Goal: Information Seeking & Learning: Compare options

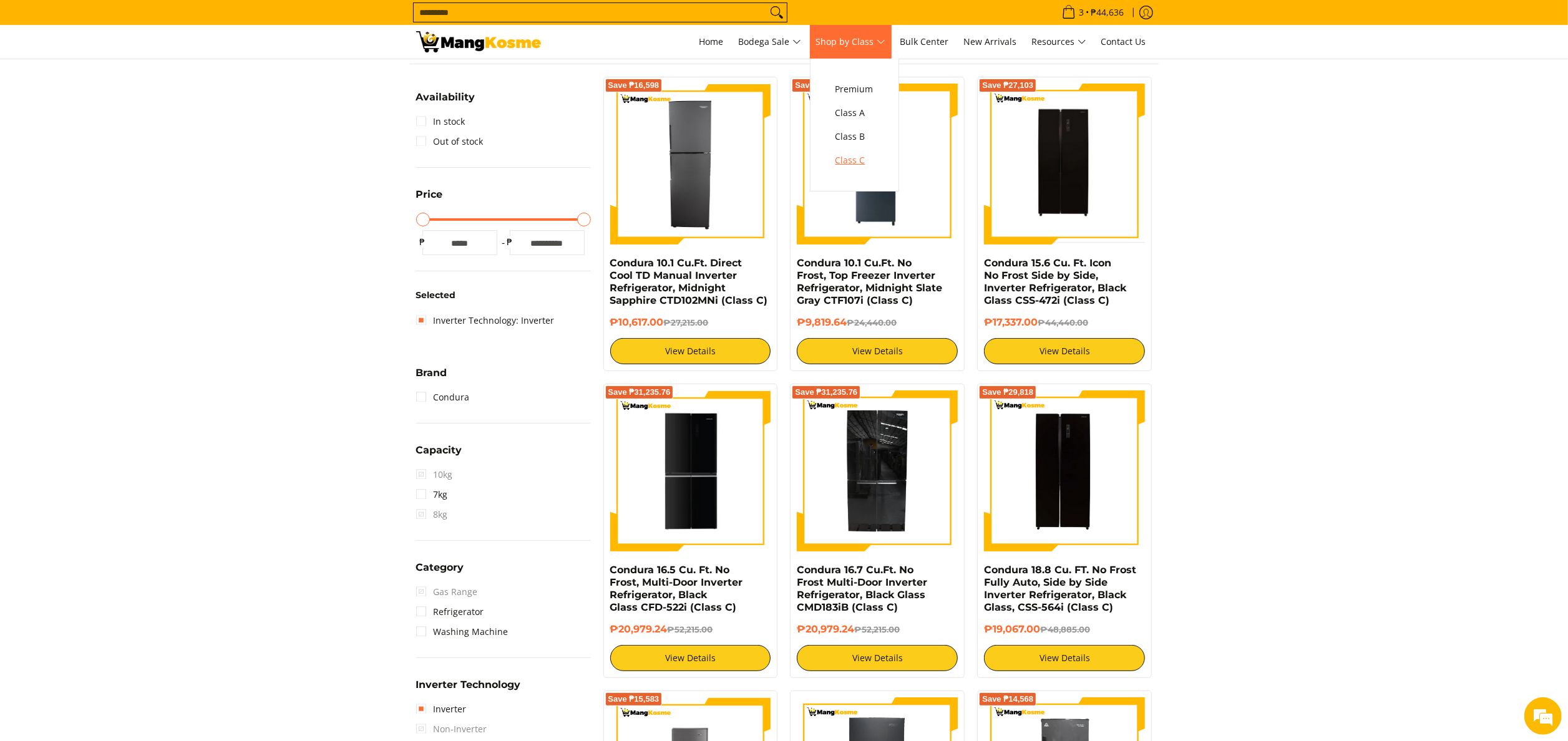
click at [872, 166] on span "Class C" at bounding box center [854, 161] width 38 height 16
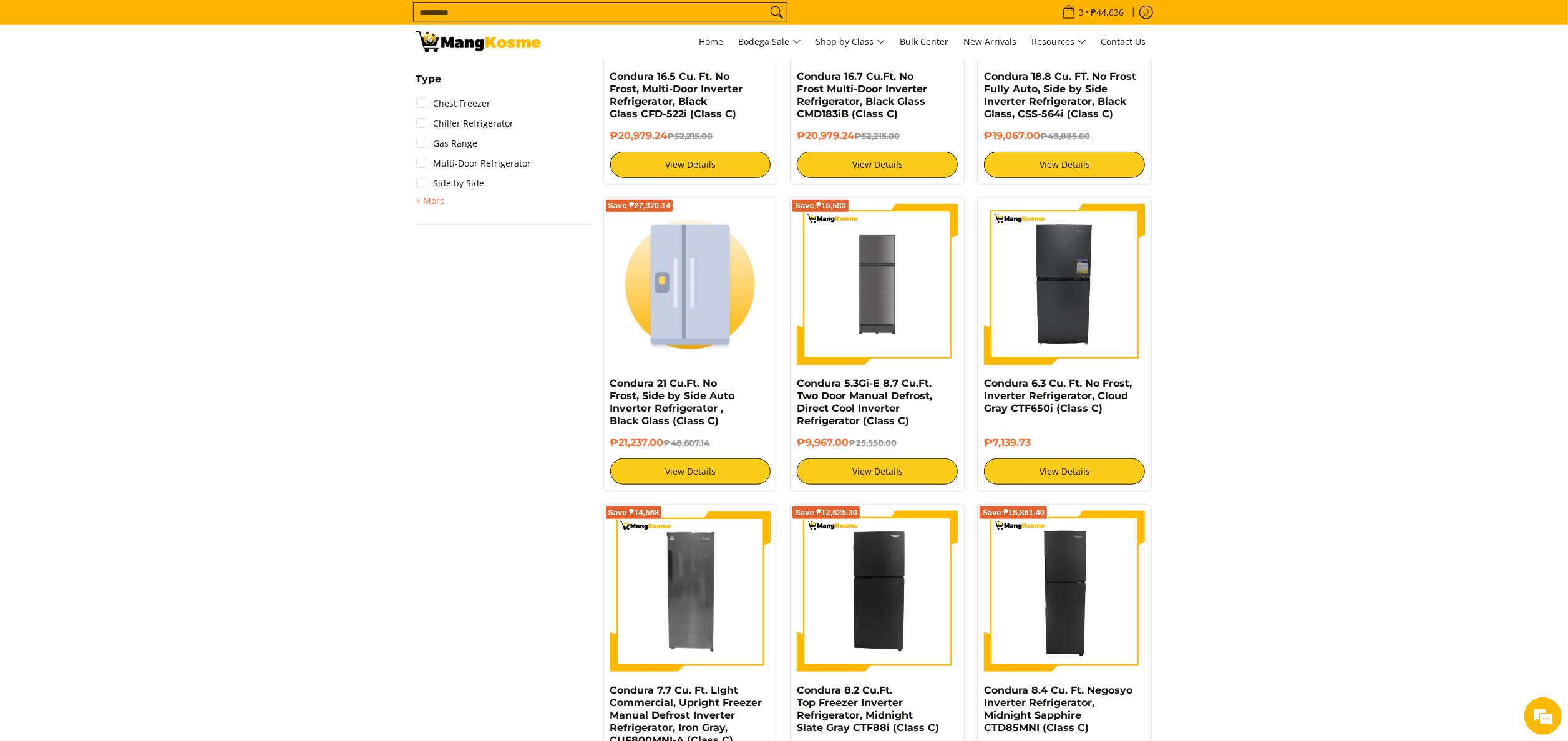
scroll to position [999, 0]
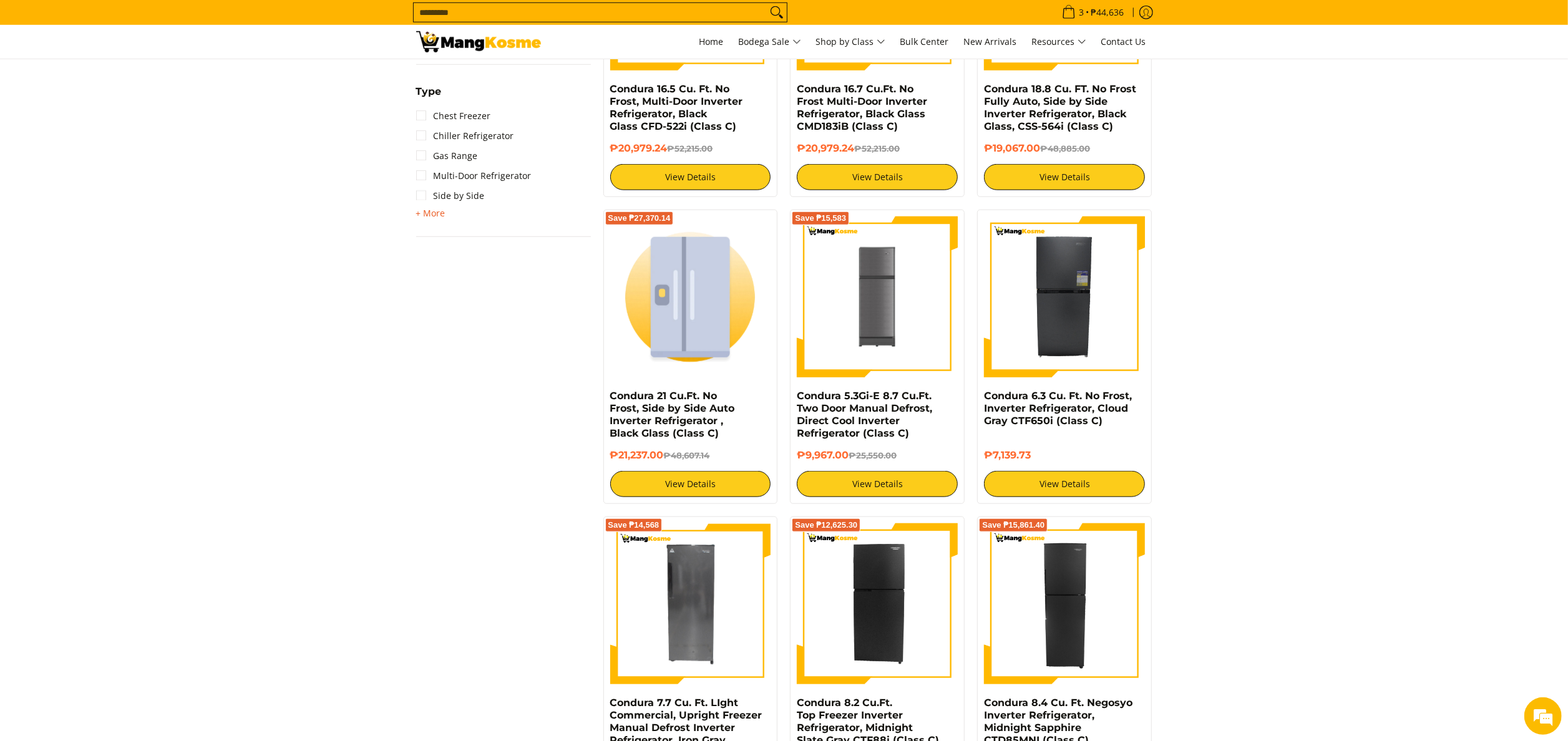
click at [437, 211] on span "+ More" at bounding box center [431, 214] width 30 height 10
click at [484, 110] on link "Chest Freezer" at bounding box center [454, 116] width 75 height 20
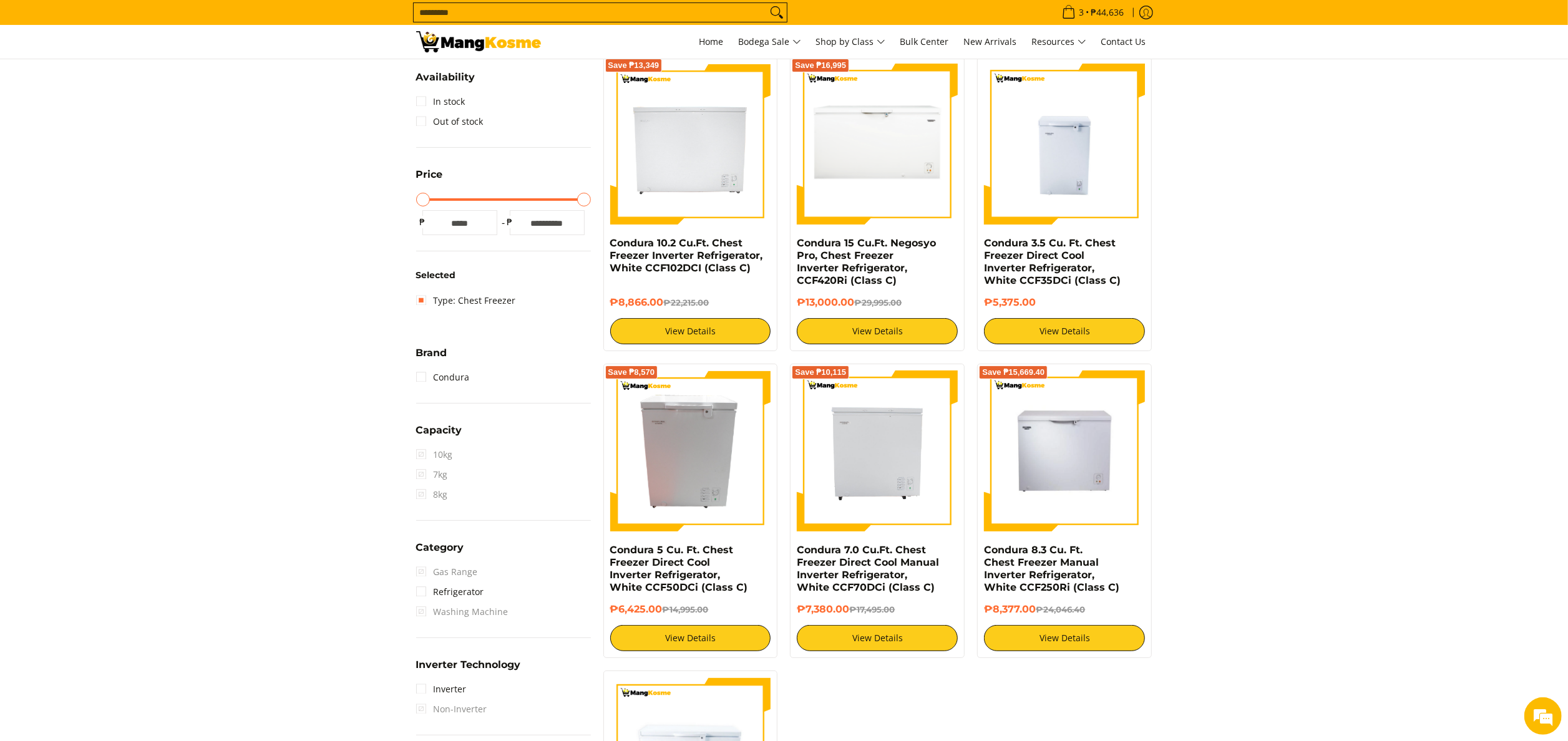
scroll to position [175, 0]
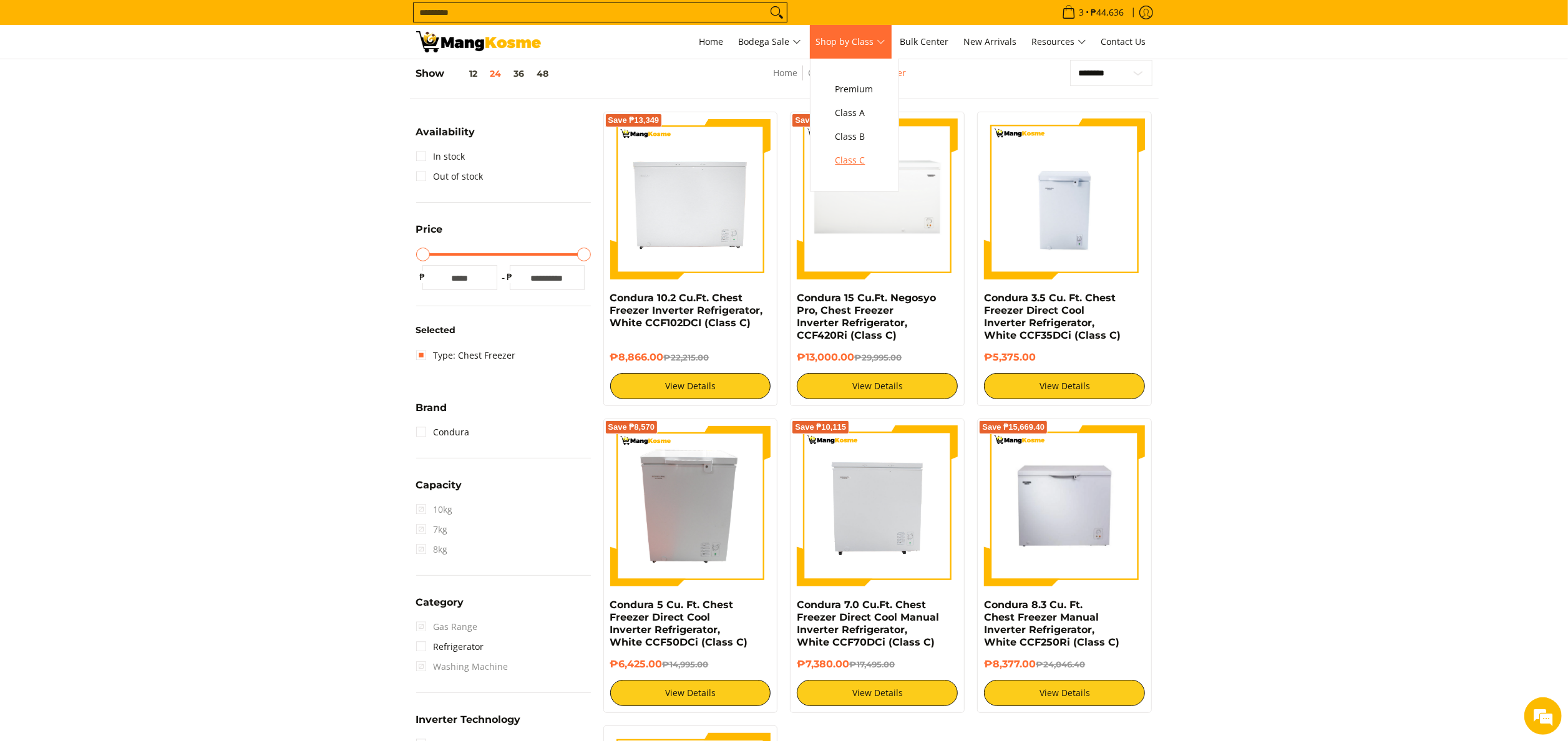
click at [870, 158] on span "Class C" at bounding box center [854, 161] width 38 height 16
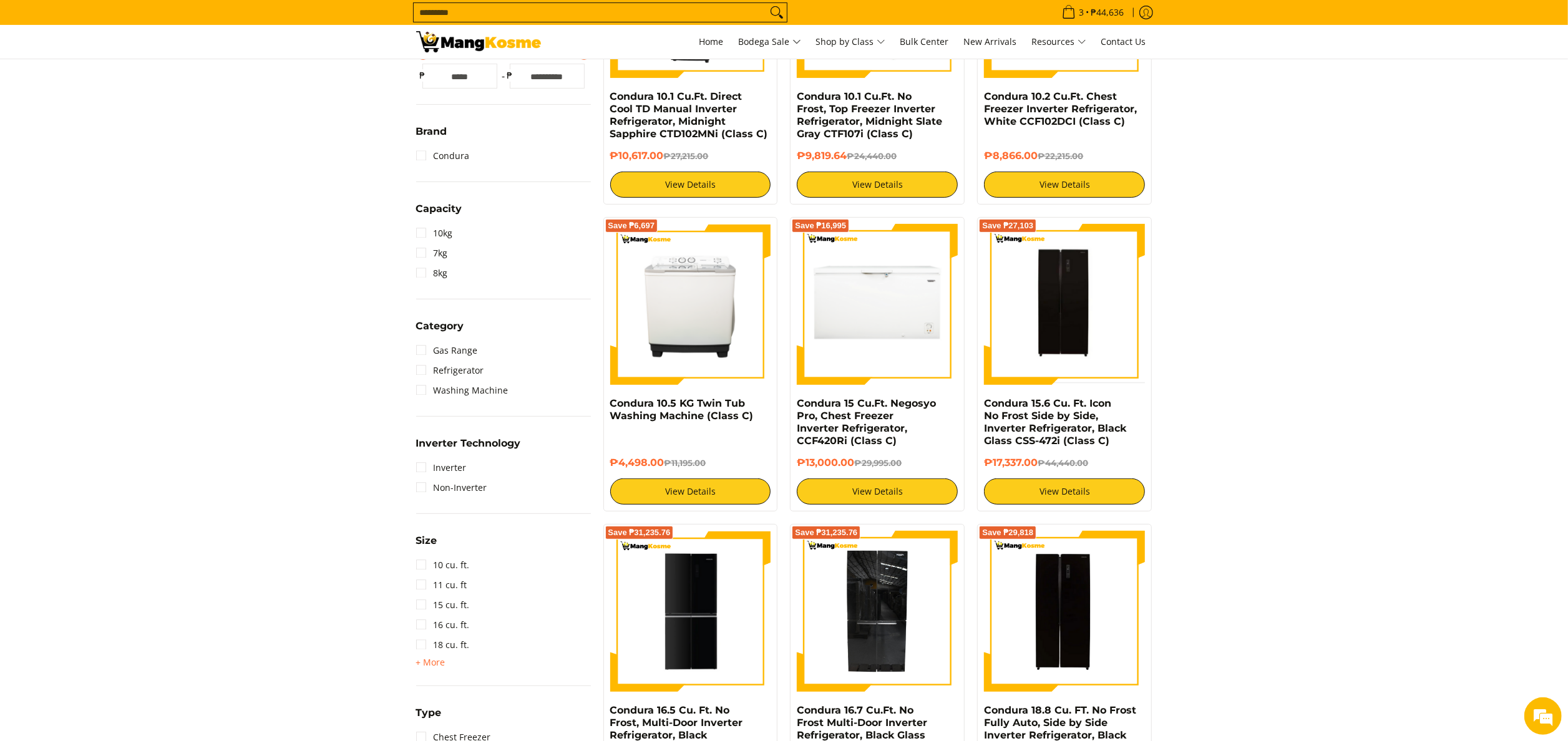
scroll to position [624, 0]
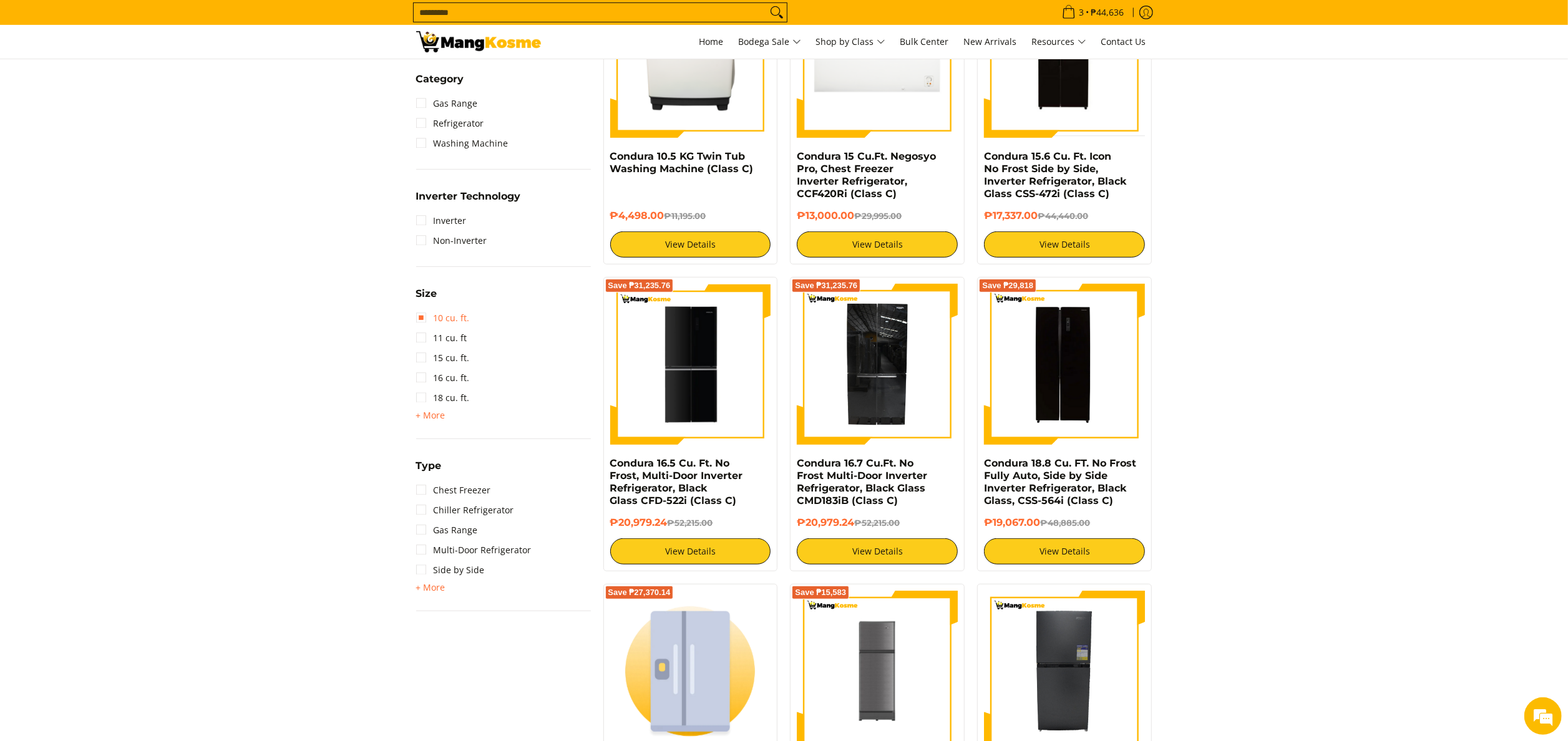
click at [440, 316] on link "10 cu. ft." at bounding box center [443, 318] width 53 height 20
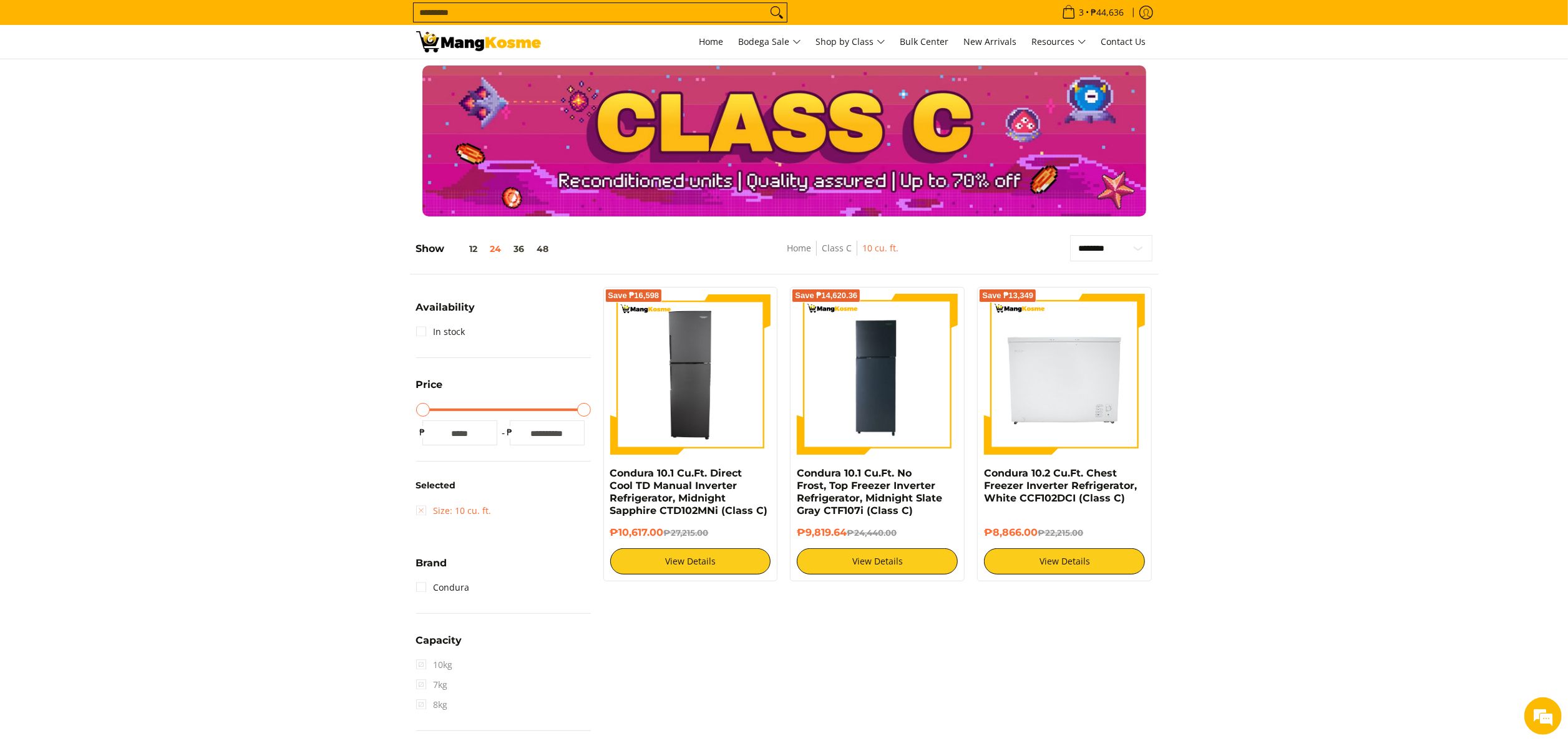
click at [436, 512] on link "Size: 10 cu. ft." at bounding box center [454, 511] width 76 height 20
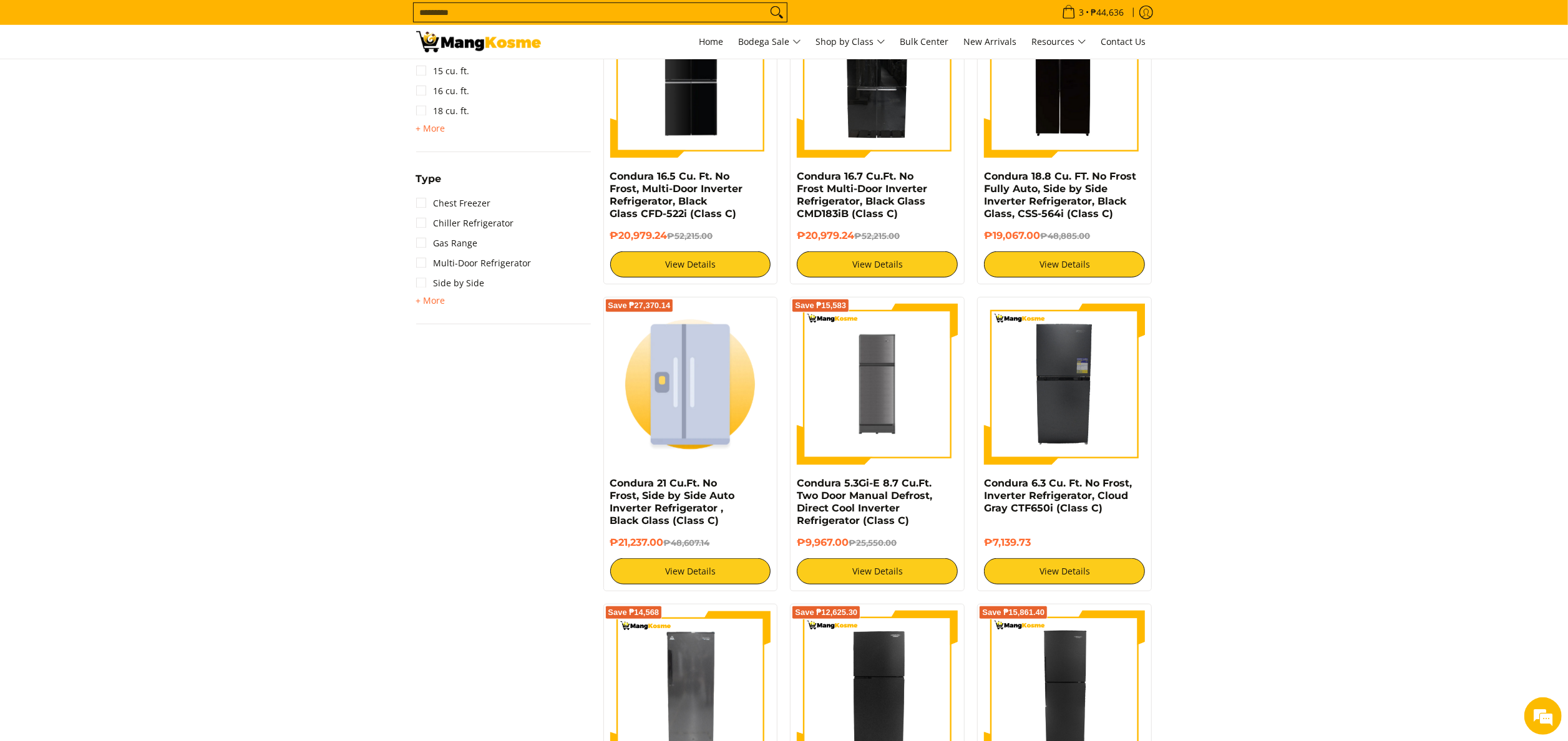
scroll to position [799, 0]
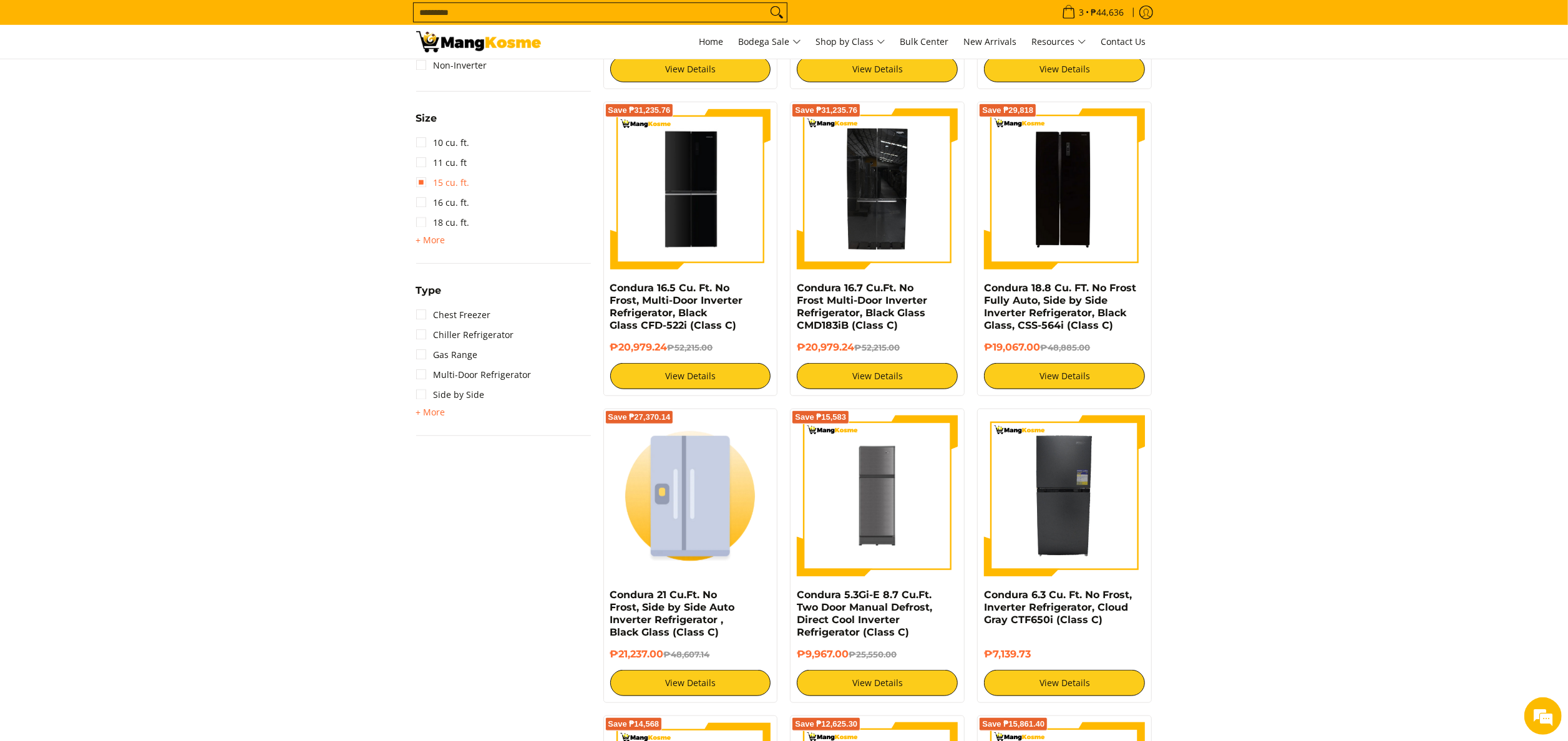
click at [452, 180] on link "15 cu. ft." at bounding box center [443, 183] width 53 height 20
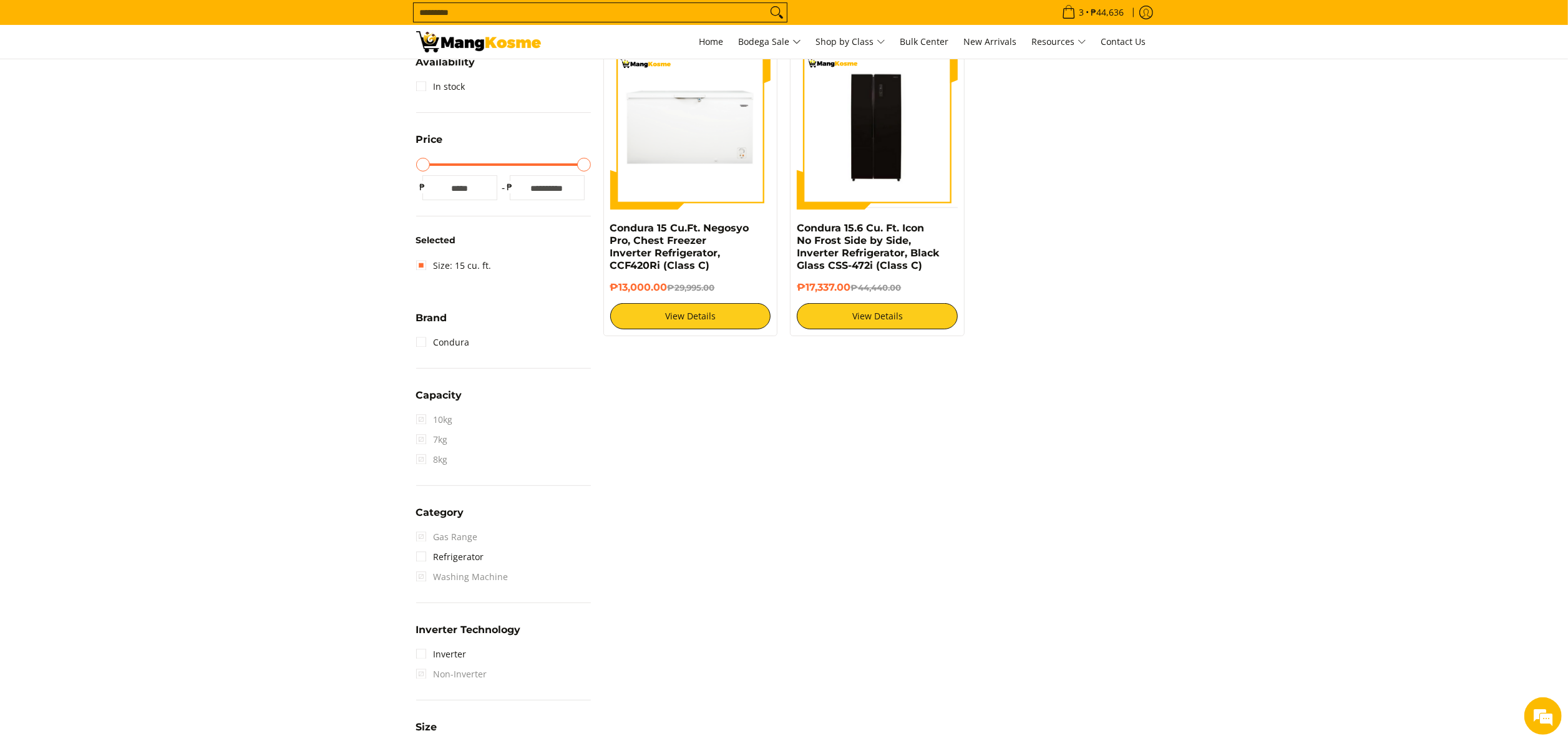
scroll to position [175, 0]
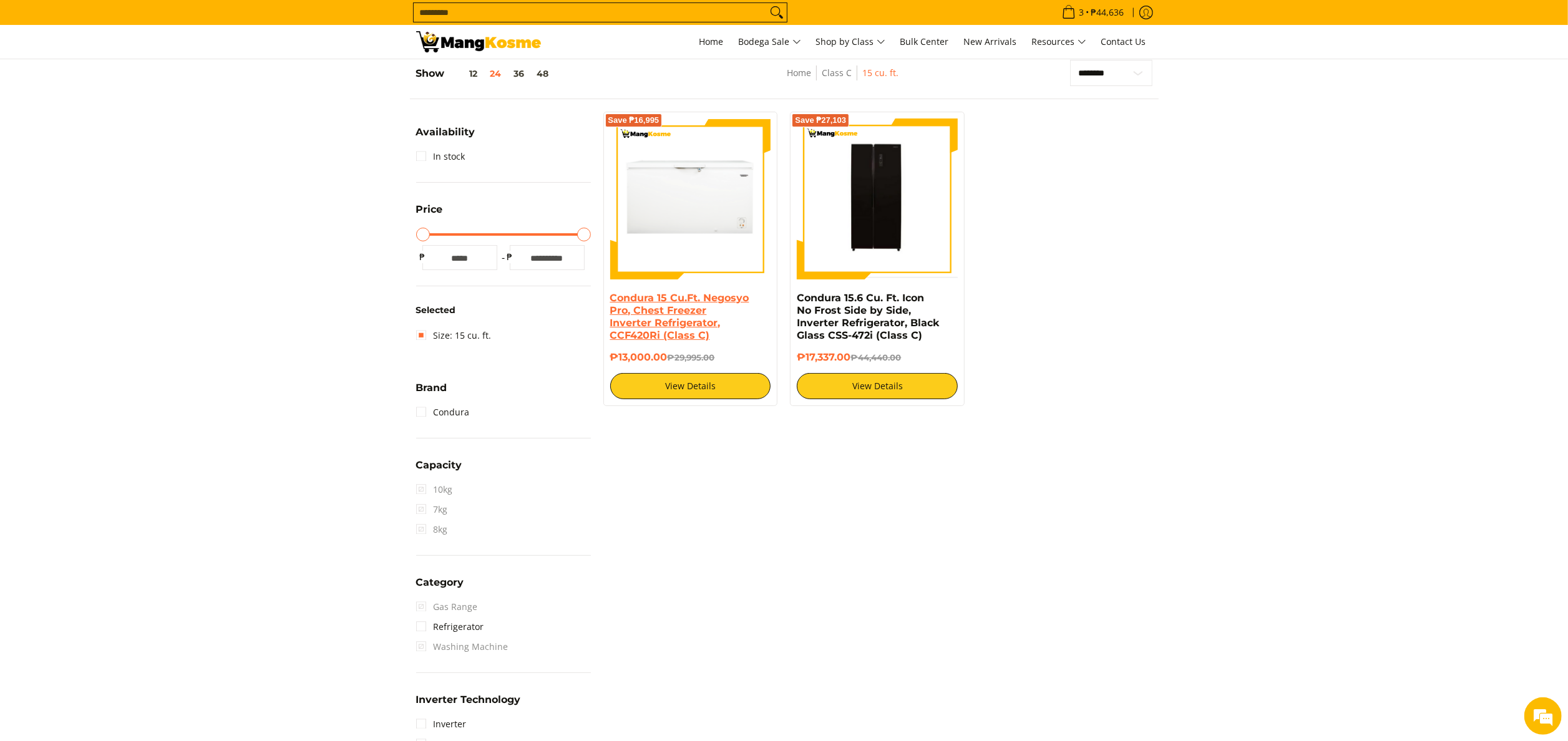
click at [694, 323] on link "Condura 15 Cu.Ft. Negosyo Pro, Chest Freezer Inverter Refrigerator, CCF420Ri (C…" at bounding box center [680, 317] width 139 height 49
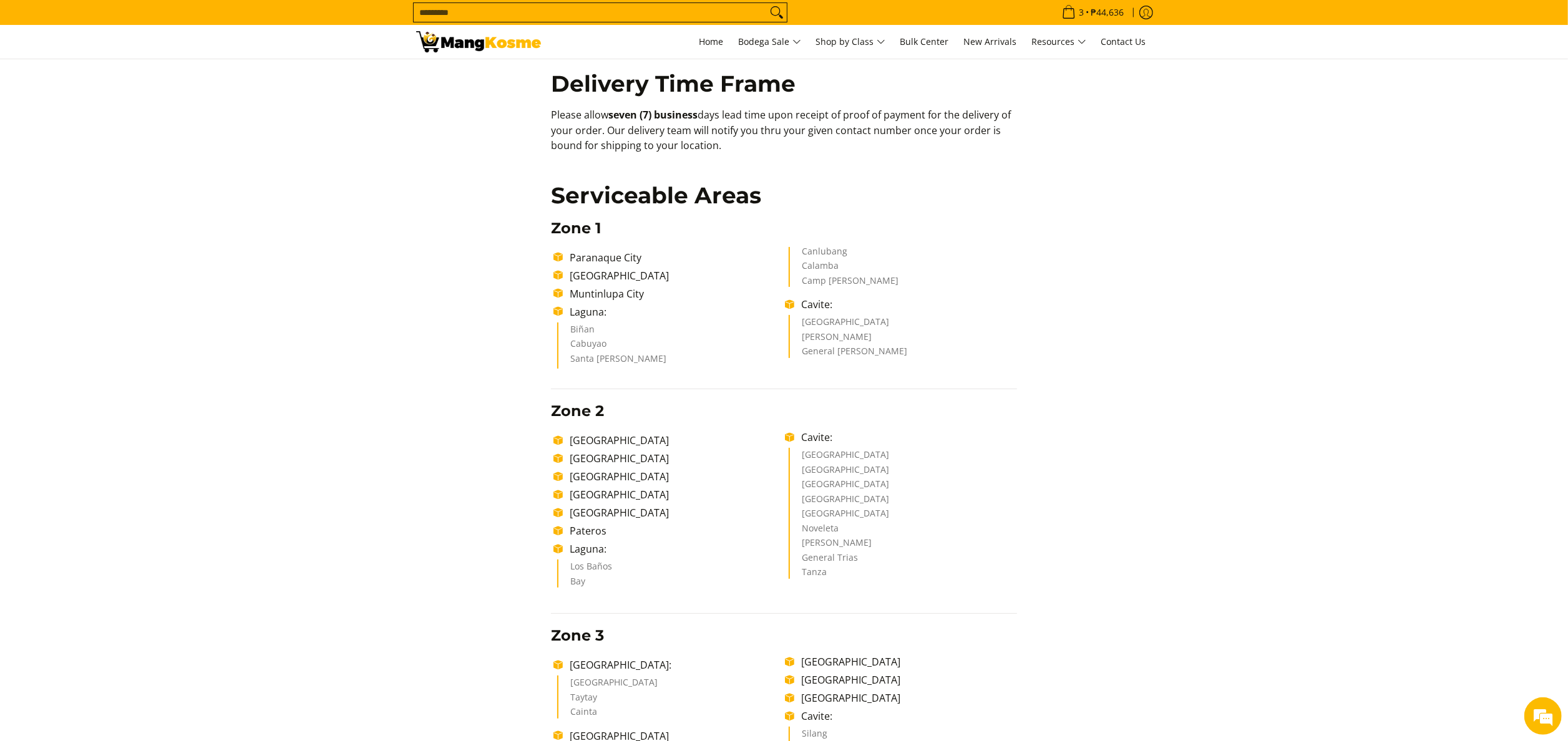
scroll to position [154, 0]
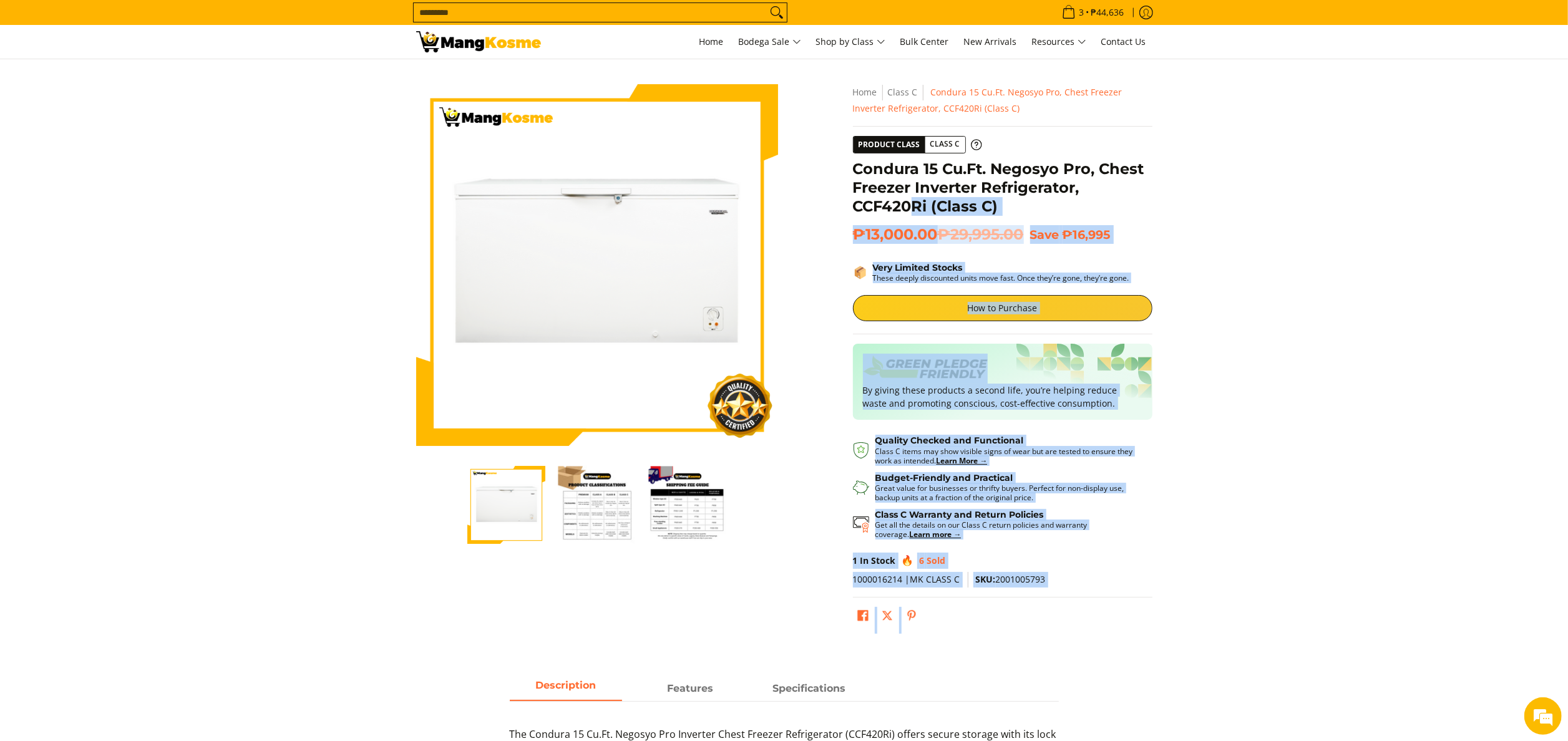
drag, startPoint x: 846, startPoint y: 166, endPoint x: 908, endPoint y: 220, distance: 82.2
click at [908, 220] on div "**********" at bounding box center [1002, 362] width 312 height 556
drag, startPoint x: 908, startPoint y: 220, endPoint x: 907, endPoint y: 231, distance: 11.0
click at [907, 231] on span "₱13,000.00 ₱29,995.00" at bounding box center [938, 234] width 171 height 19
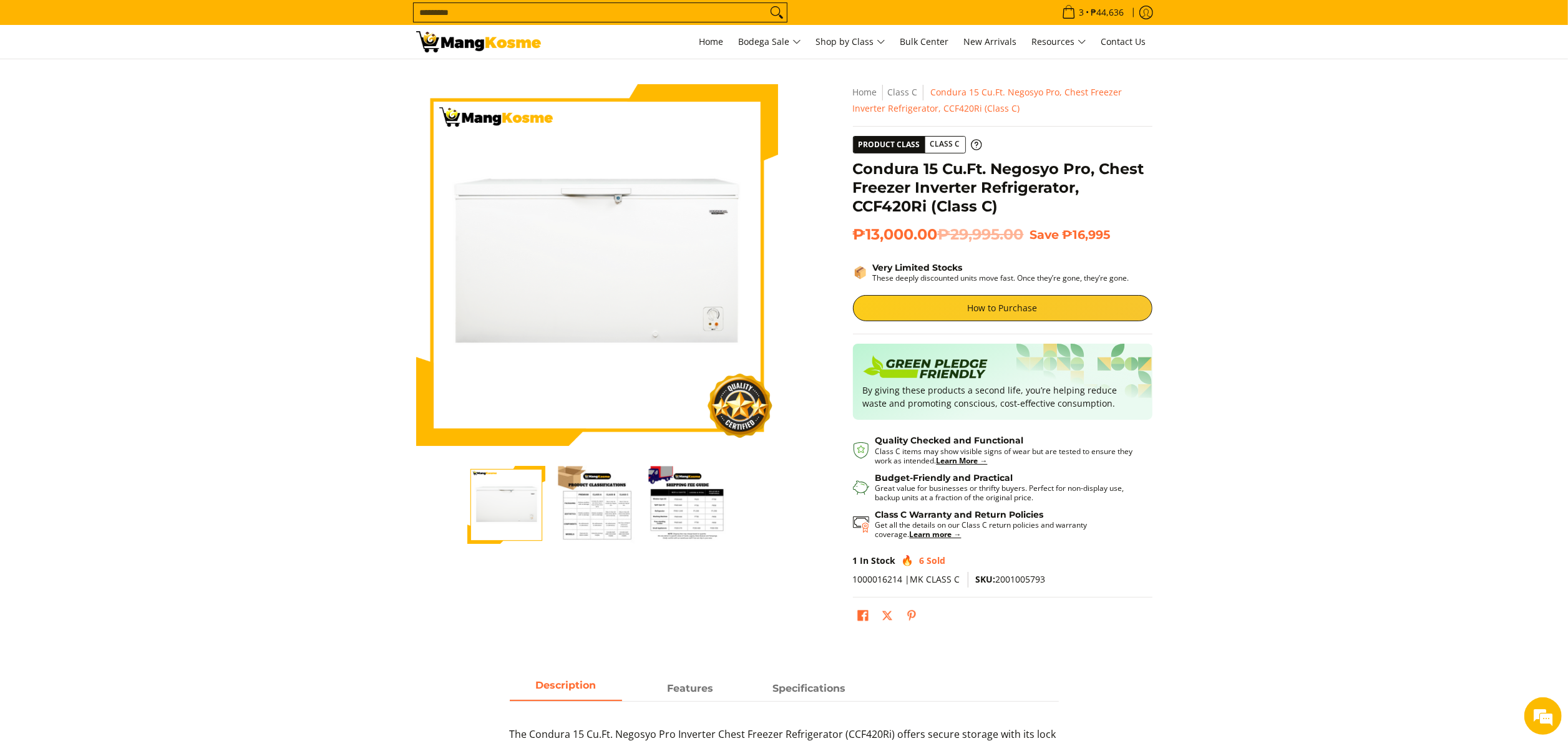
drag, startPoint x: 880, startPoint y: 218, endPoint x: 872, endPoint y: 214, distance: 8.9
click at [879, 218] on div "Condura 15 Cu.Ft. Negosyo Pro, Chest Freezer Inverter Refrigerator, CCF420Ri (C…" at bounding box center [1002, 192] width 299 height 66
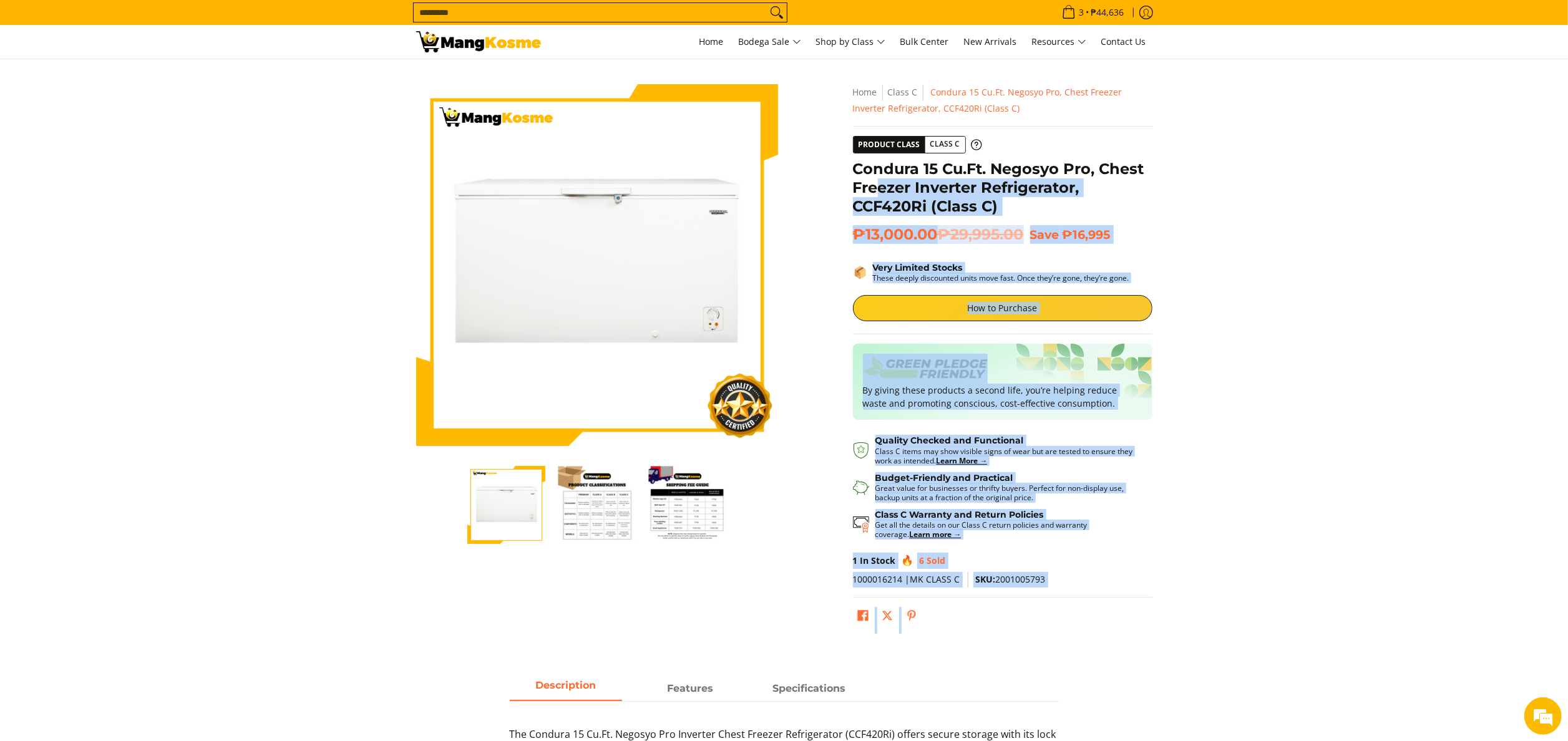
drag, startPoint x: 851, startPoint y: 170, endPoint x: 881, endPoint y: 195, distance: 39.1
click at [881, 195] on div "**********" at bounding box center [1002, 362] width 312 height 556
drag, startPoint x: 881, startPoint y: 195, endPoint x: 916, endPoint y: 247, distance: 62.7
click at [916, 247] on div "**********" at bounding box center [1002, 362] width 299 height 556
click at [937, 248] on div "**********" at bounding box center [1002, 362] width 299 height 556
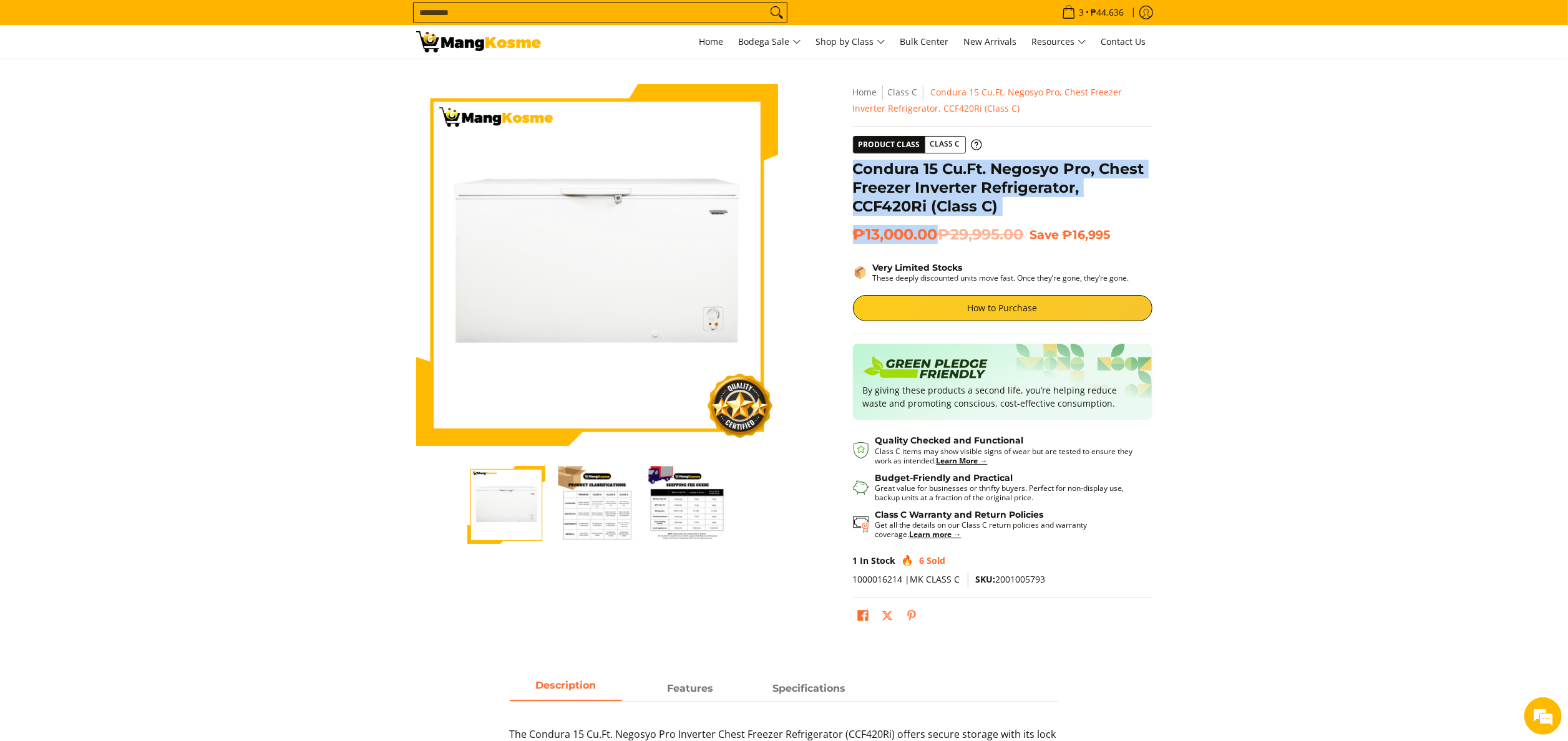
drag, startPoint x: 934, startPoint y: 233, endPoint x: 854, endPoint y: 167, distance: 103.7
click at [854, 167] on div "**********" at bounding box center [1002, 362] width 299 height 556
copy div "Condura 15 Cu.Ft. Negosyo Pro, Chest Freezer Inverter Refrigerator, CCF420Ri (C…"
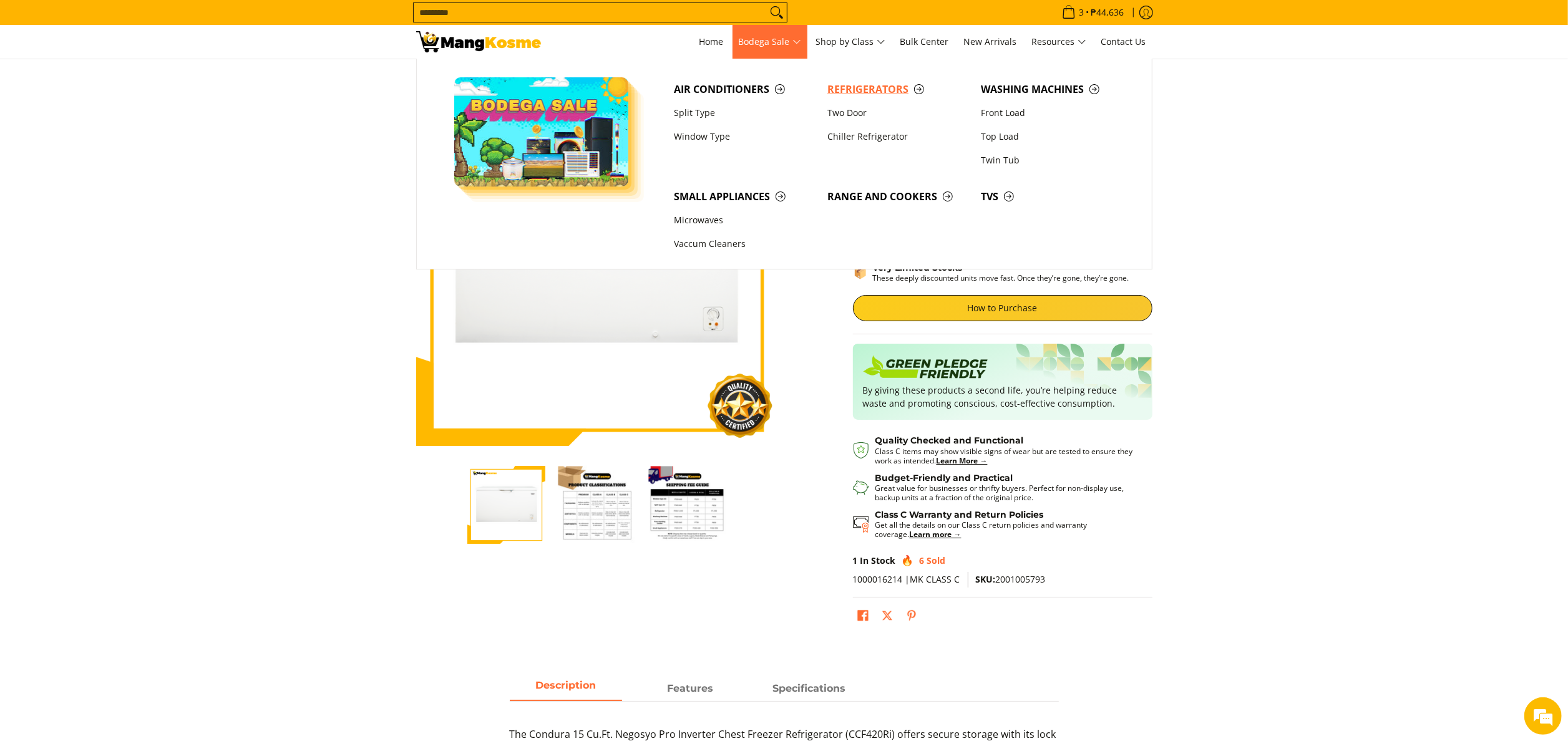
click at [847, 87] on span "Refrigerators" at bounding box center [898, 89] width 141 height 16
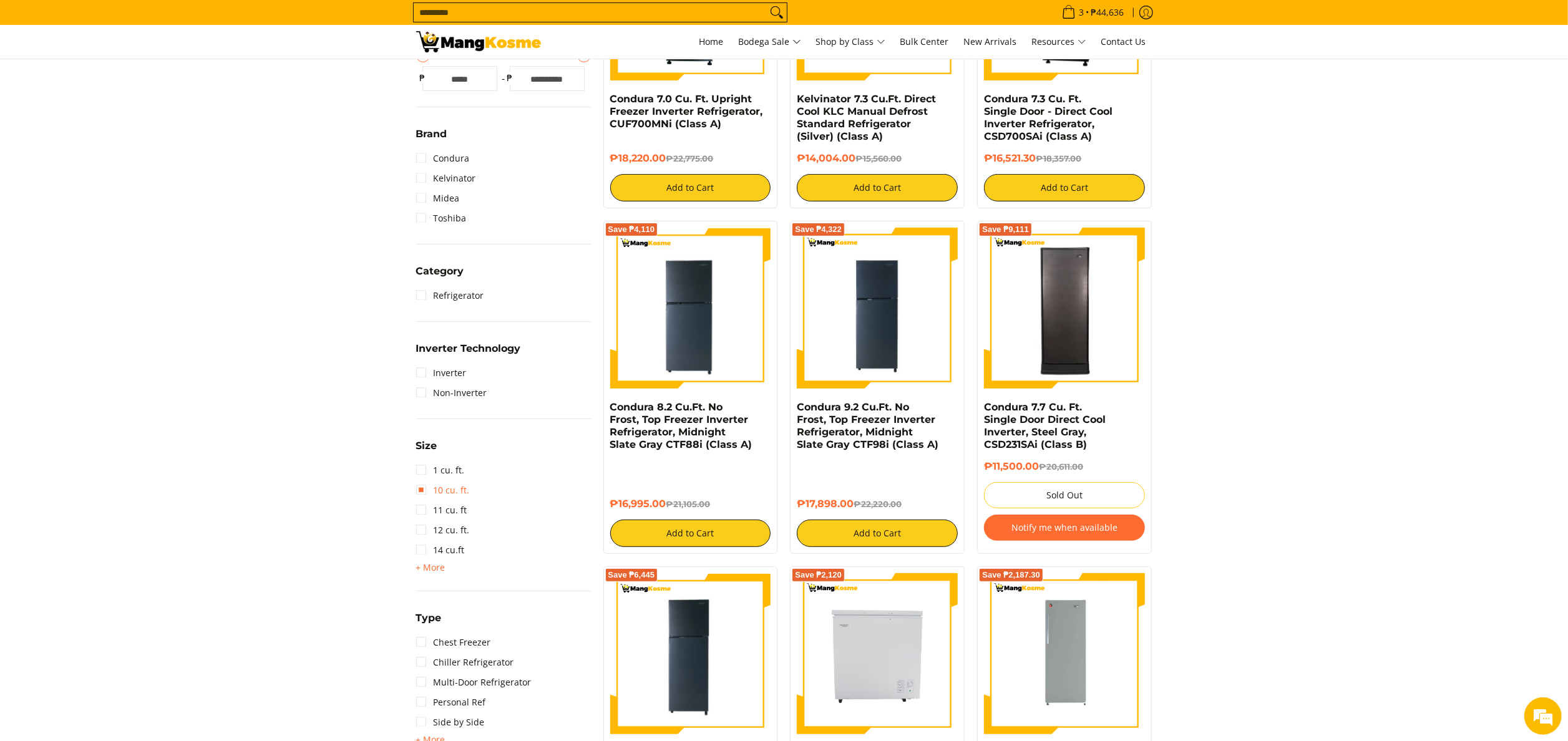
click at [450, 485] on link "10 cu. ft." at bounding box center [443, 491] width 53 height 20
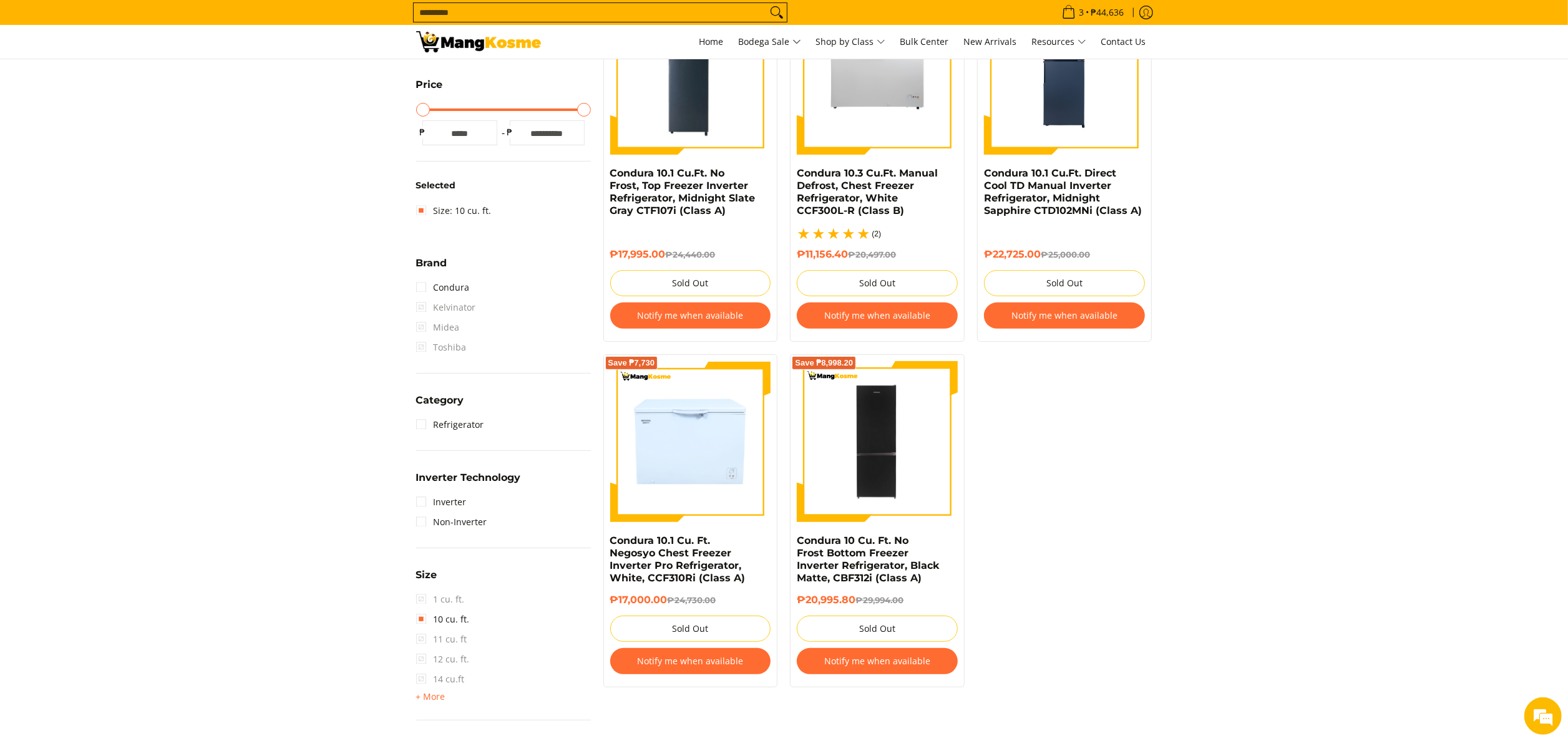
scroll to position [175, 0]
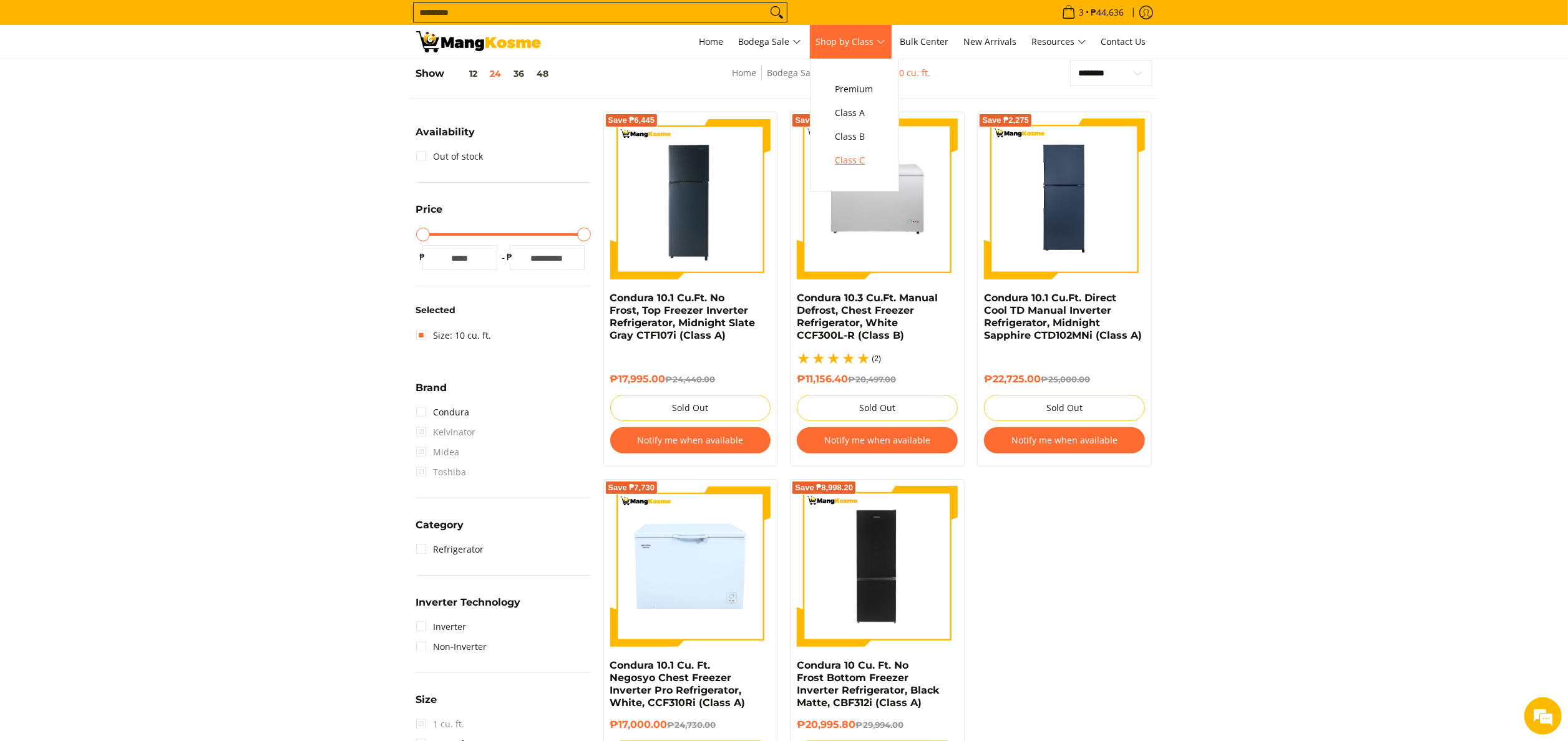
click at [866, 161] on span "Class C" at bounding box center [854, 161] width 38 height 16
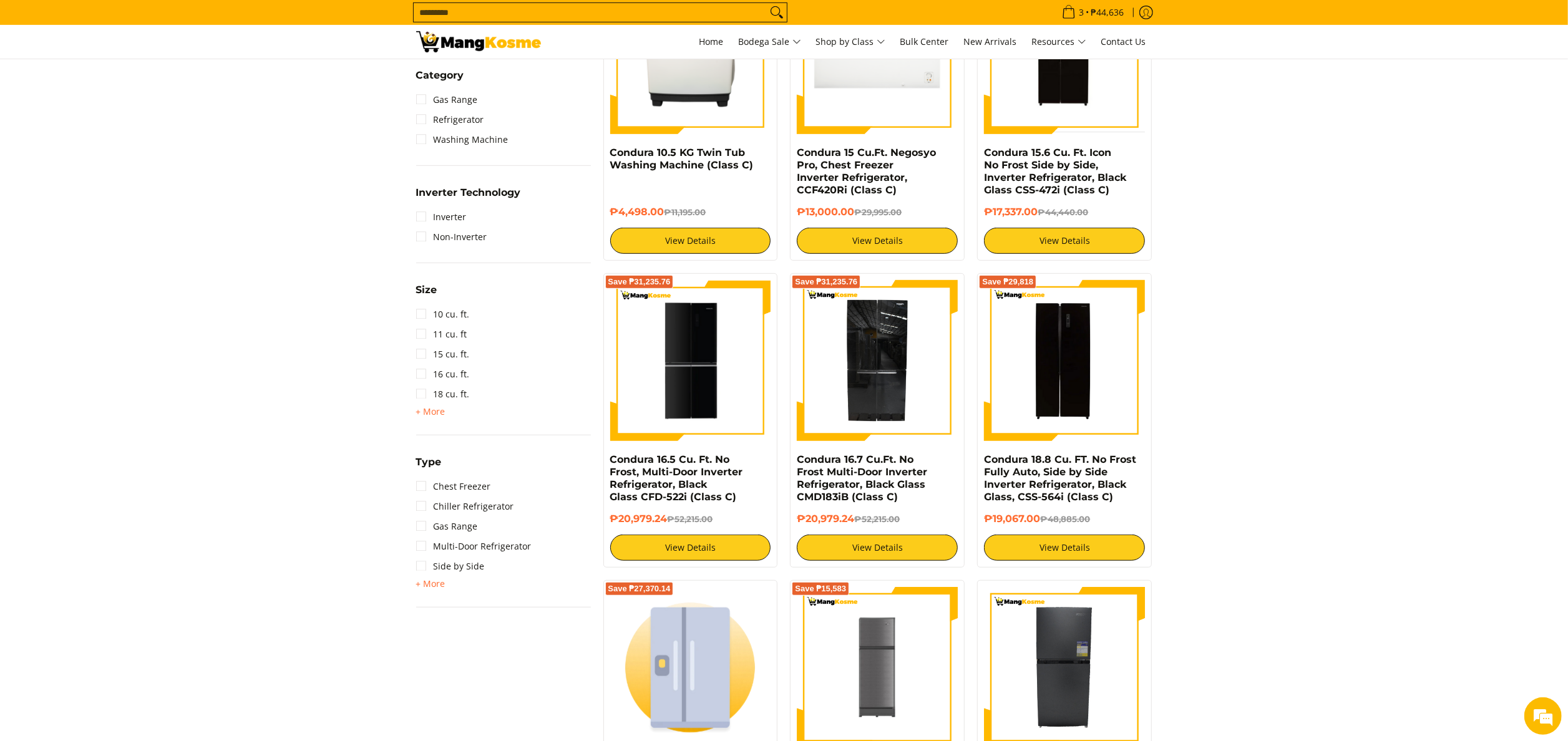
scroll to position [749, 0]
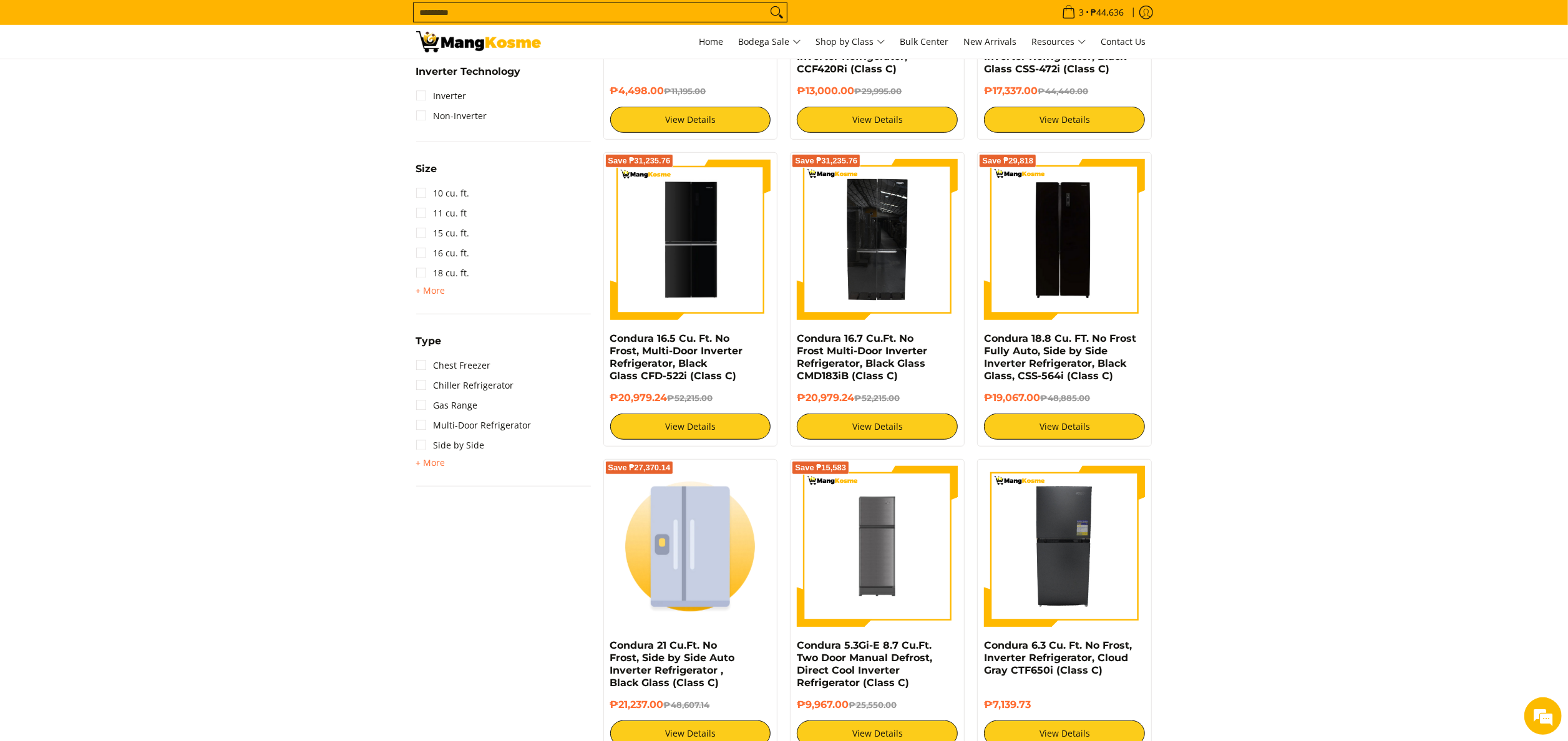
drag, startPoint x: 432, startPoint y: 465, endPoint x: 448, endPoint y: 465, distance: 16.0
click at [432, 465] on span "+ More" at bounding box center [431, 463] width 30 height 10
click at [472, 390] on link "Chiller Refrigerator" at bounding box center [465, 386] width 98 height 20
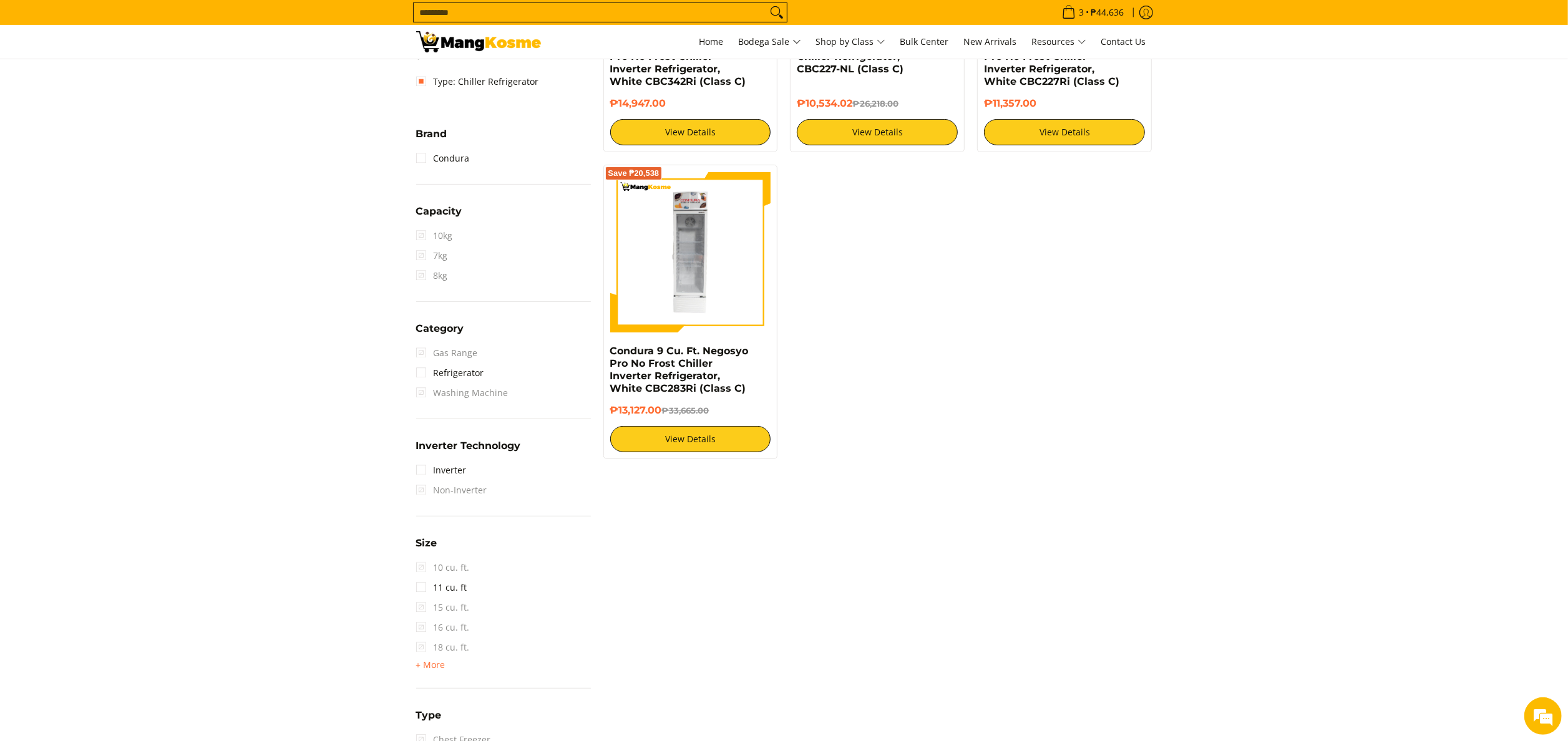
scroll to position [175, 0]
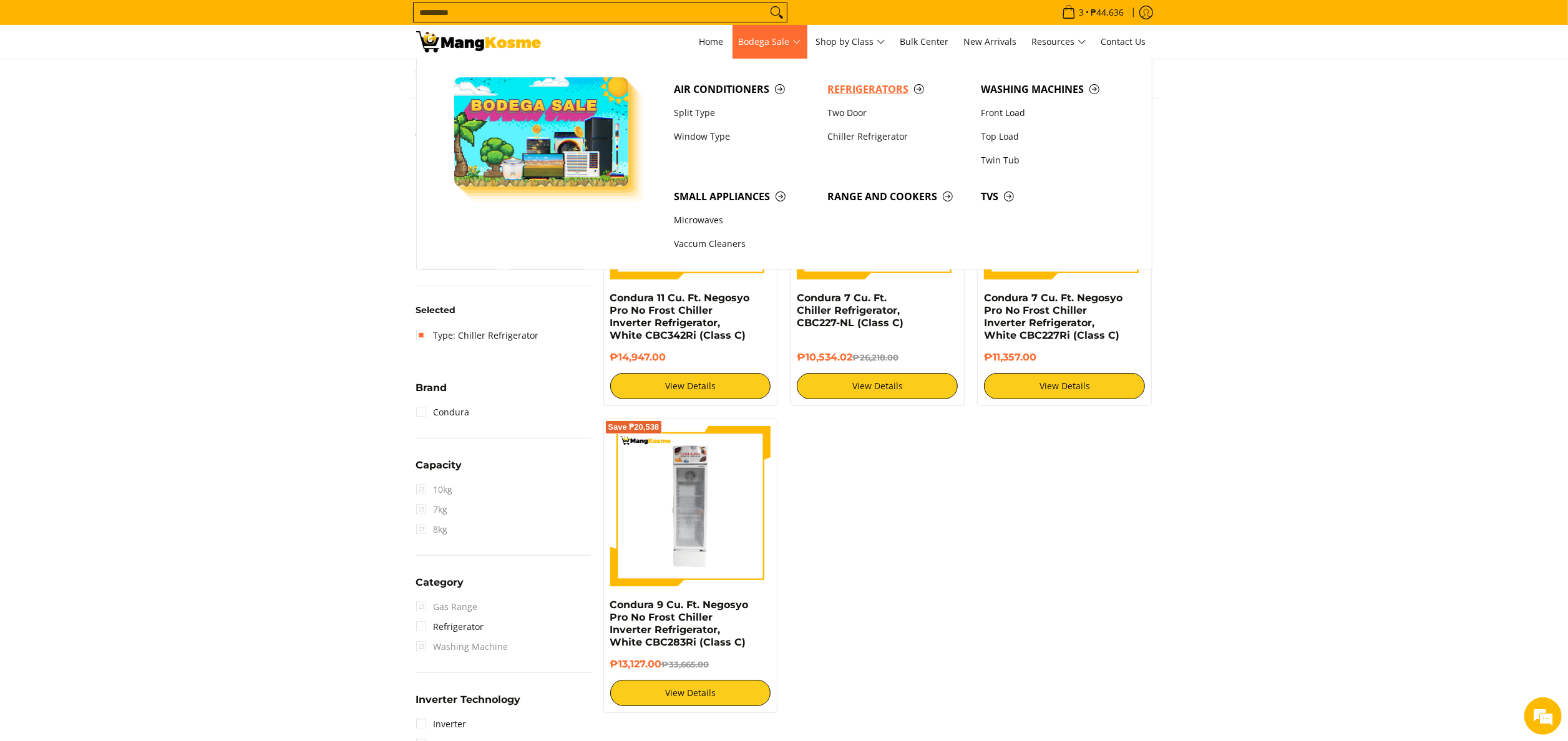
click at [851, 94] on span "Refrigerators" at bounding box center [898, 89] width 141 height 16
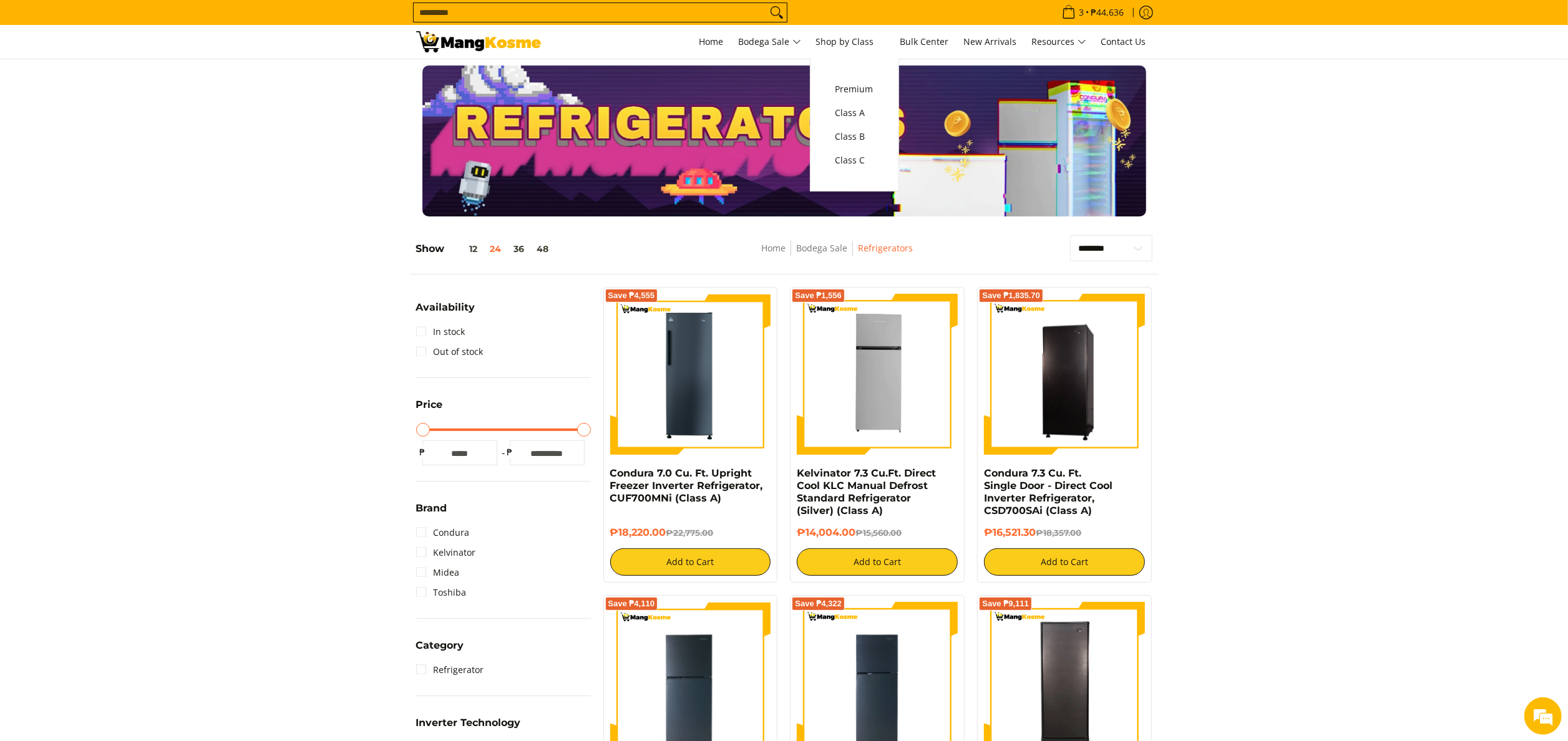
click at [736, 4] on input "Search..." at bounding box center [590, 12] width 353 height 19
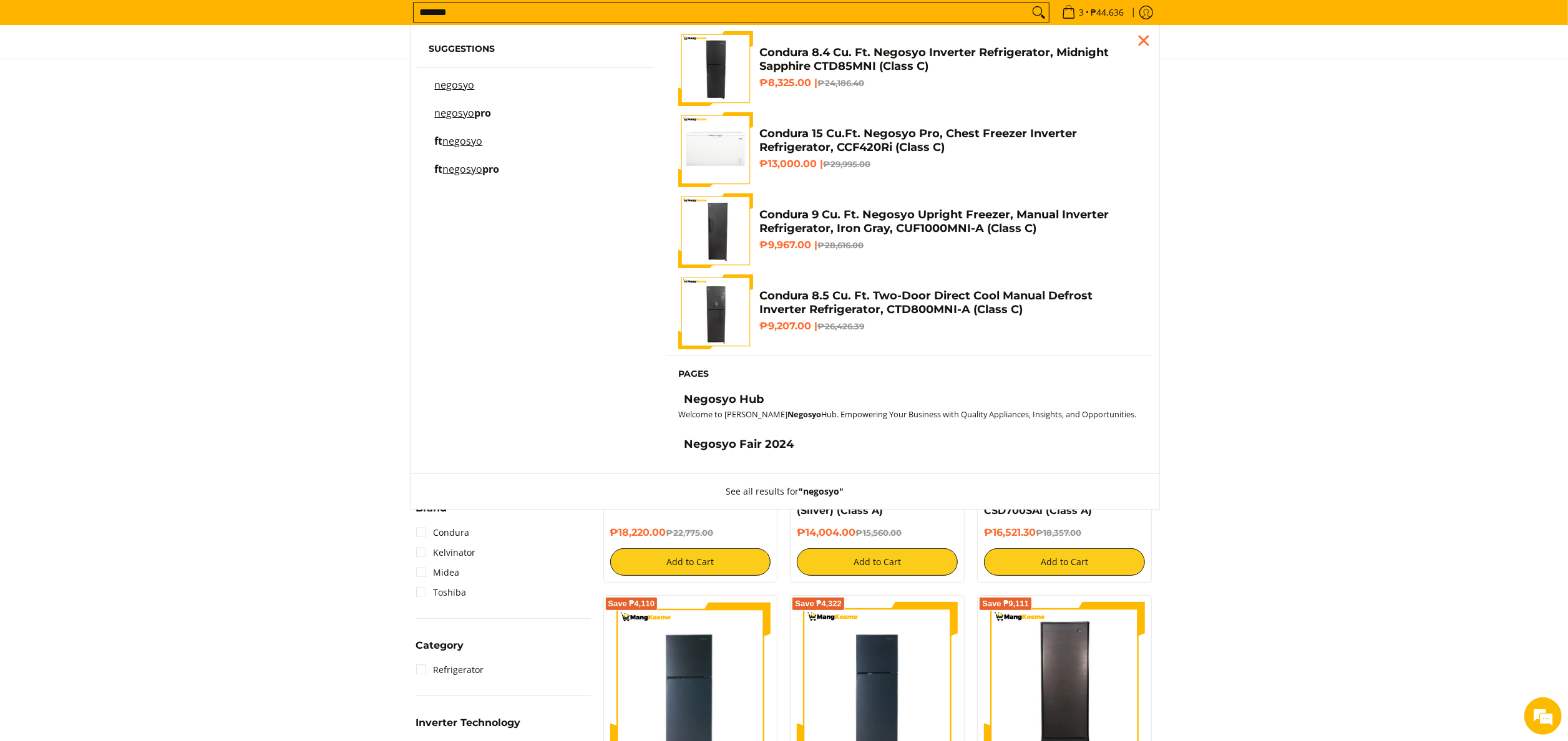
type input "*******"
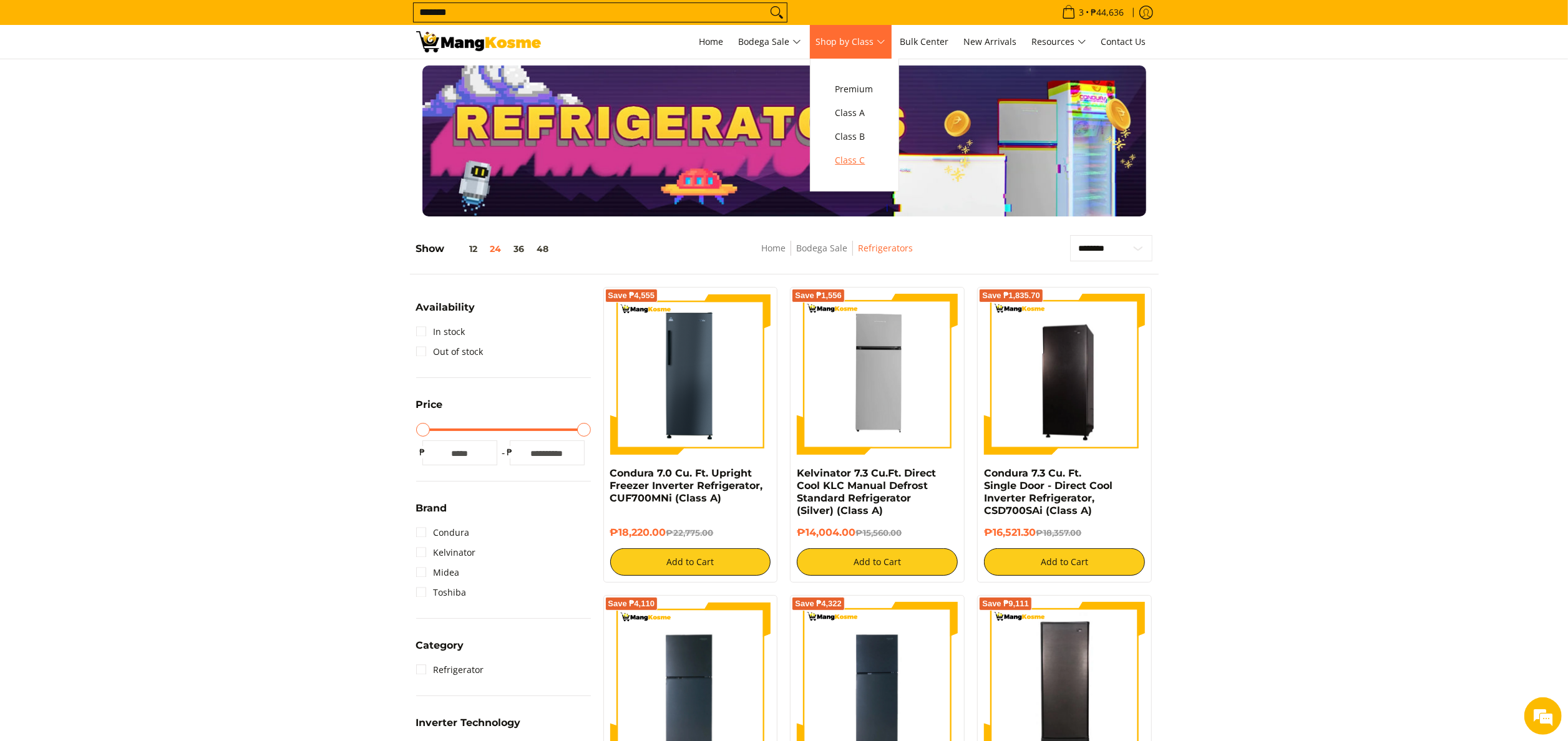
click at [856, 164] on span "Class C" at bounding box center [854, 161] width 38 height 16
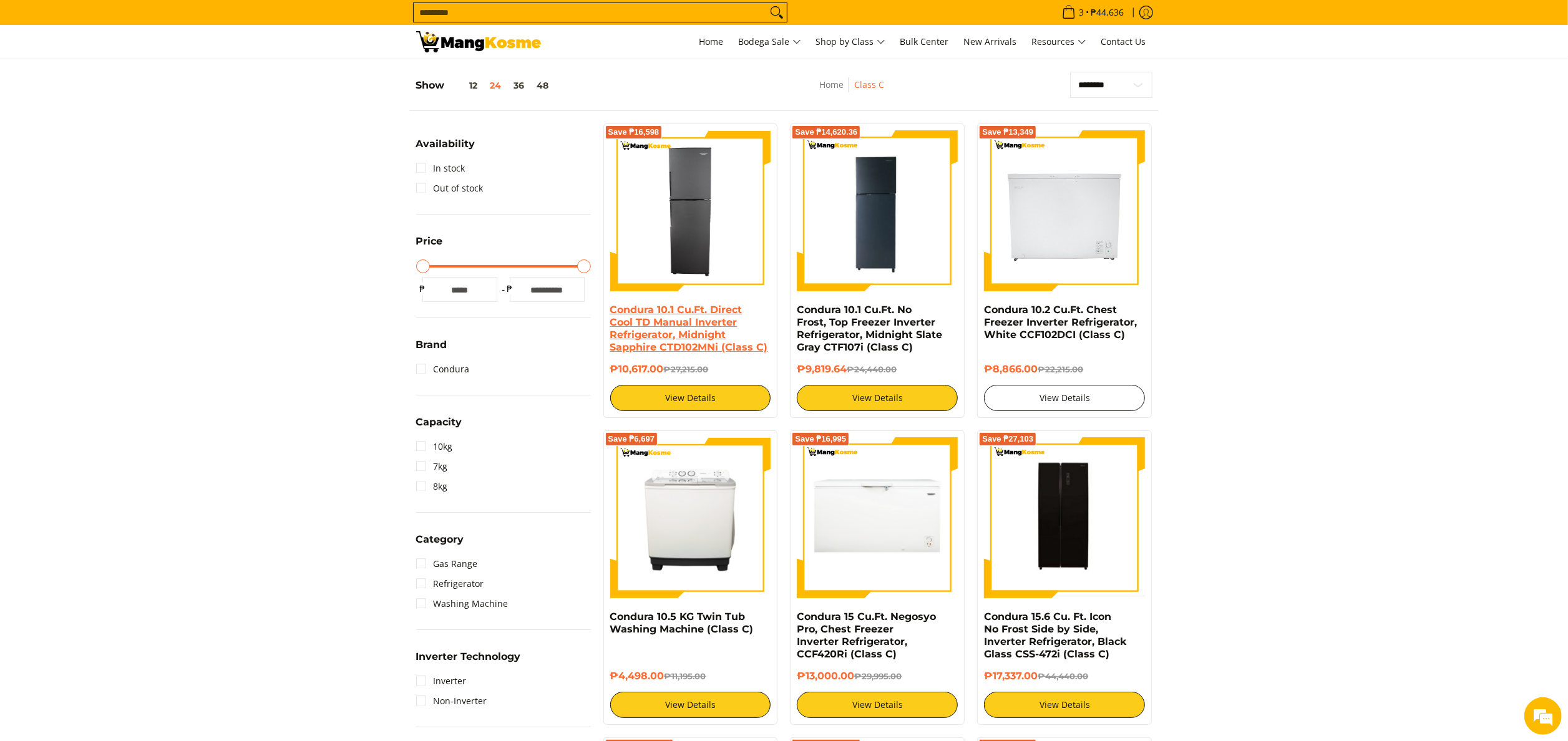
scroll to position [125, 0]
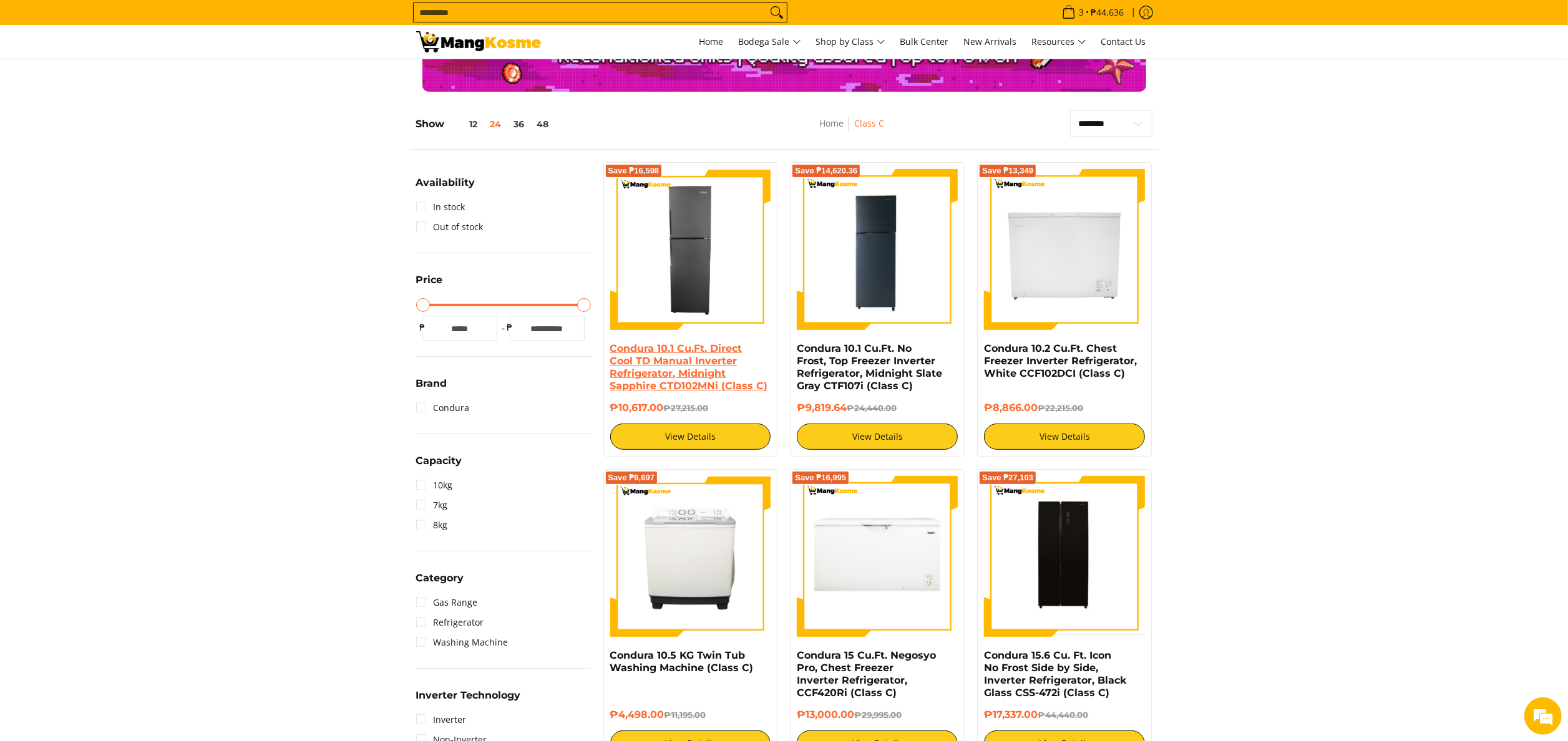
click at [709, 366] on link "Condura 10.1 Cu.Ft. Direct Cool TD Manual Inverter Refrigerator, Midnight Sapph…" at bounding box center [689, 367] width 158 height 49
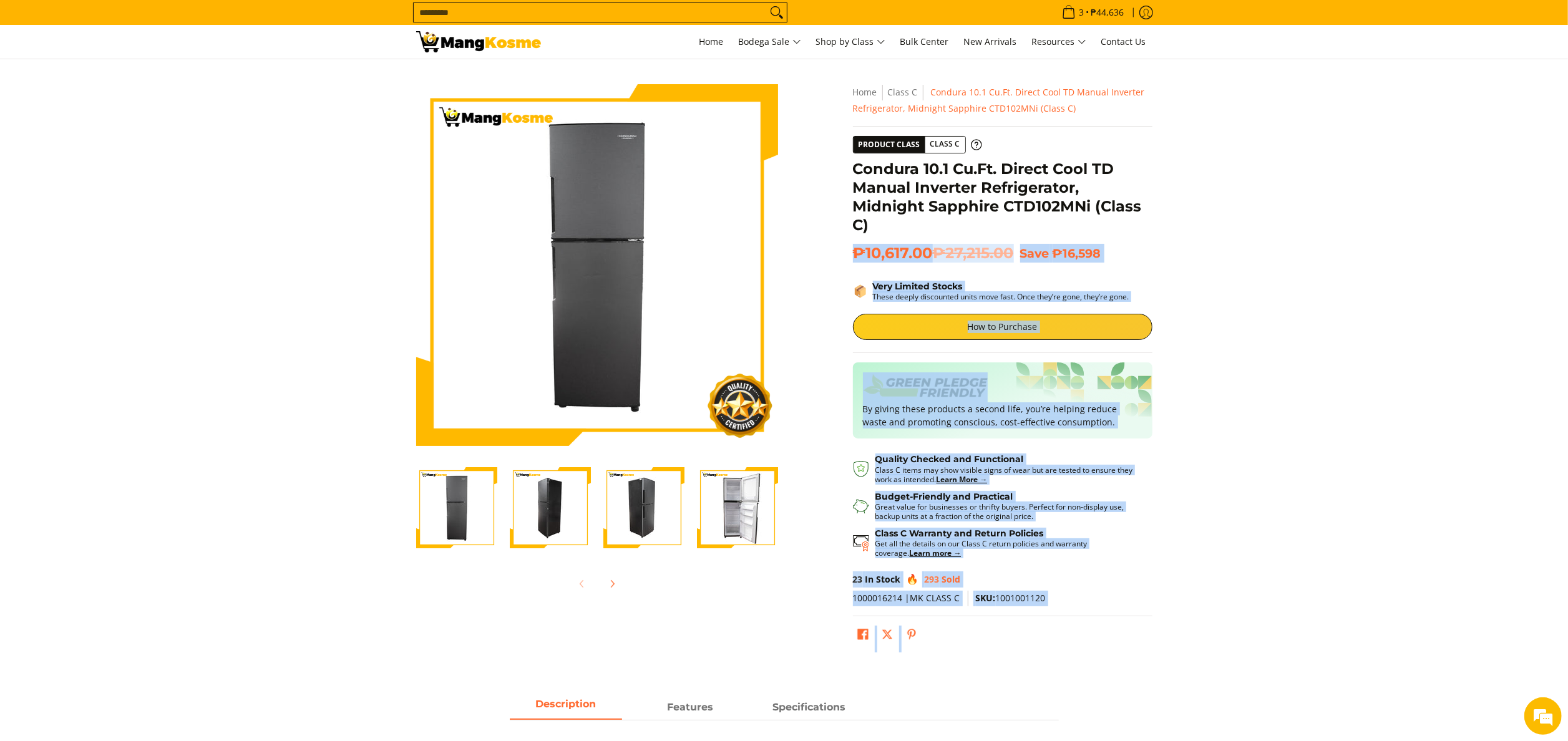
drag, startPoint x: 0, startPoint y: 0, endPoint x: 907, endPoint y: 218, distance: 932.8
click at [907, 218] on div "Skip to Main Content Enable zoom Disable zoom Enable zoom Disable zoom Enable z…" at bounding box center [784, 374] width 749 height 580
drag, startPoint x: 907, startPoint y: 219, endPoint x: 897, endPoint y: 224, distance: 11.2
click at [897, 224] on h1 "Condura 10.1 Cu.Ft. Direct Cool TD Manual Inverter Refrigerator, Midnight Sapph…" at bounding box center [1002, 197] width 299 height 75
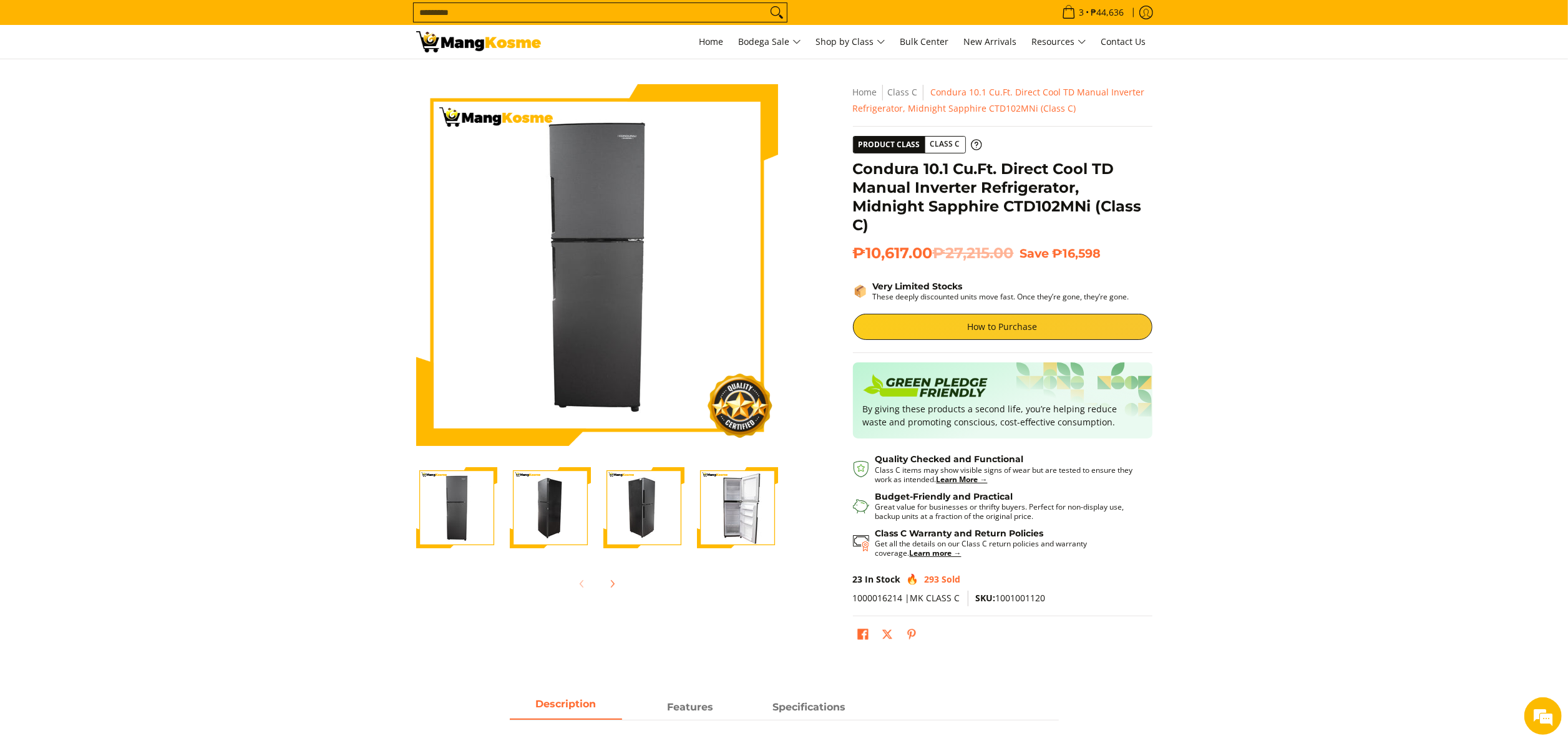
click at [859, 180] on h1 "Condura 10.1 Cu.Ft. Direct Cool TD Manual Inverter Refrigerator, Midnight Sapph…" at bounding box center [1002, 197] width 299 height 75
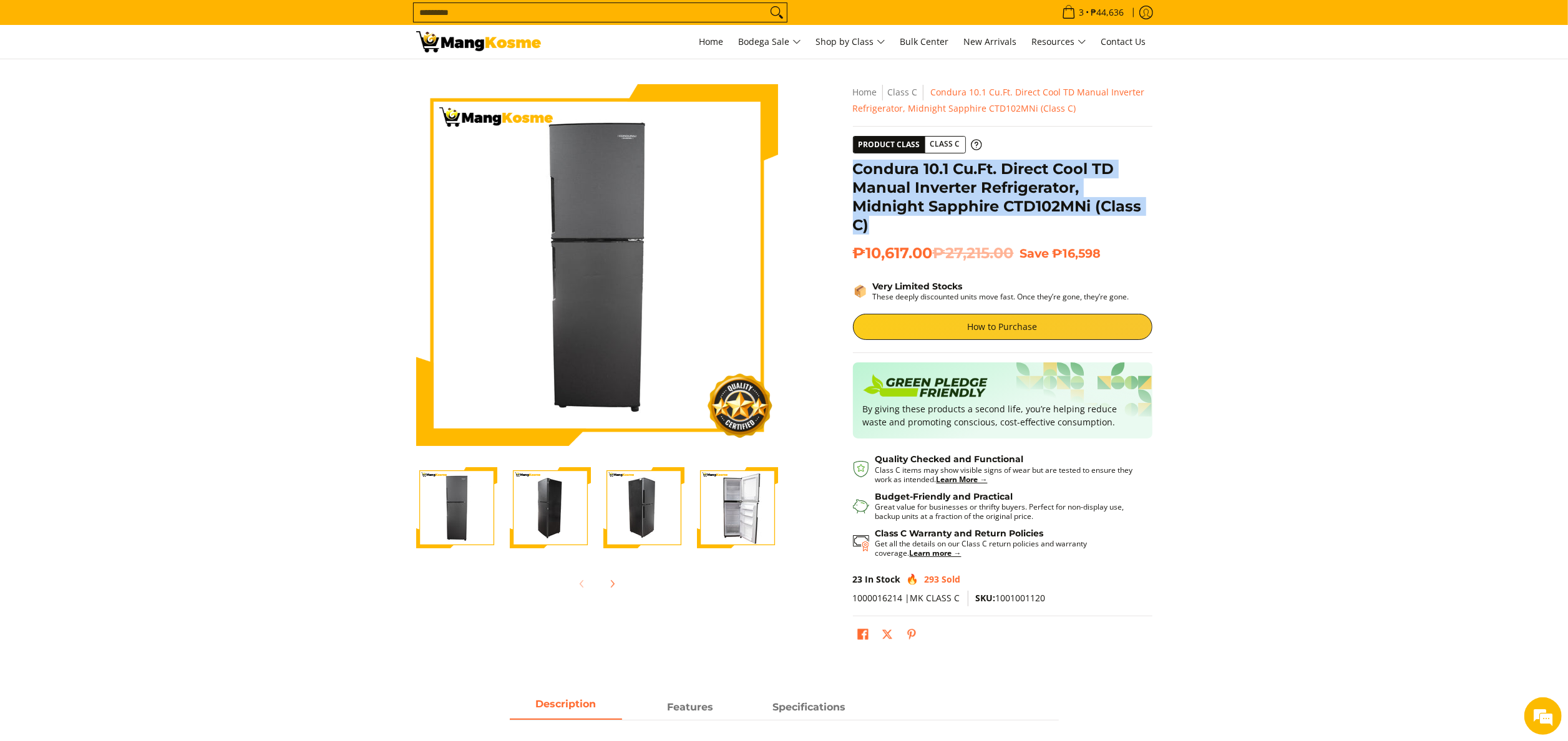
drag, startPoint x: 855, startPoint y: 165, endPoint x: 867, endPoint y: 224, distance: 60.2
click at [867, 224] on h1 "Condura 10.1 Cu.Ft. Direct Cool TD Manual Inverter Refrigerator, Midnight Sapph…" at bounding box center [1002, 197] width 299 height 75
copy h1 "Condura 10.1 Cu.Ft. Direct Cool TD Manual Inverter Refrigerator, Midnight Sapph…"
copy div "Condura 10.1 Cu.Ft. Direct Cool TD Manual Inverter Refrigerator, Midnight Sapph…"
drag, startPoint x: 929, startPoint y: 251, endPoint x: 857, endPoint y: 168, distance: 109.9
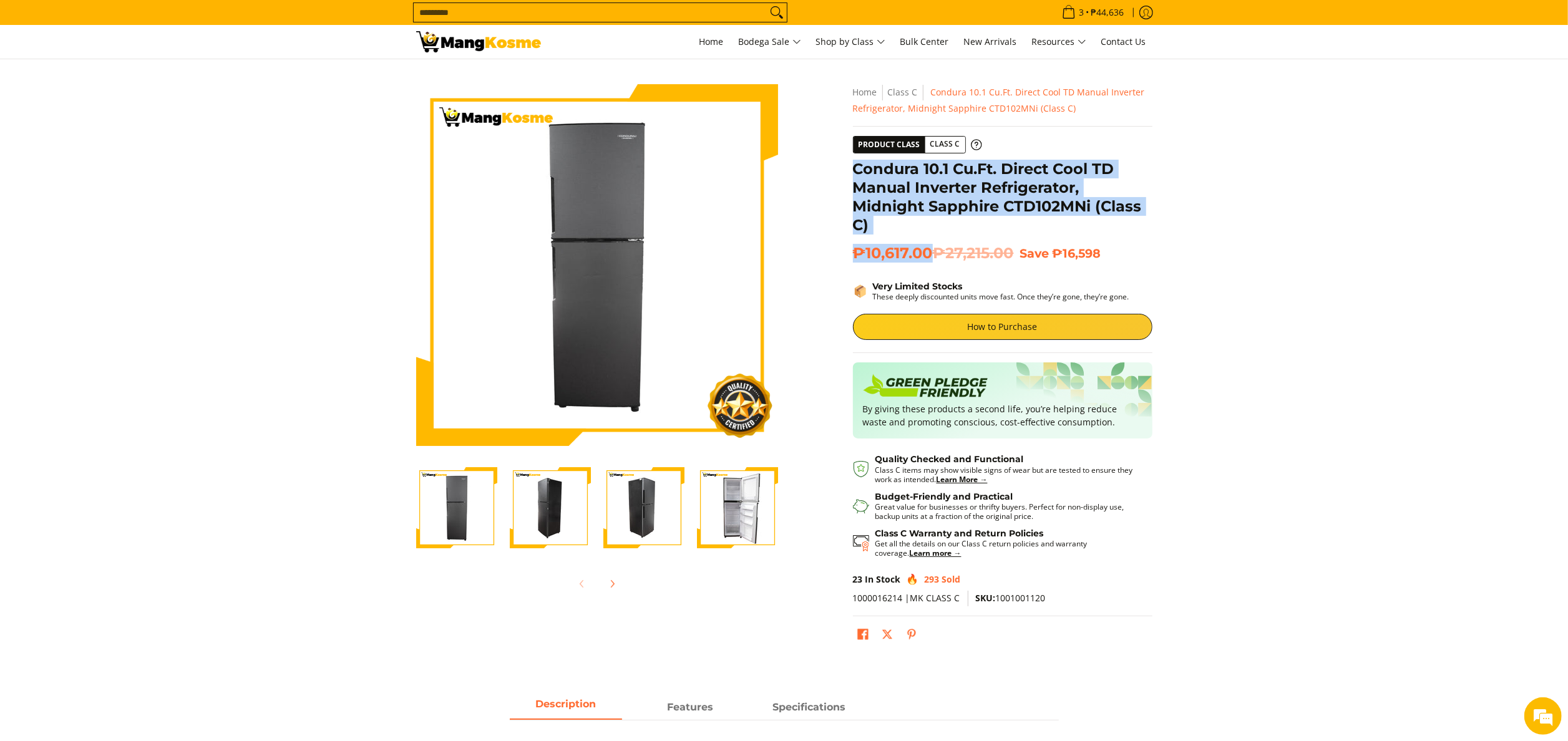
click at [857, 168] on div "**********" at bounding box center [1002, 372] width 299 height 574
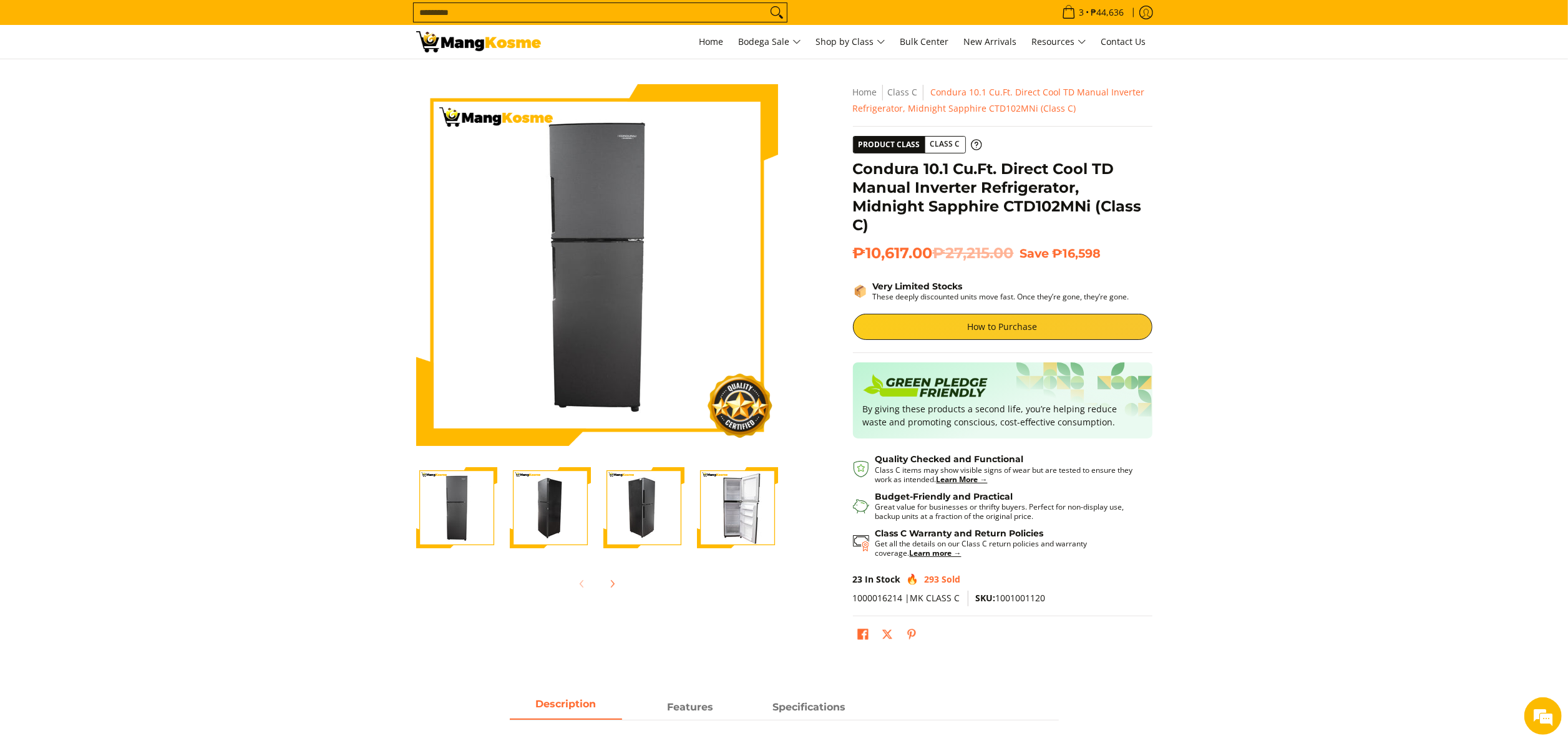
click at [369, 127] on section "Skip to Main Content Enable zoom Disable zoom Enable zoom Disable zoom Enable z…" at bounding box center [784, 368] width 1568 height 618
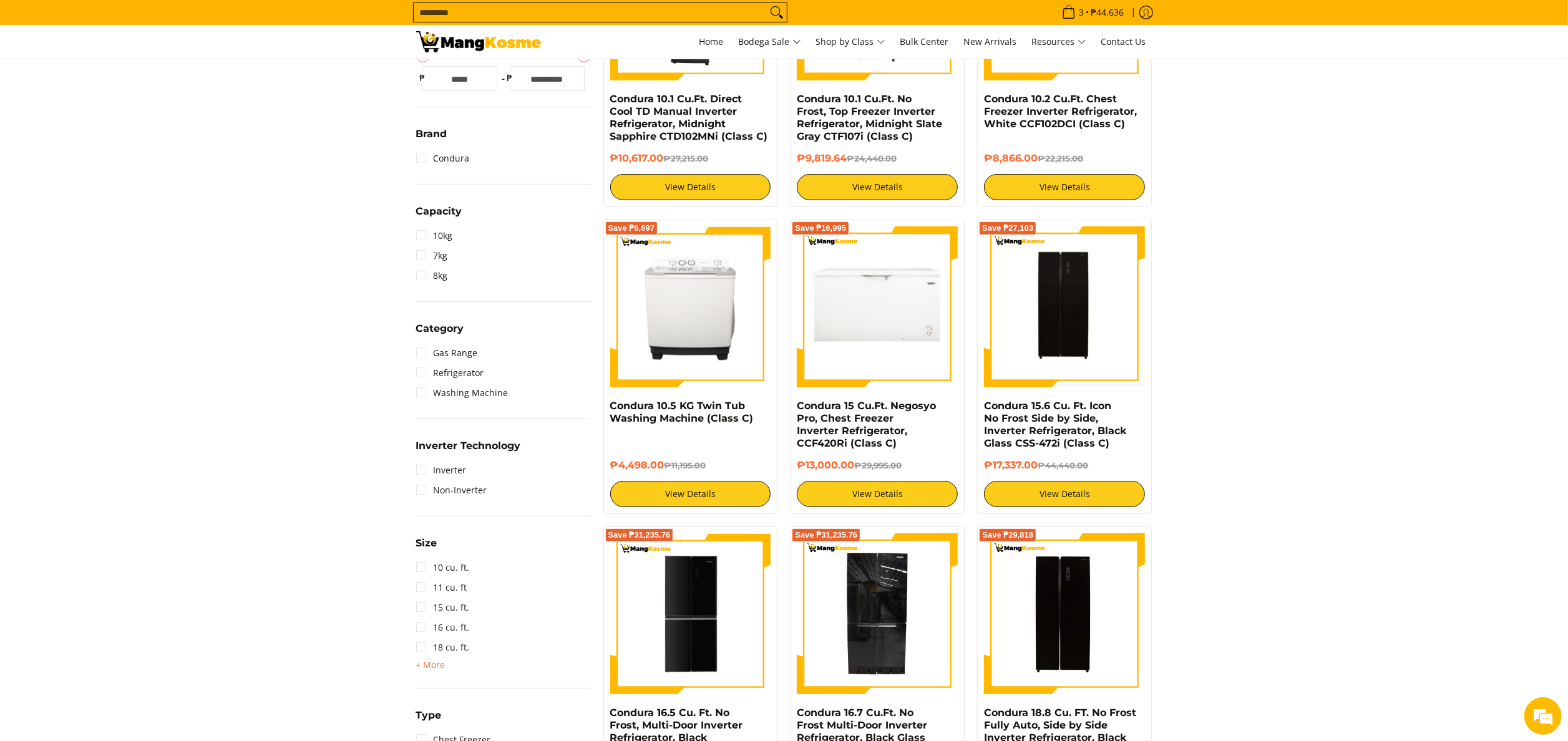
click at [485, 6] on input "Search..." at bounding box center [590, 12] width 353 height 19
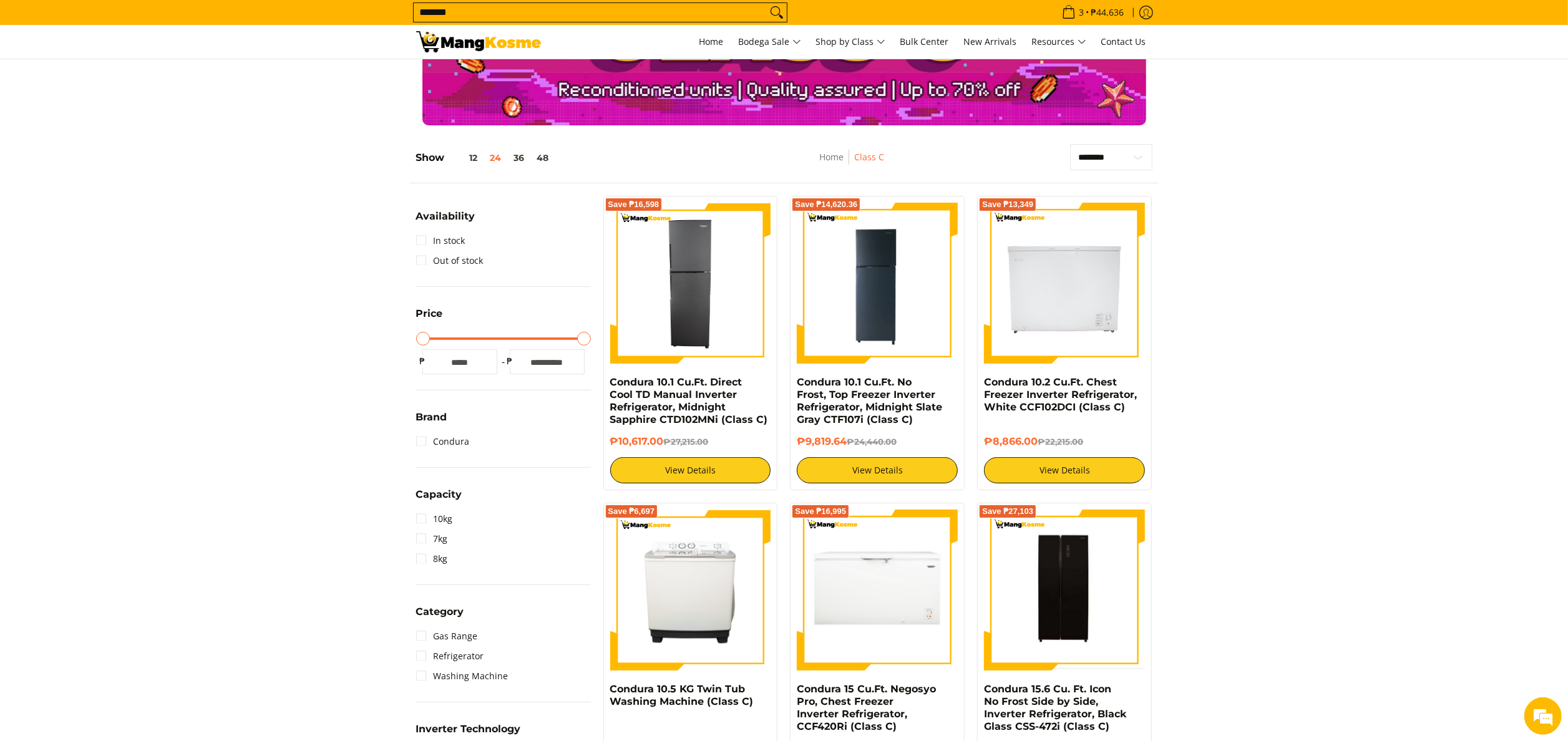
scroll to position [40, 0]
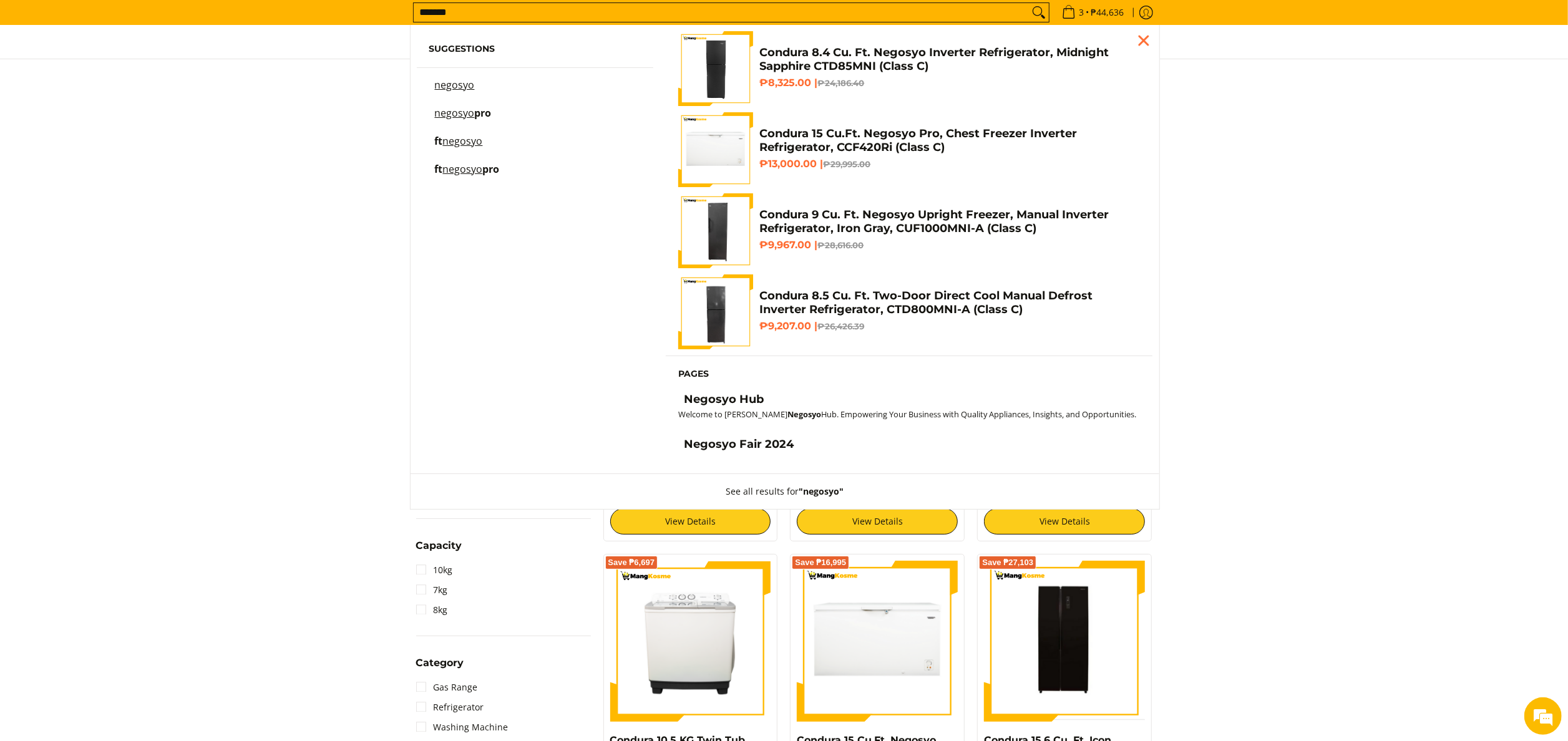
type input "*******"
click at [1029, 3] on button "Search" at bounding box center [1039, 12] width 20 height 19
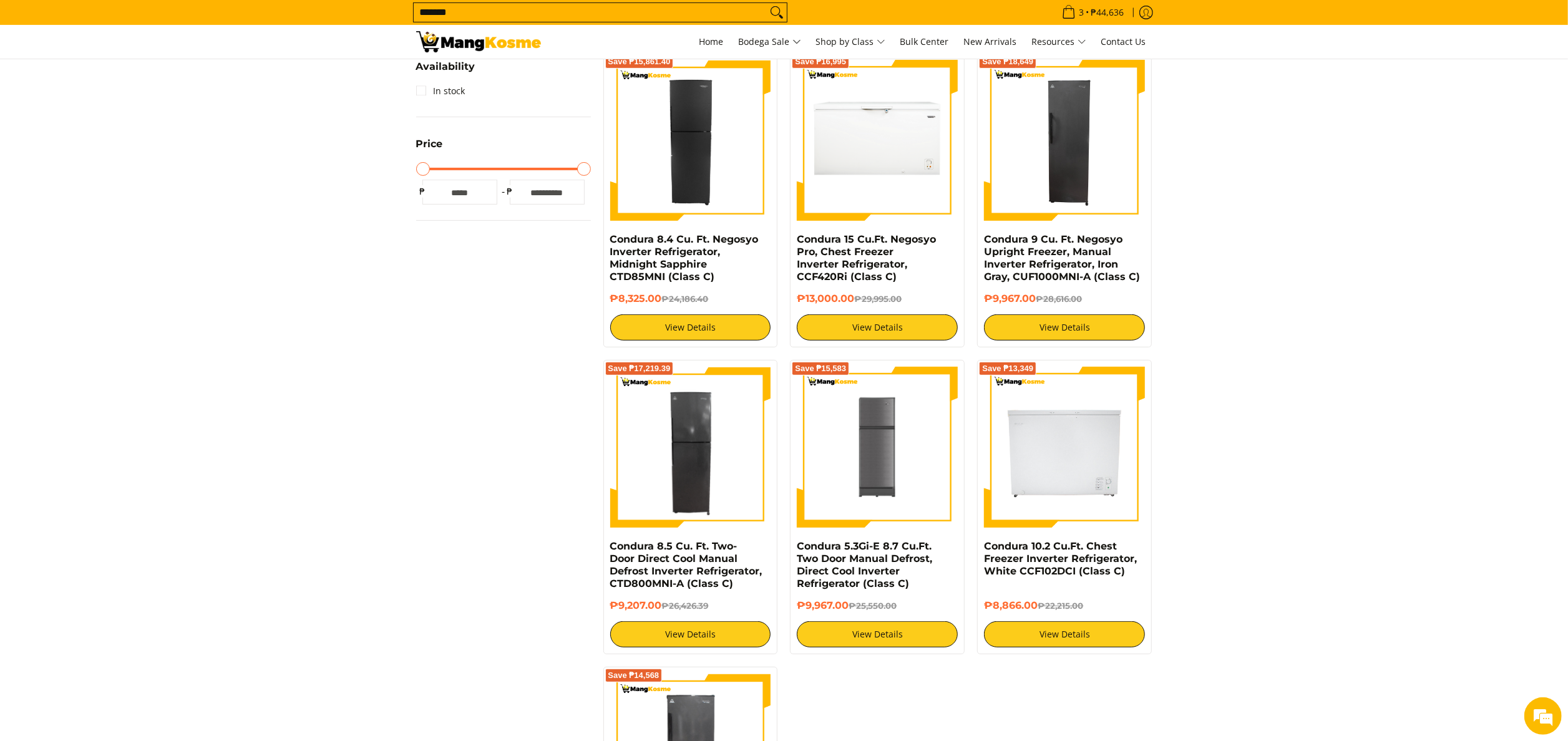
scroll to position [424, 0]
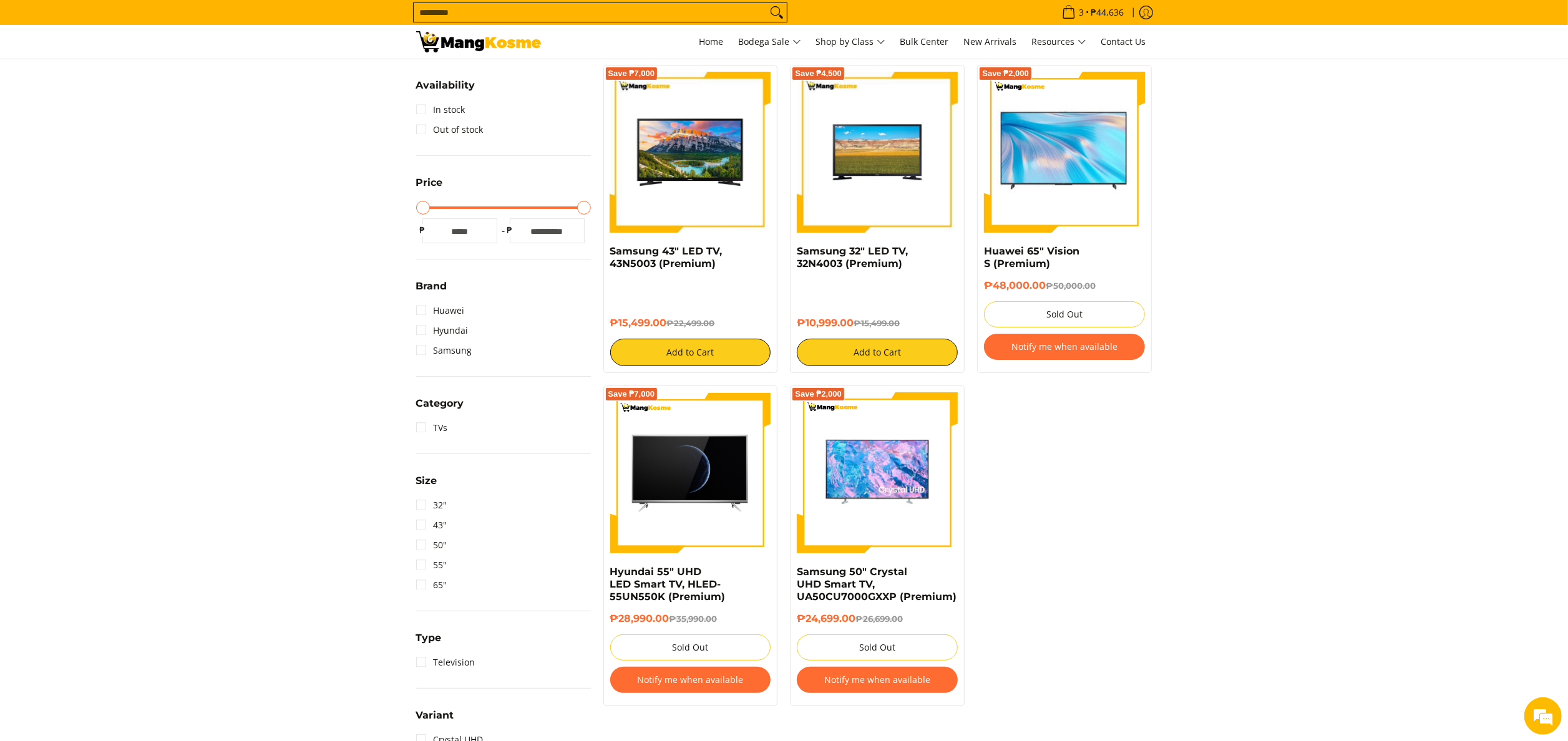
click at [588, 15] on input "Search..." at bounding box center [590, 12] width 353 height 19
paste input "**********"
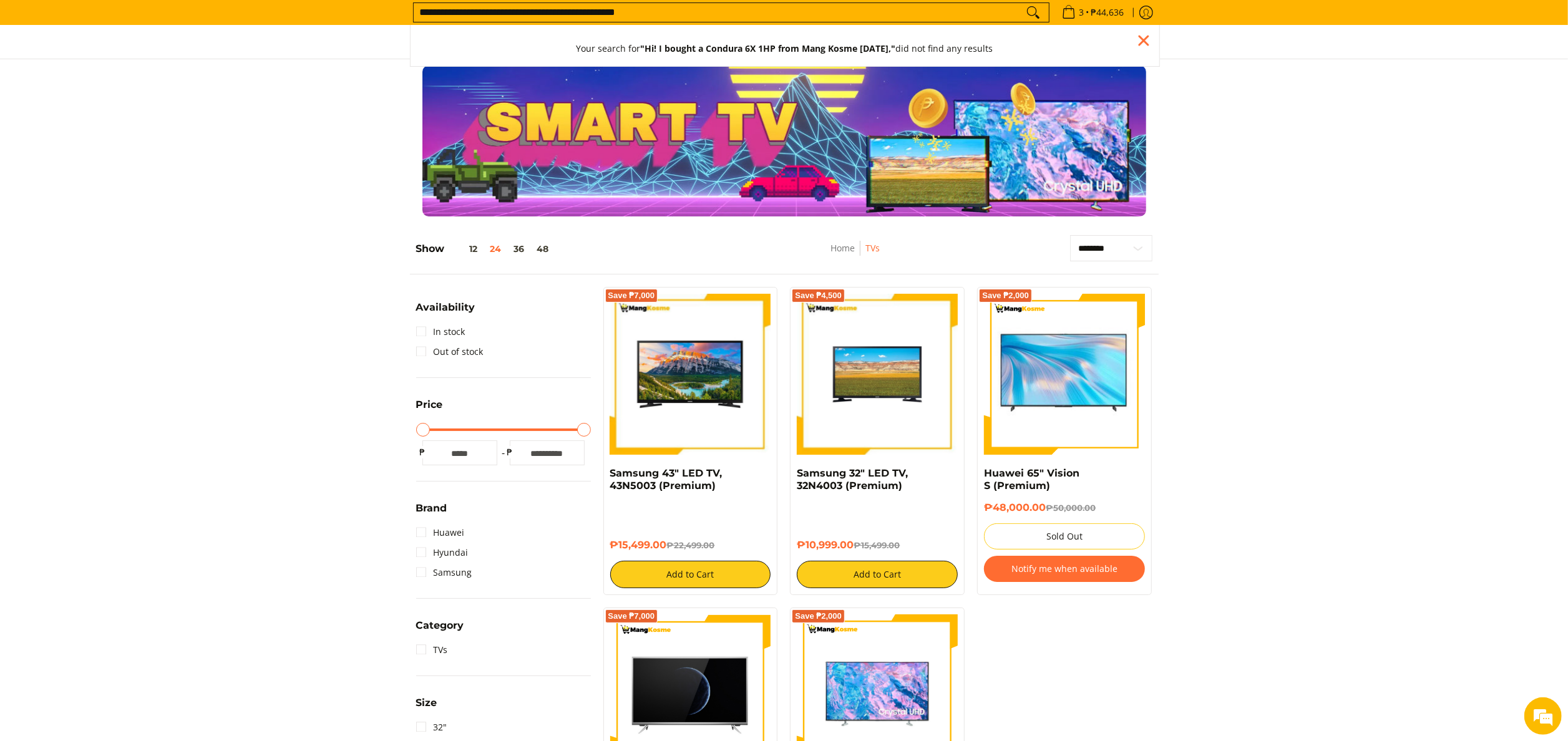
drag, startPoint x: 697, startPoint y: 19, endPoint x: 561, endPoint y: 16, distance: 136.0
click at [561, 16] on input "**********" at bounding box center [719, 12] width 610 height 19
type input "**********"
click at [1023, 3] on button "Search" at bounding box center [1033, 12] width 20 height 19
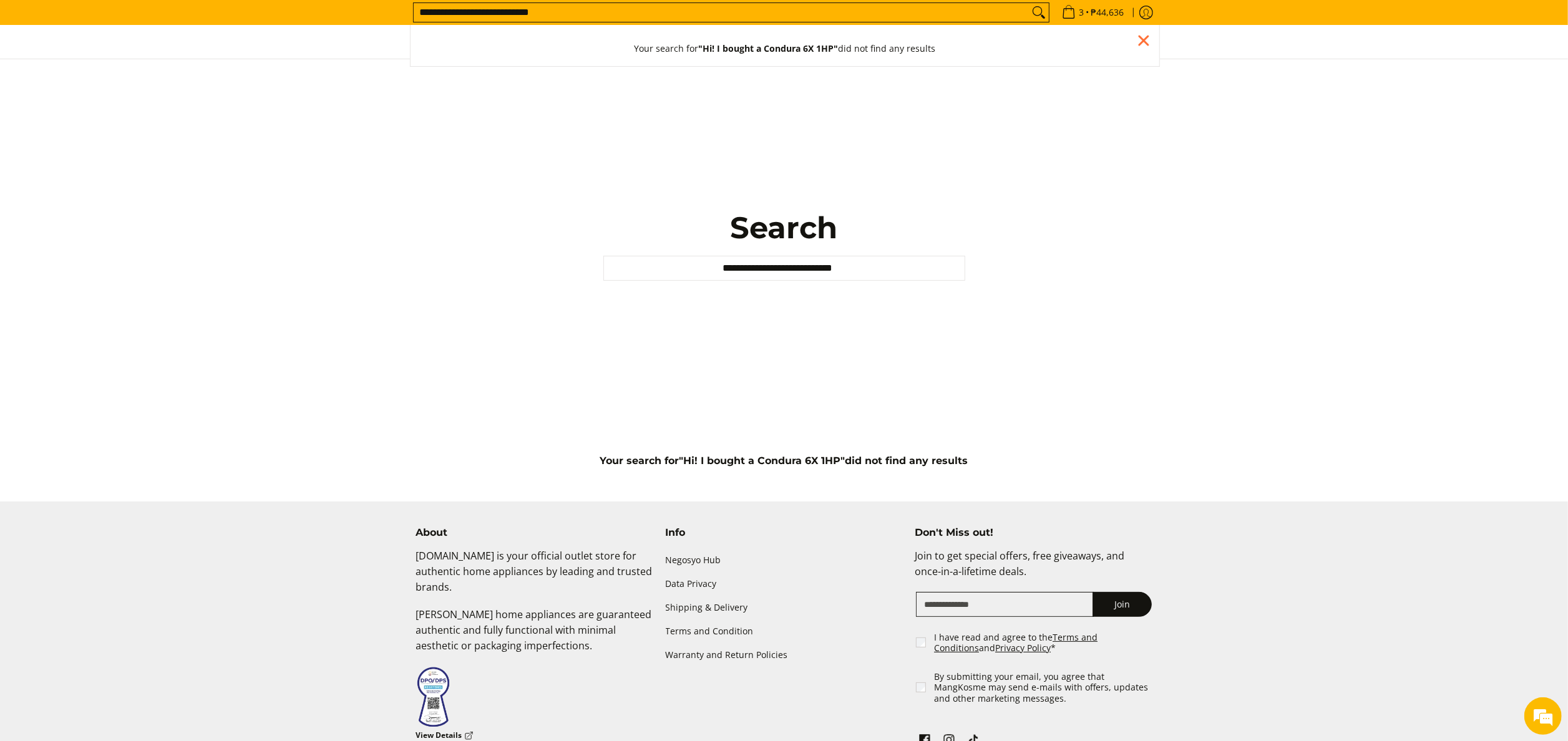
drag, startPoint x: 482, startPoint y: 16, endPoint x: 407, endPoint y: 19, distance: 75.1
click at [407, 19] on div "**********" at bounding box center [784, 12] width 761 height 25
type input "**********"
click at [1029, 3] on button "Search" at bounding box center [1039, 12] width 20 height 19
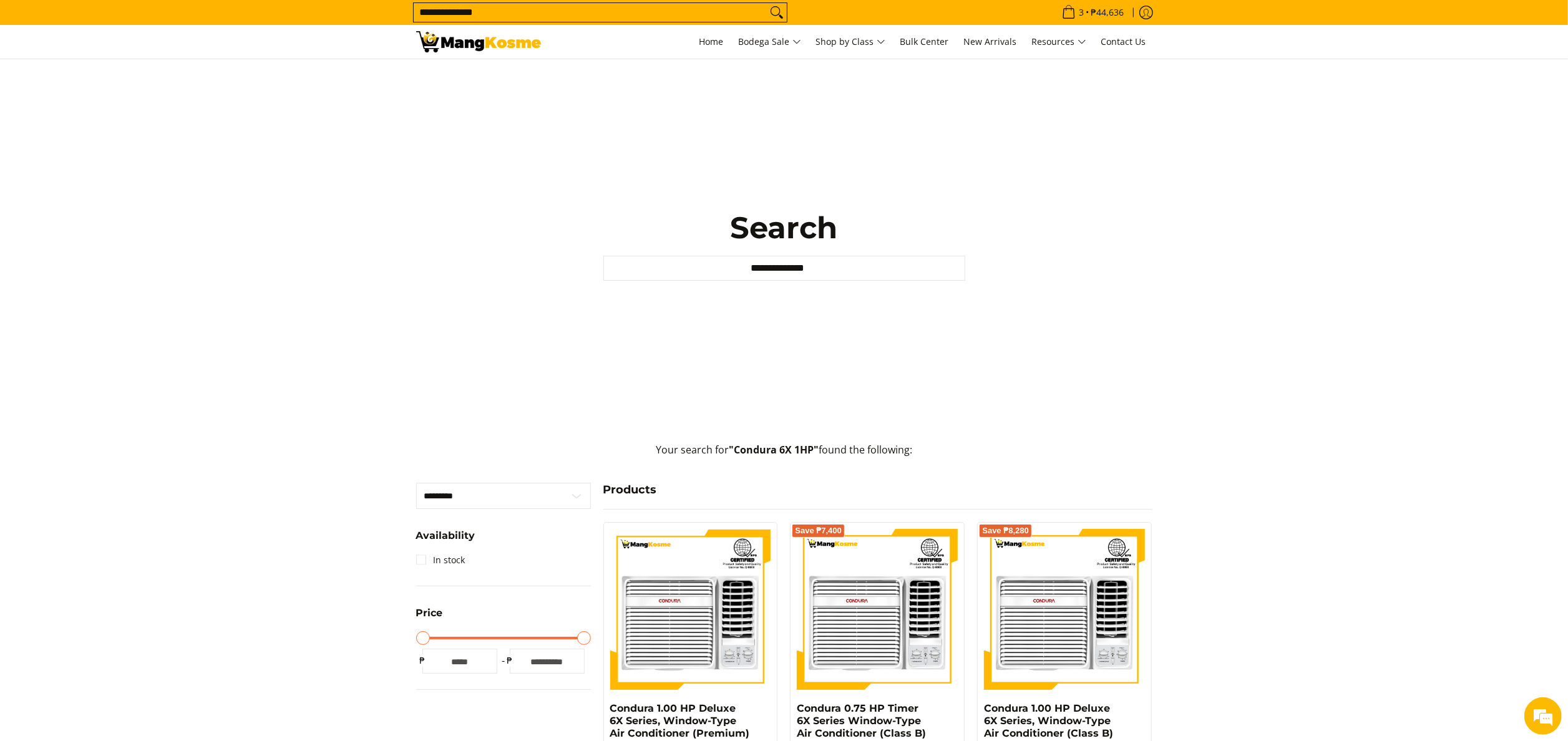
click at [544, 10] on input "**********" at bounding box center [590, 12] width 353 height 19
drag, startPoint x: 520, startPoint y: 11, endPoint x: 403, endPoint y: 16, distance: 117.1
click at [403, 16] on div "**********" at bounding box center [784, 12] width 1568 height 25
click at [1017, 16] on input "**********" at bounding box center [721, 12] width 616 height 19
click at [1017, 12] on input "**********" at bounding box center [721, 12] width 616 height 19
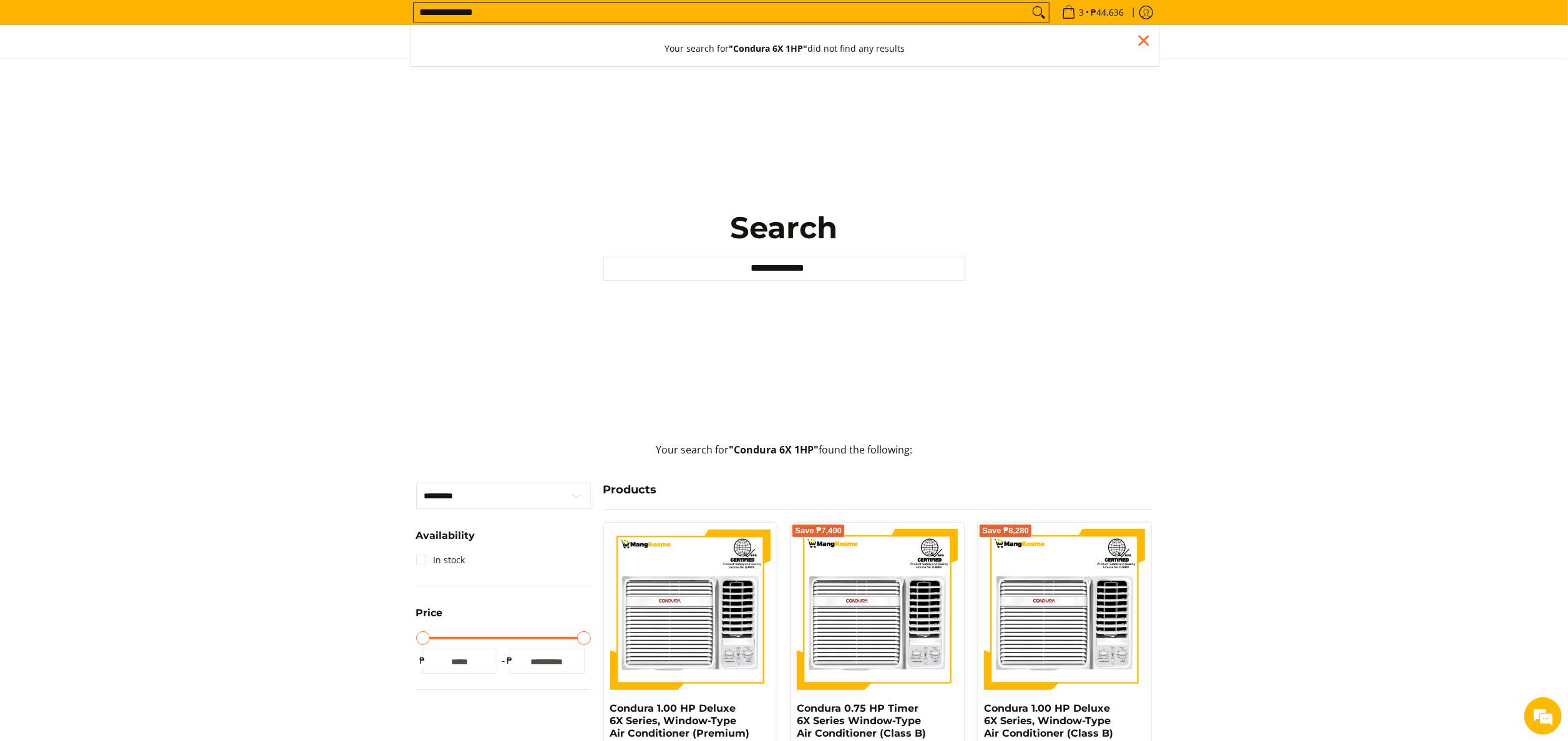
click at [1014, 12] on input "**********" at bounding box center [721, 12] width 616 height 19
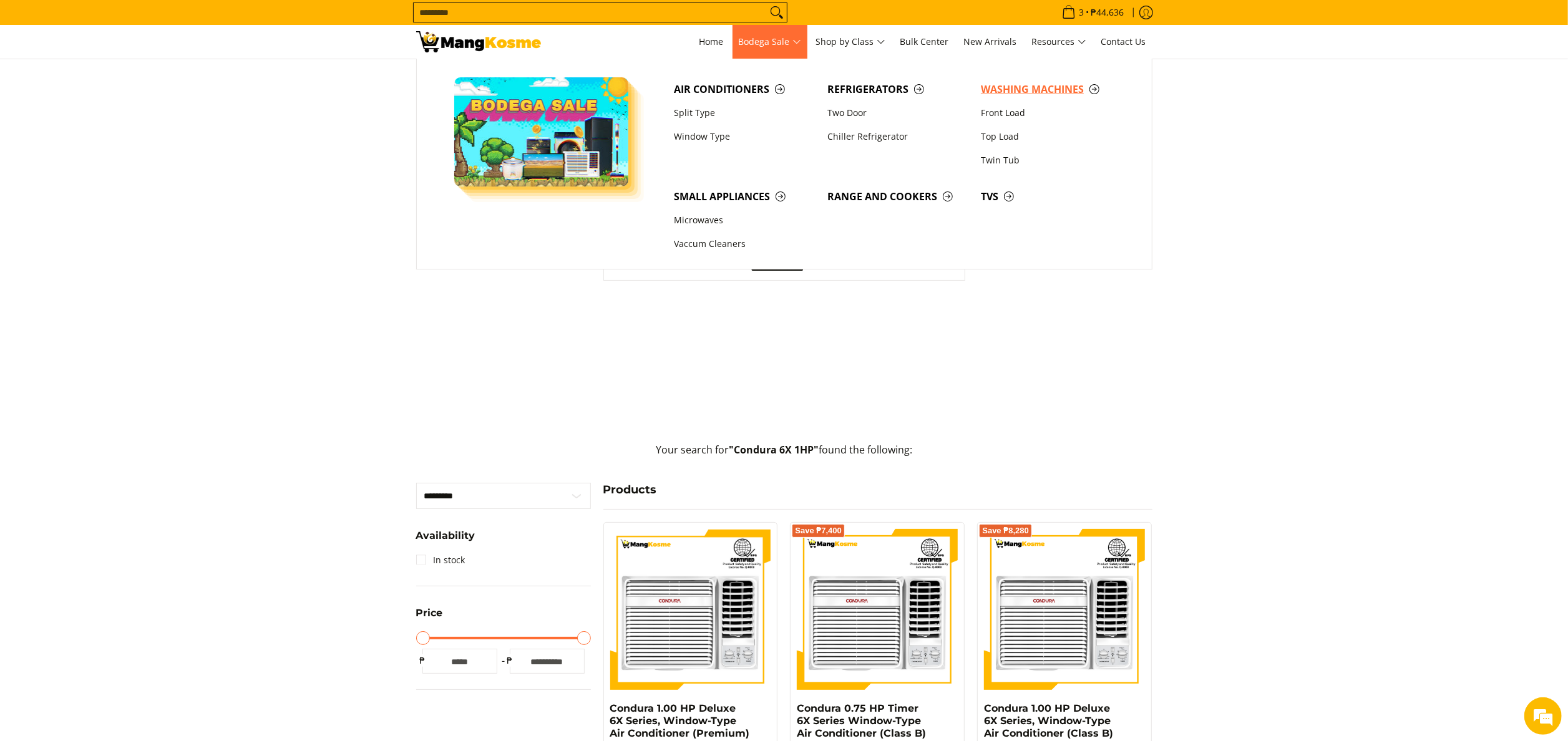
click at [994, 88] on span "Washing Machines" at bounding box center [1051, 89] width 141 height 16
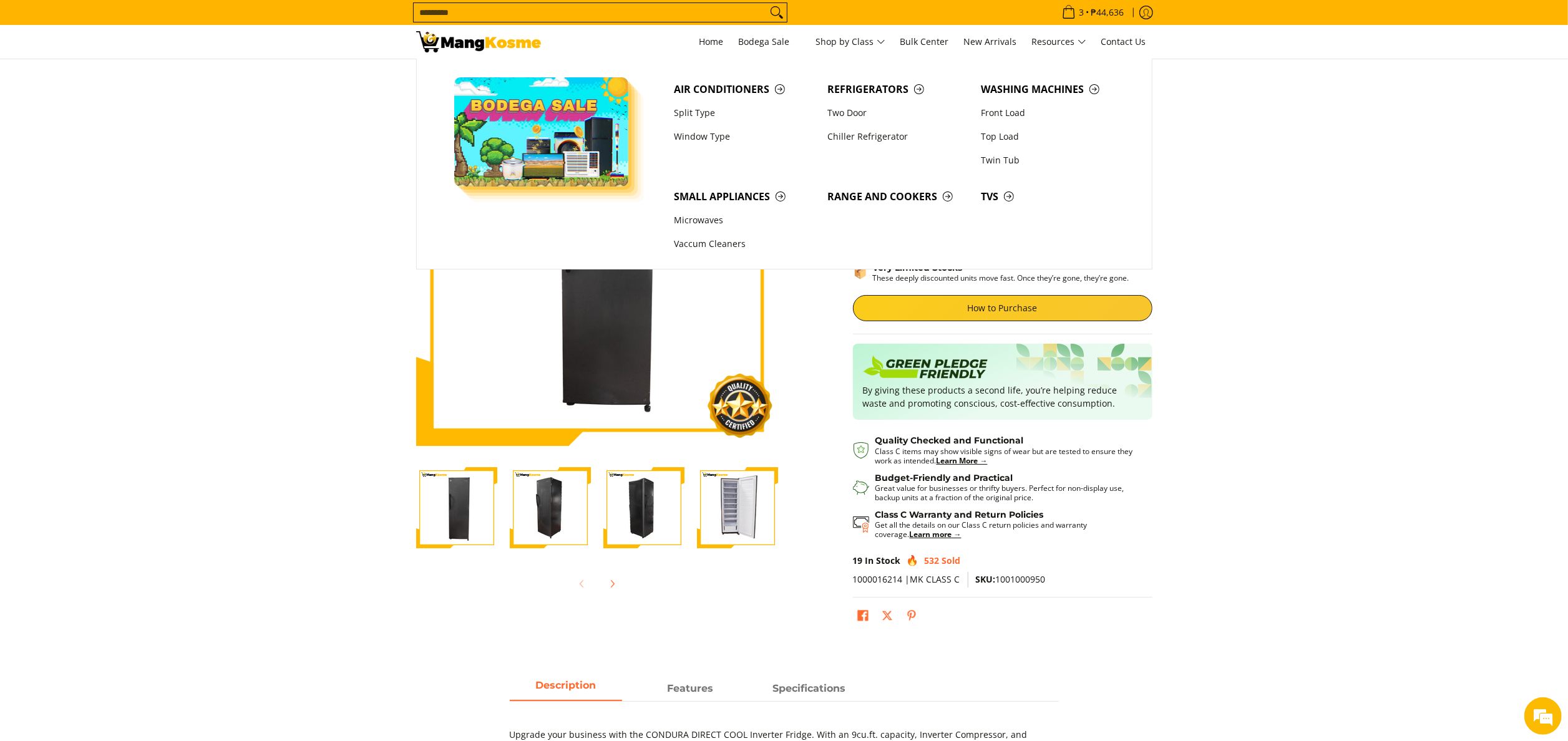
click at [654, 17] on input "Search..." at bounding box center [590, 12] width 353 height 19
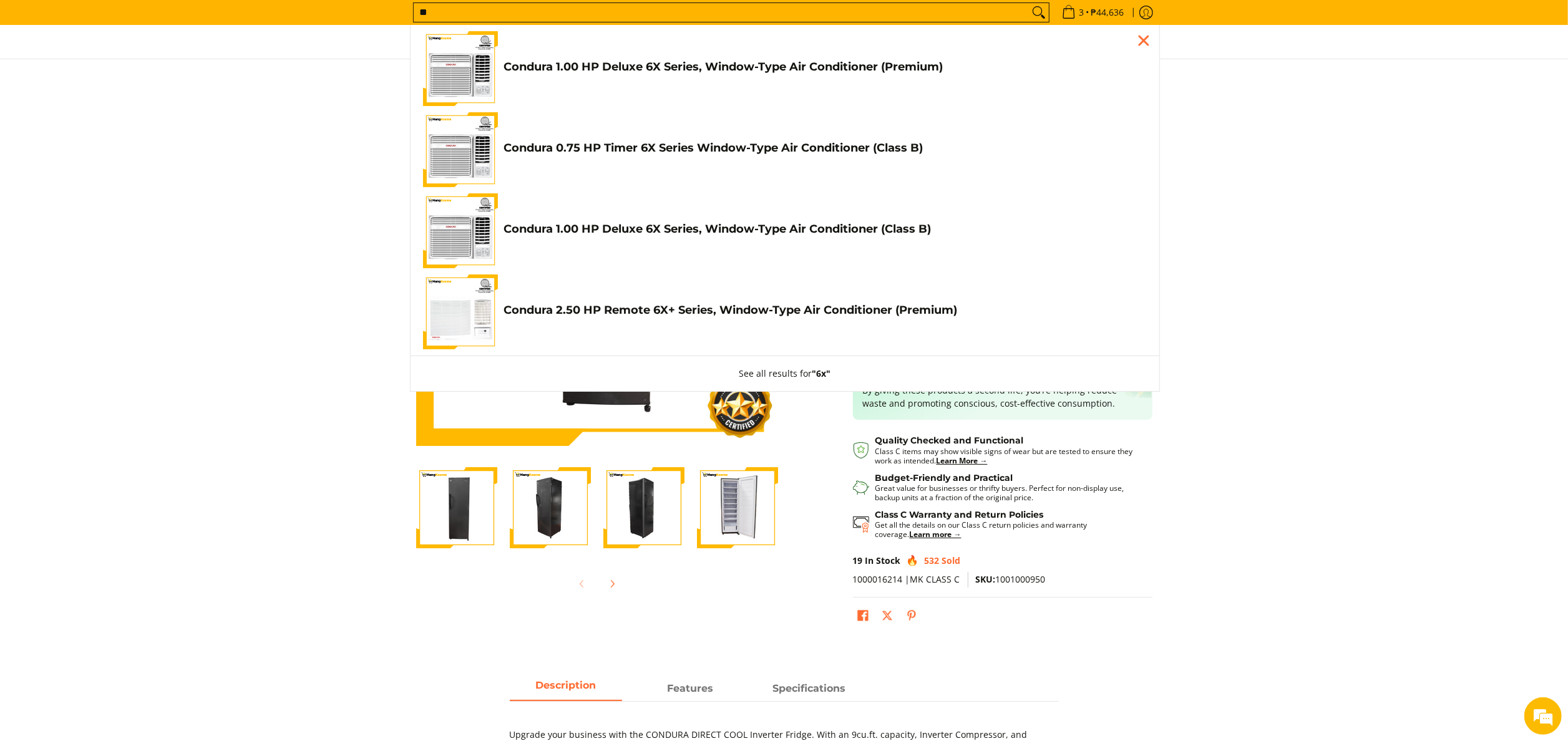
type input "**"
click at [709, 74] on h4 "Condura 1.00 HP Deluxe 6X Series, Window-Type Air Conditioner (Premium)" at bounding box center [825, 67] width 643 height 14
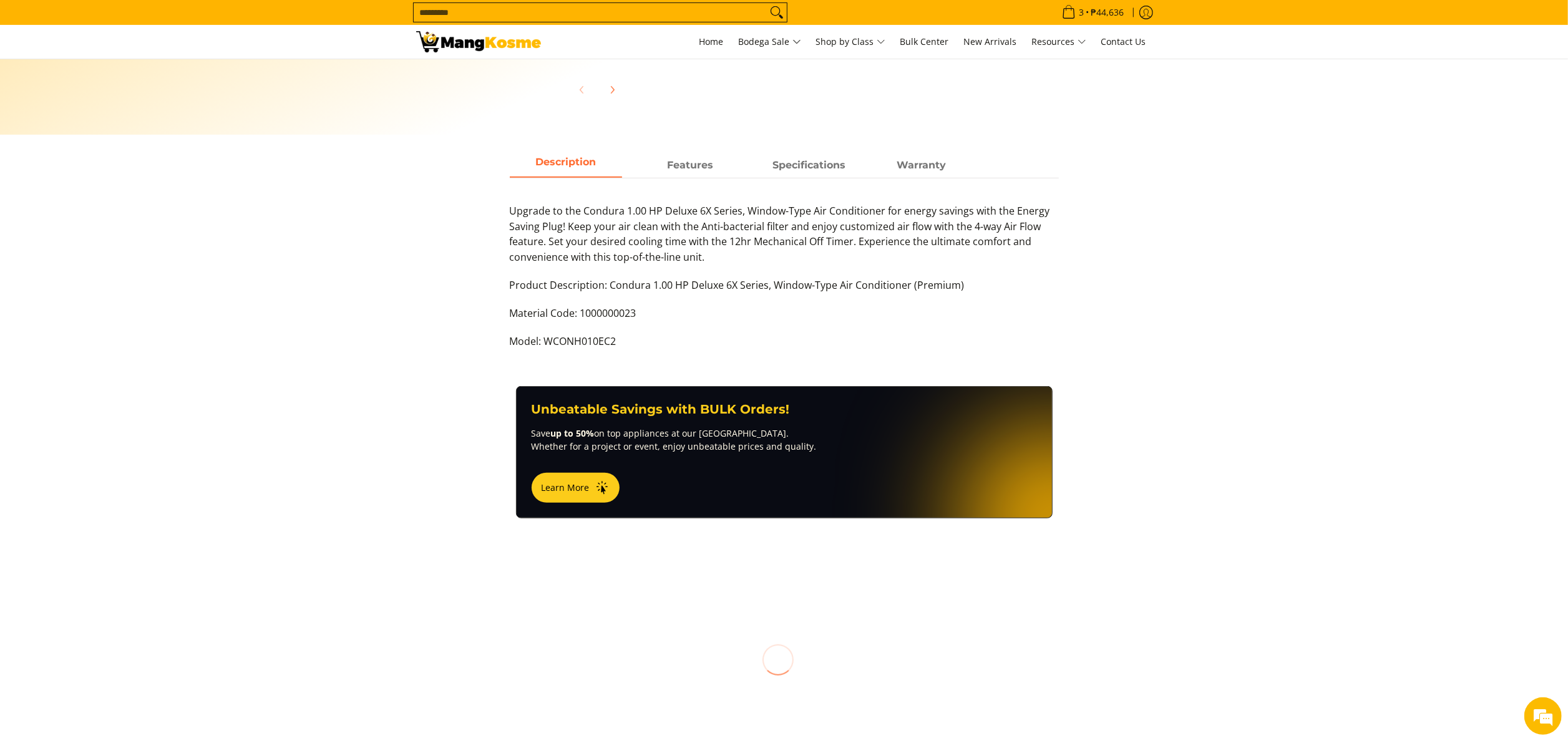
scroll to position [499, 0]
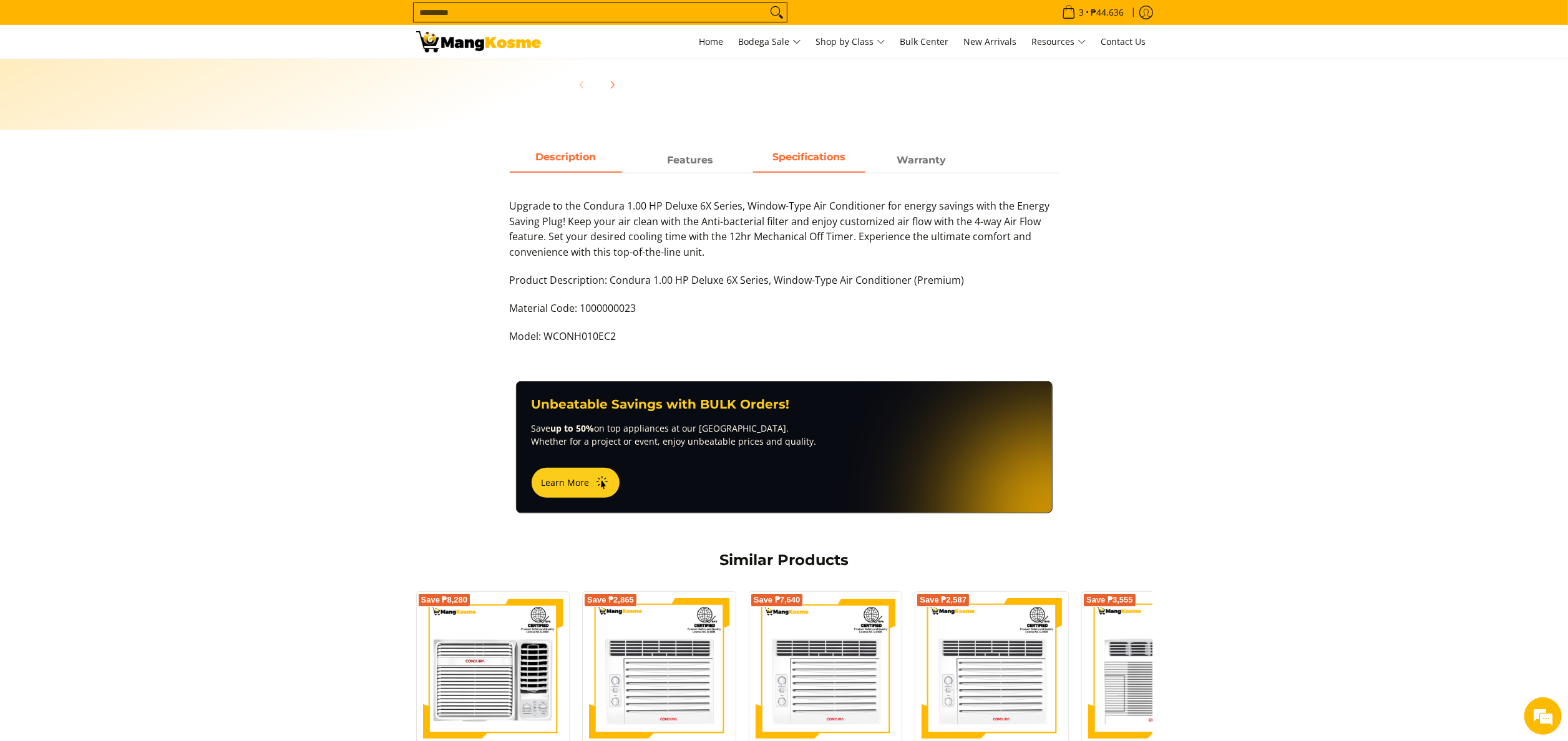
click at [782, 165] on span "Specifications" at bounding box center [810, 160] width 113 height 22
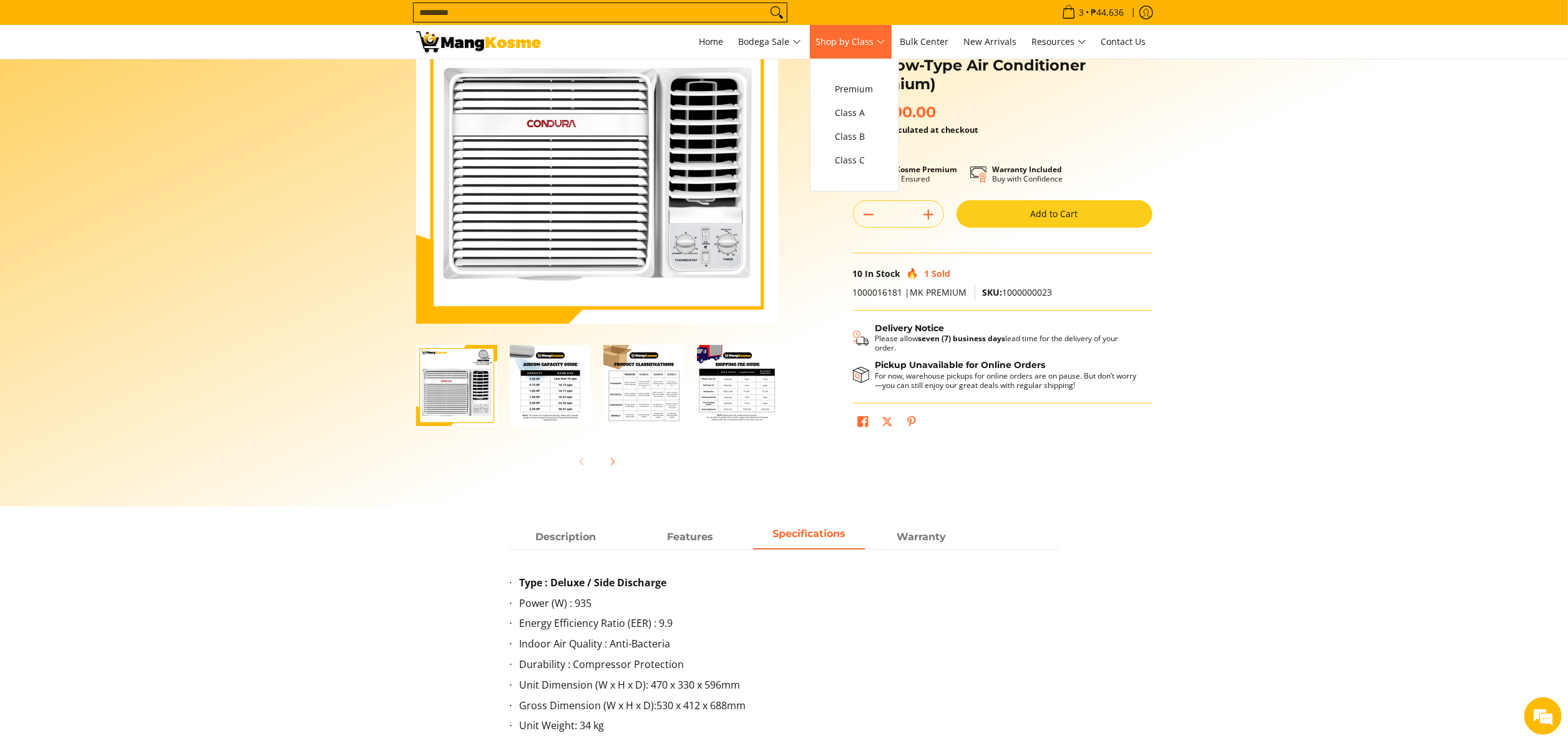
scroll to position [0, 0]
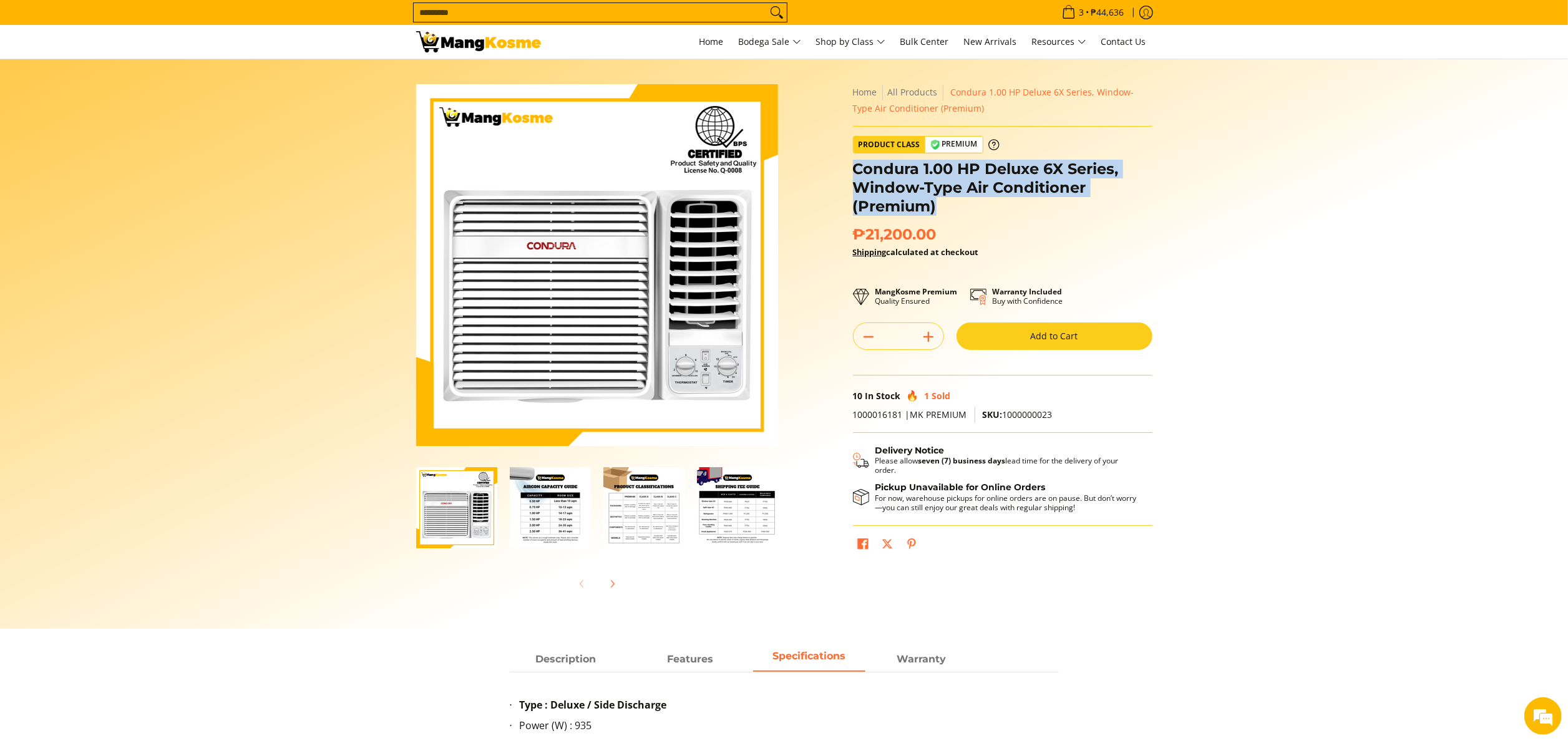
drag, startPoint x: 952, startPoint y: 208, endPoint x: 856, endPoint y: 163, distance: 106.0
click at [856, 163] on h1 "Condura 1.00 HP Deluxe 6X Series, Window-Type Air Conditioner (Premium)" at bounding box center [1002, 188] width 299 height 56
copy h1 "Condura 1.00 HP Deluxe 6X Series, Window-Type Air Conditioner (Premium)"
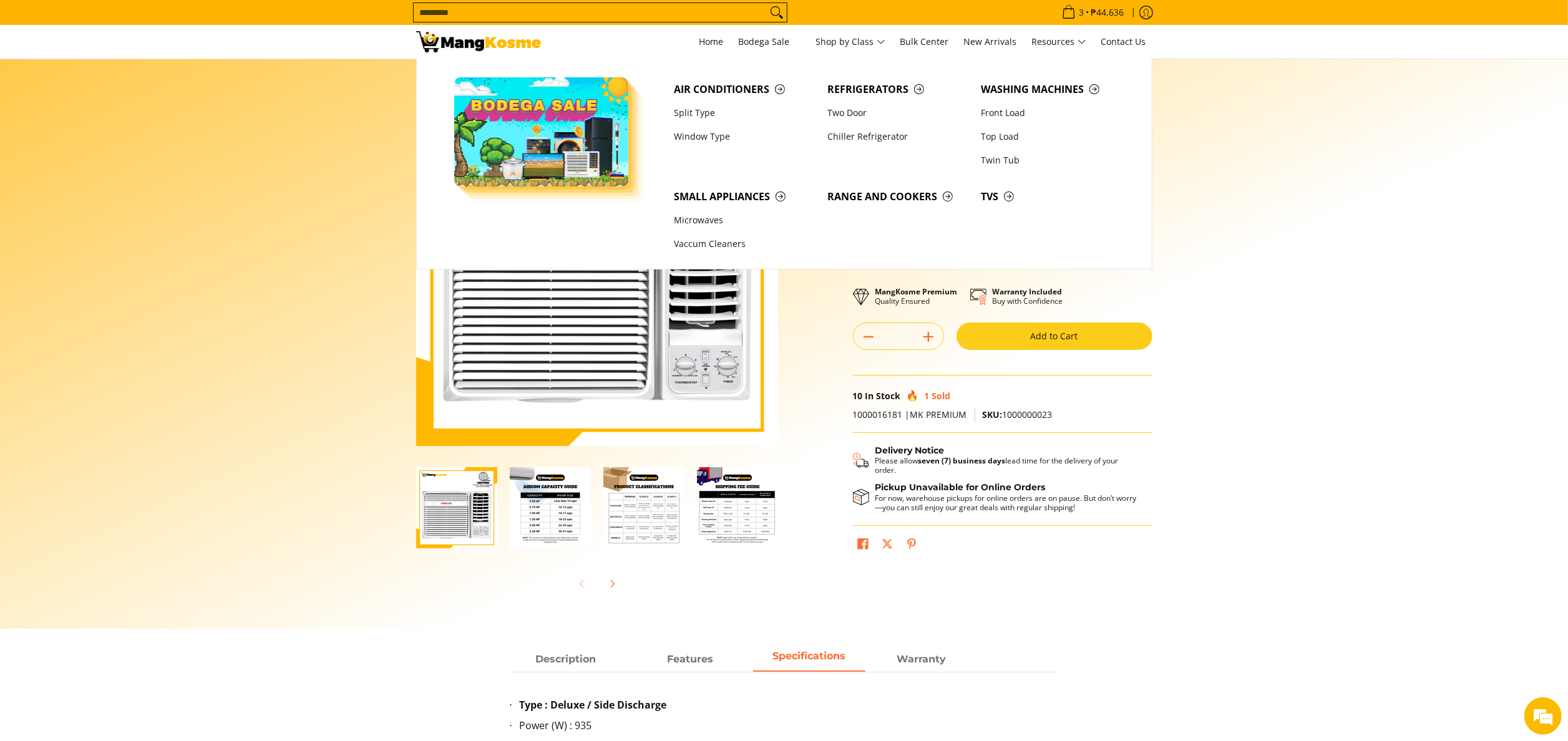
click at [1488, 266] on section "Skip to Main Content Enable zoom Disable zoom Enable zoom Disable zoom Enable z…" at bounding box center [784, 344] width 1568 height 570
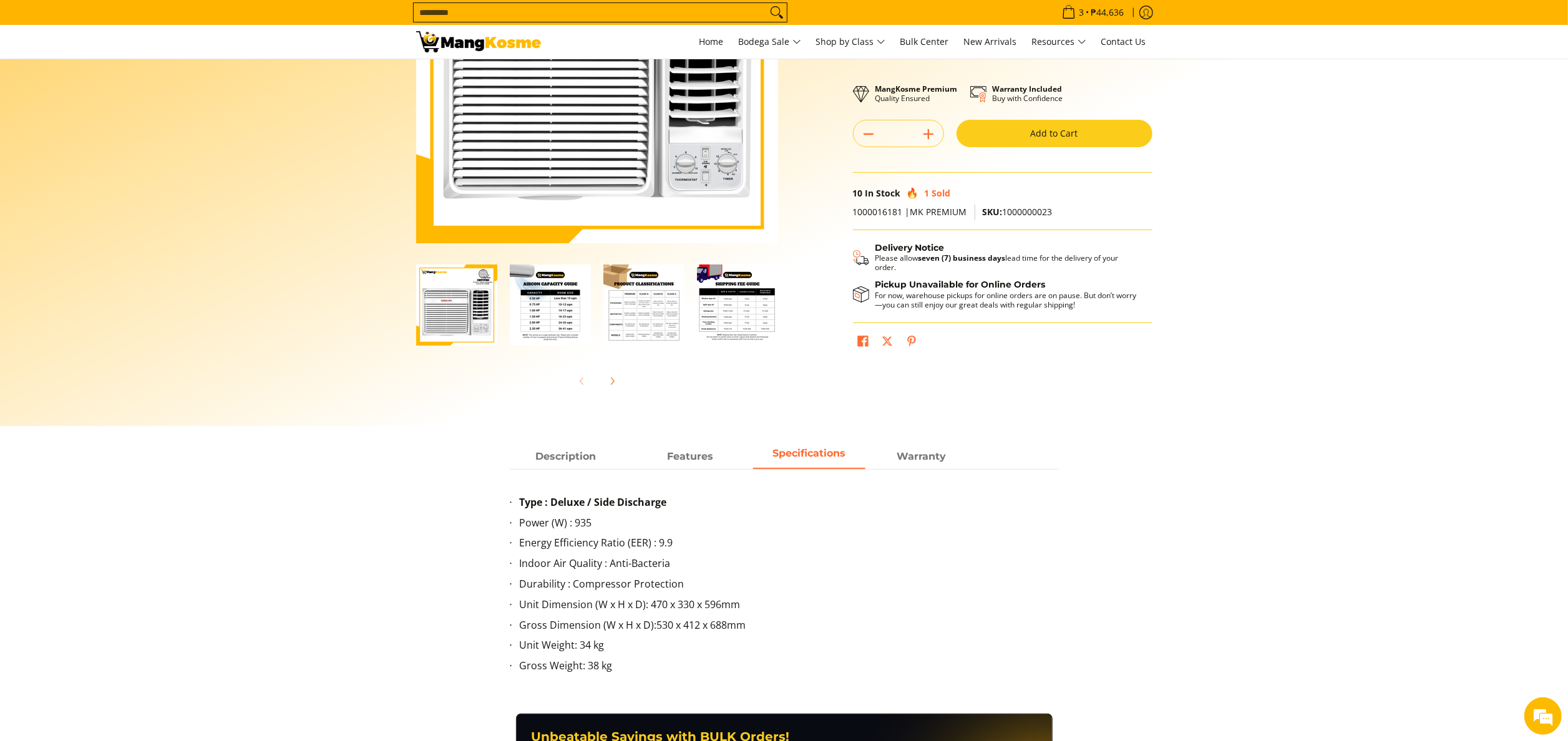
scroll to position [250, 0]
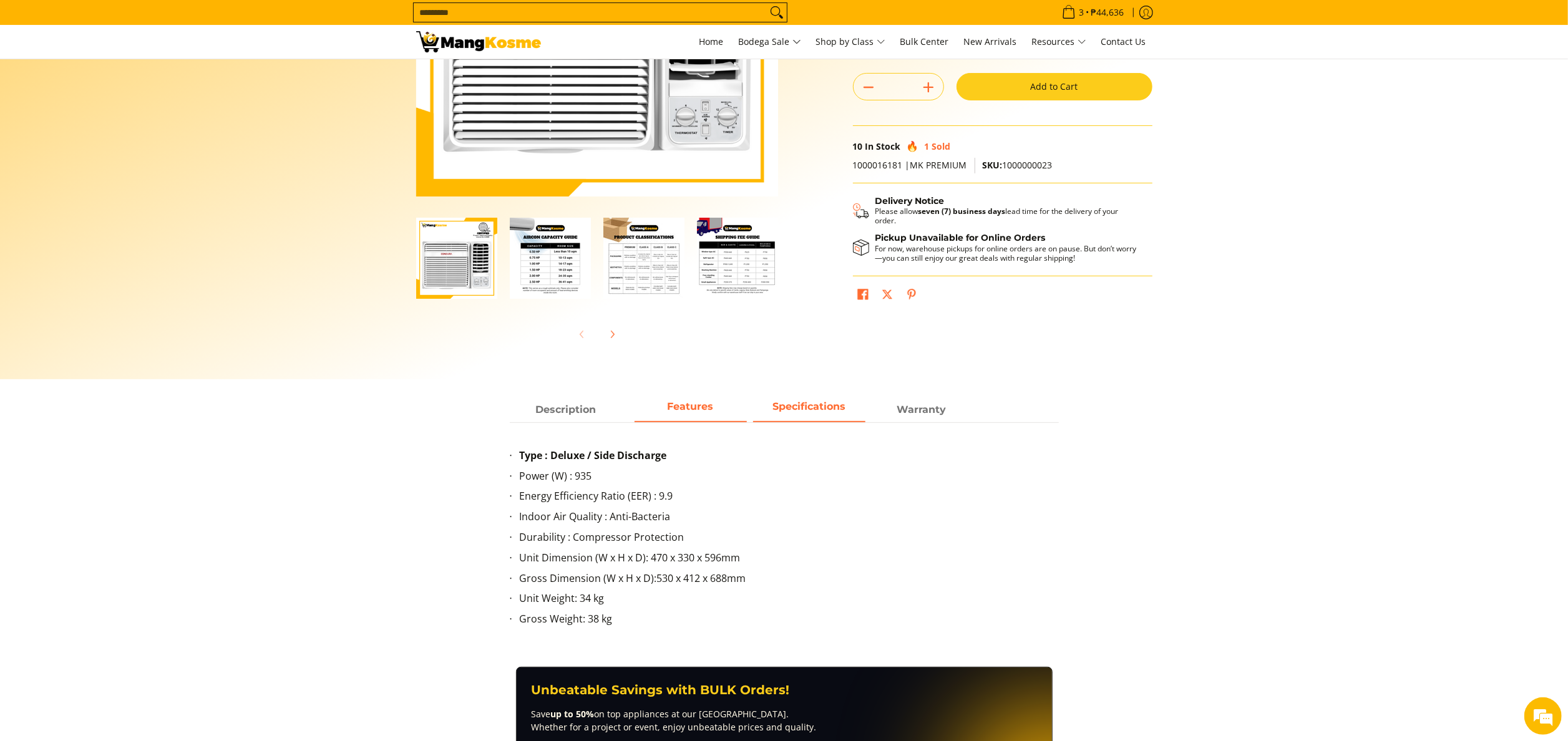
click at [684, 410] on span "Features" at bounding box center [691, 410] width 113 height 22
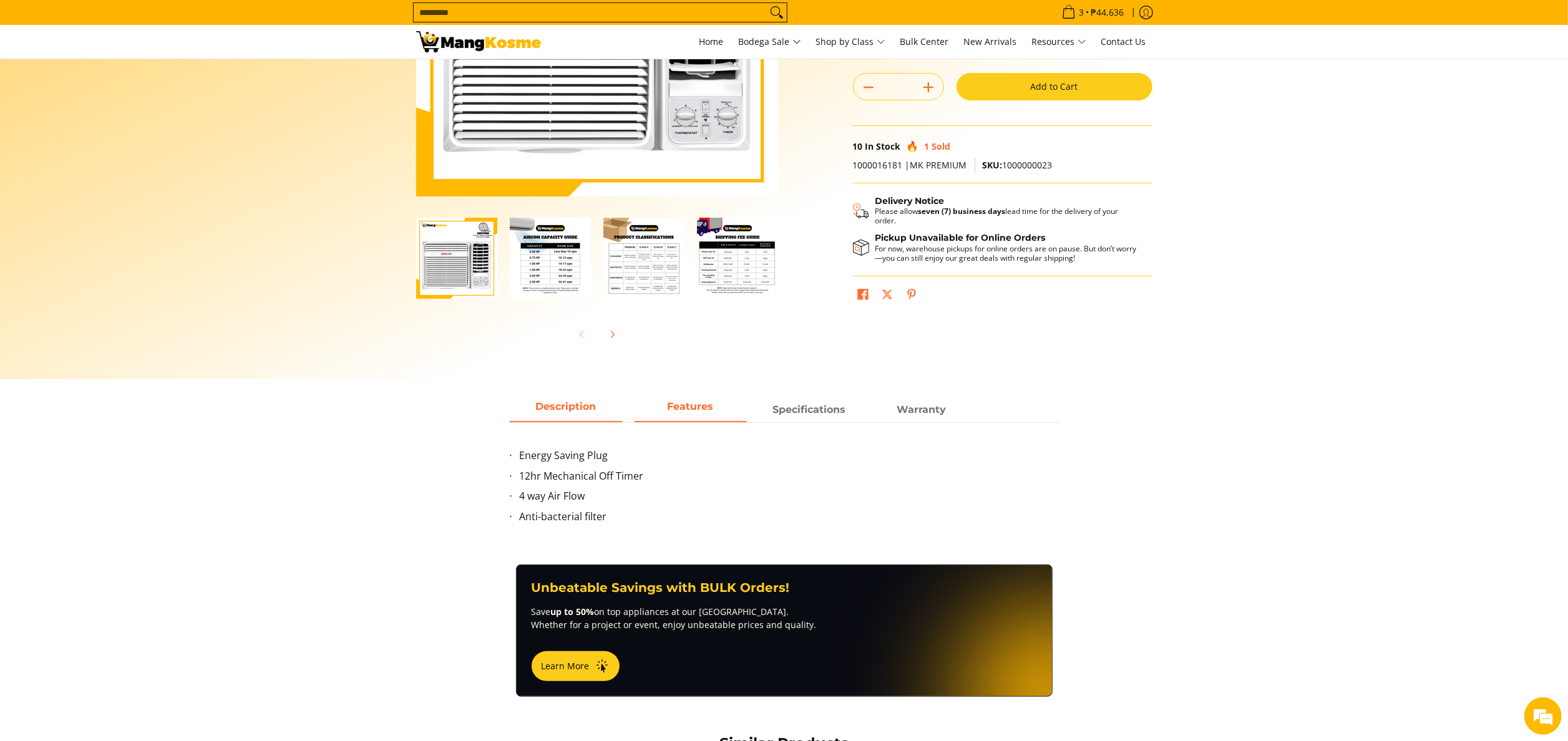
click at [578, 416] on span "Description" at bounding box center [566, 410] width 113 height 22
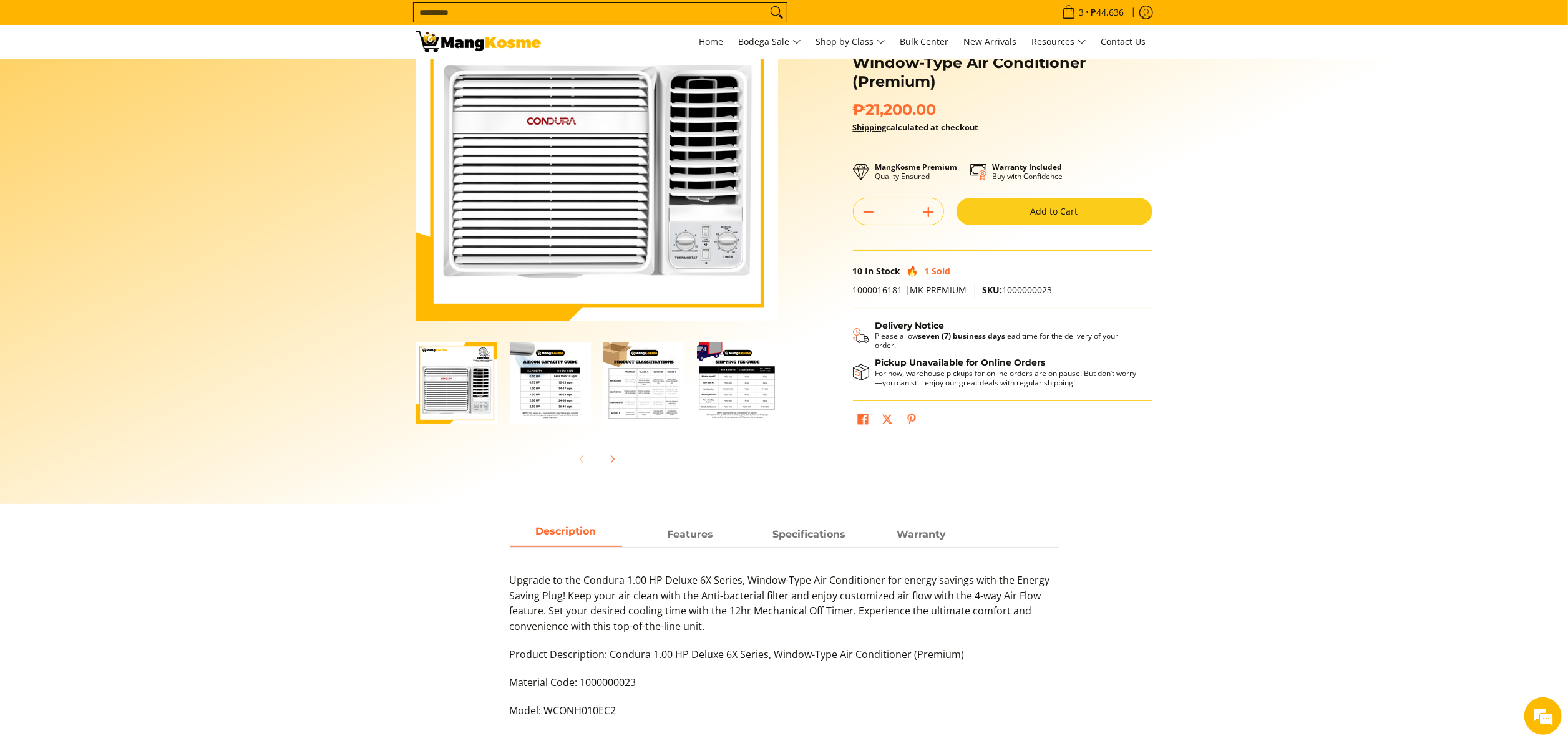
scroll to position [0, 0]
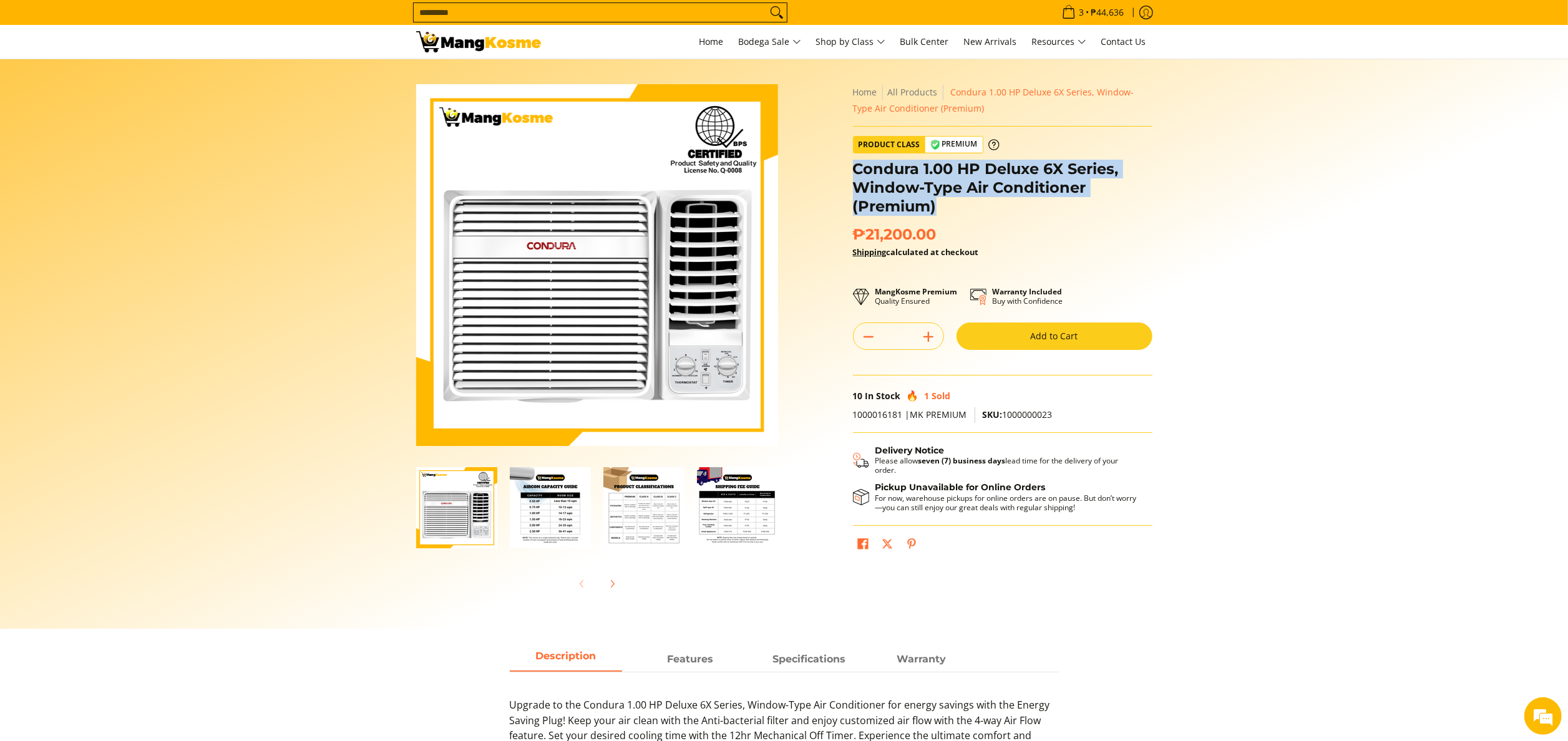
drag, startPoint x: 925, startPoint y: 207, endPoint x: 856, endPoint y: 168, distance: 79.3
click at [856, 168] on h1 "Condura 1.00 HP Deluxe 6X Series, Window-Type Air Conditioner (Premium)" at bounding box center [1002, 188] width 299 height 56
copy h1 "Condura 1.00 HP Deluxe 6X Series, Window-Type Air Conditioner (Premium)"
click at [1341, 315] on section "Skip to Main Content Enable zoom Disable zoom Enable zoom Disable zoom Enable z…" at bounding box center [784, 344] width 1568 height 570
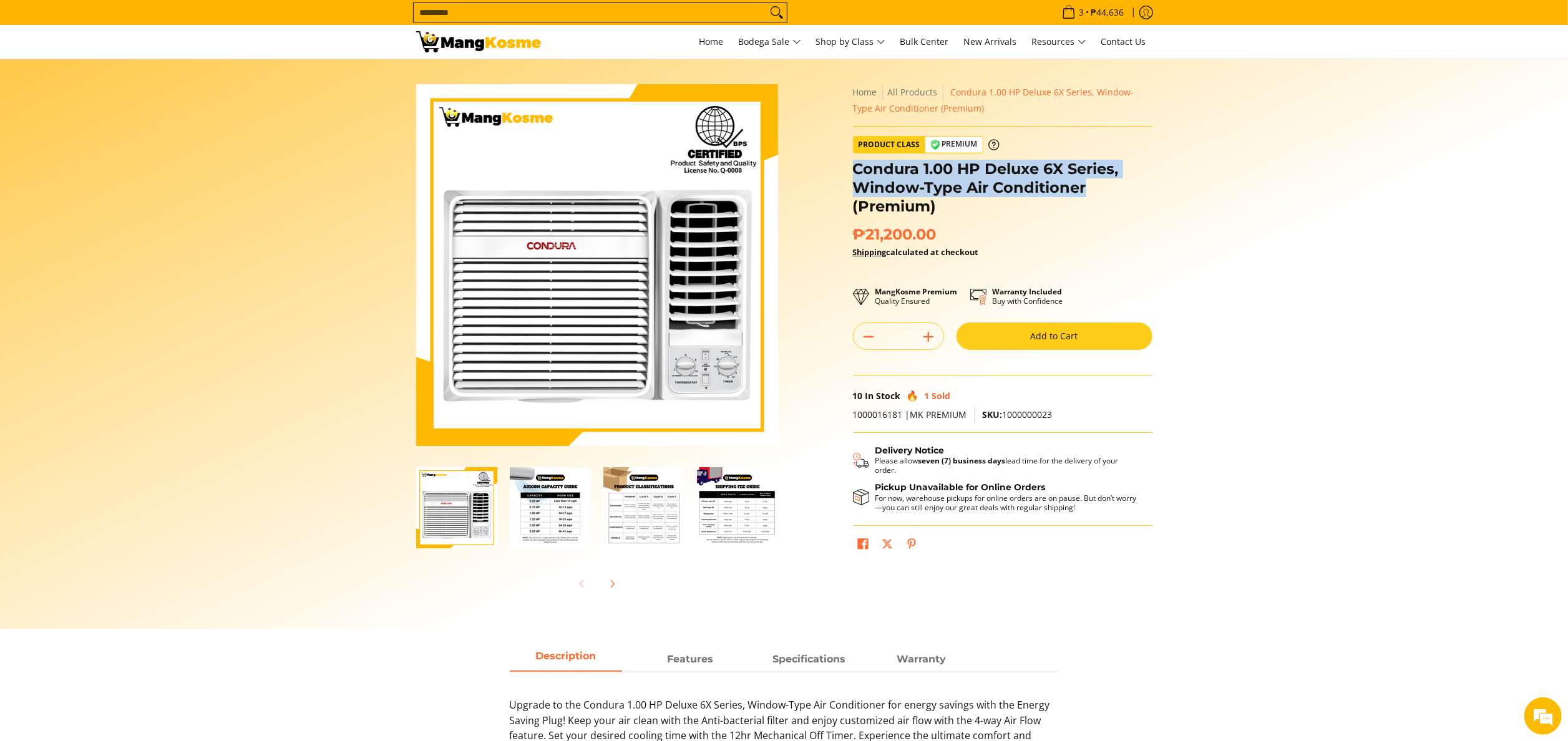
drag, startPoint x: 1101, startPoint y: 196, endPoint x: 854, endPoint y: 162, distance: 249.3
click at [854, 162] on h1 "Condura 1.00 HP Deluxe 6X Series, Window-Type Air Conditioner (Premium)" at bounding box center [1002, 188] width 299 height 56
copy h1 "Condura 1.00 HP Deluxe 6X Series, Window-Type Air Conditioner"
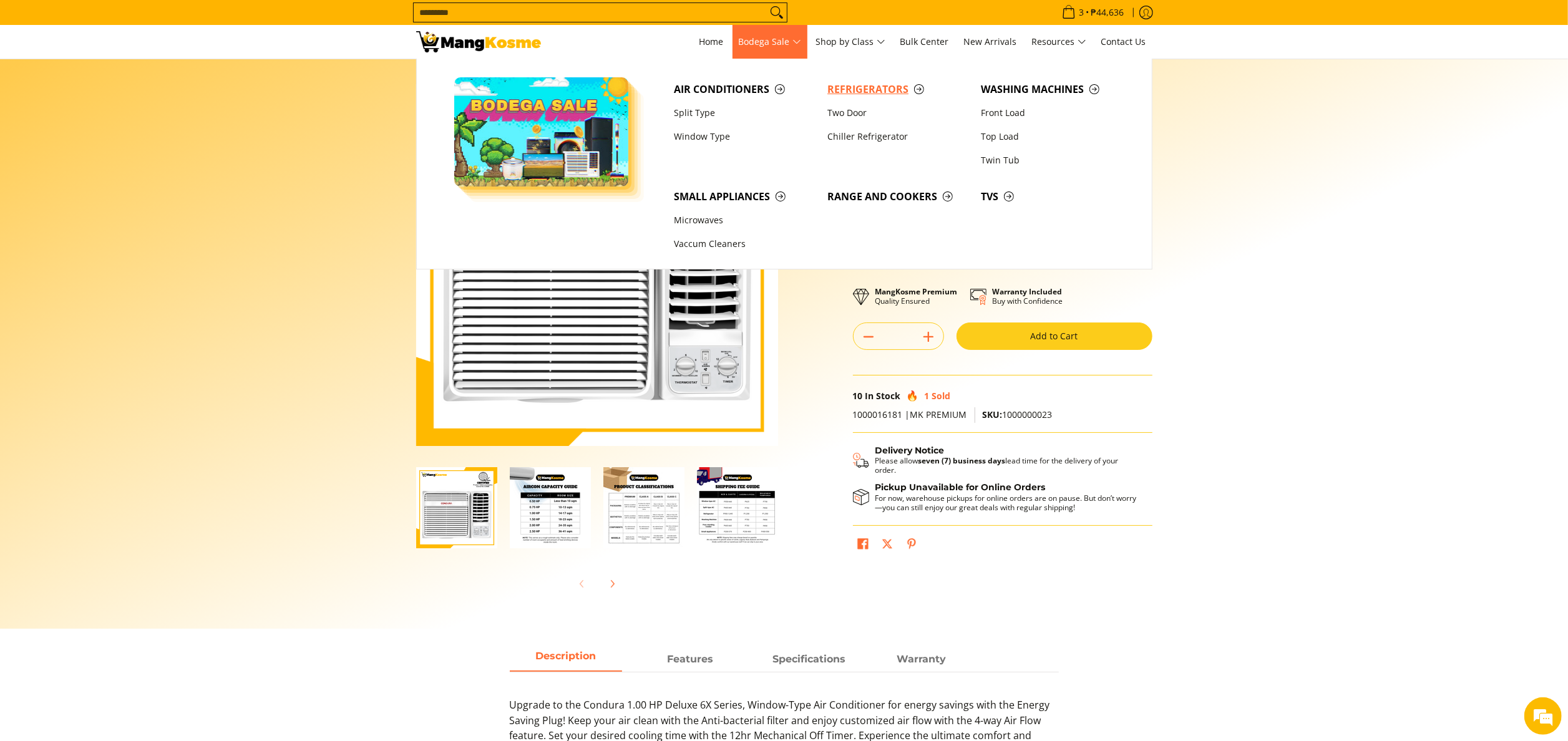
click at [844, 80] on link "Refrigerators" at bounding box center [898, 89] width 154 height 24
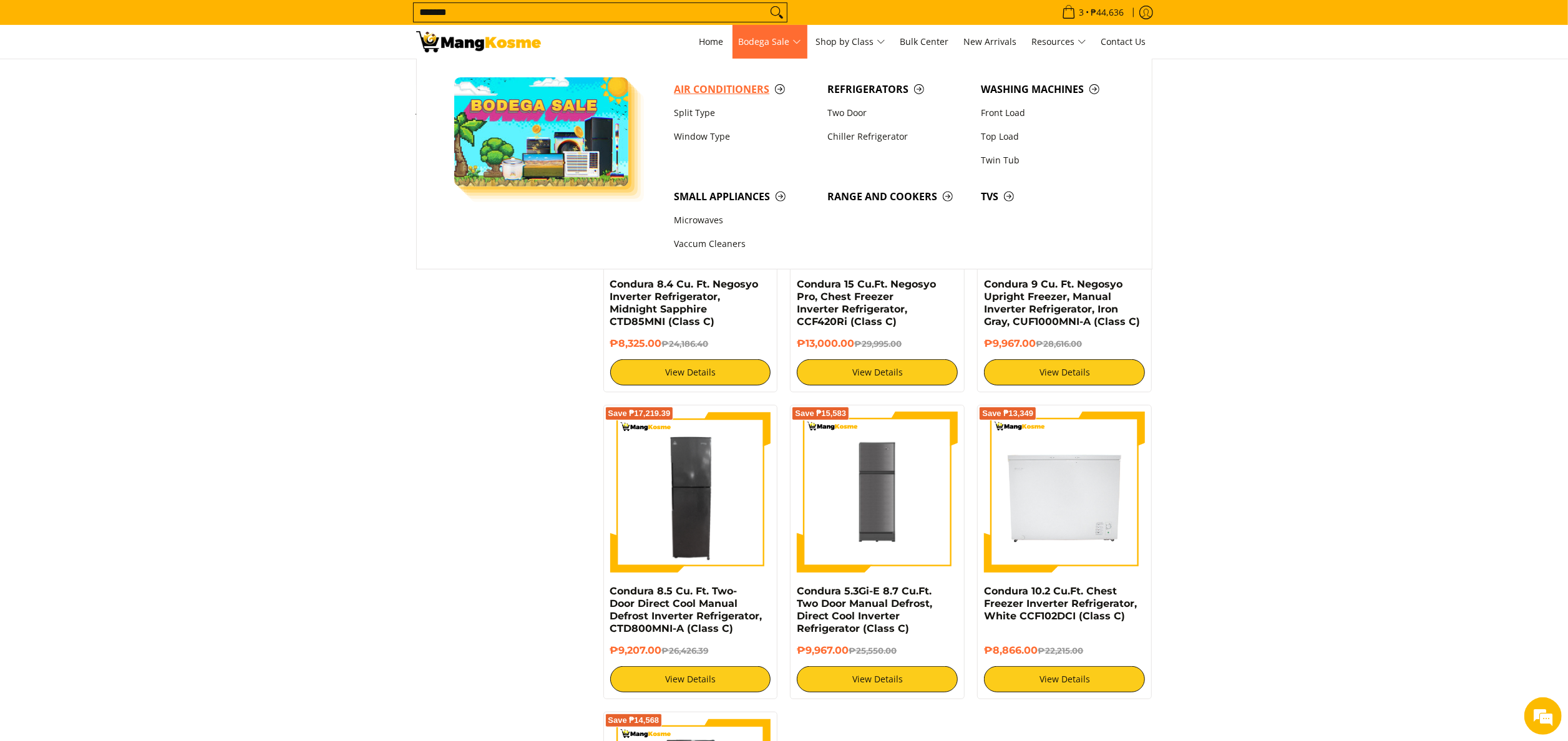
click at [729, 94] on span "Air Conditioners" at bounding box center [744, 89] width 141 height 16
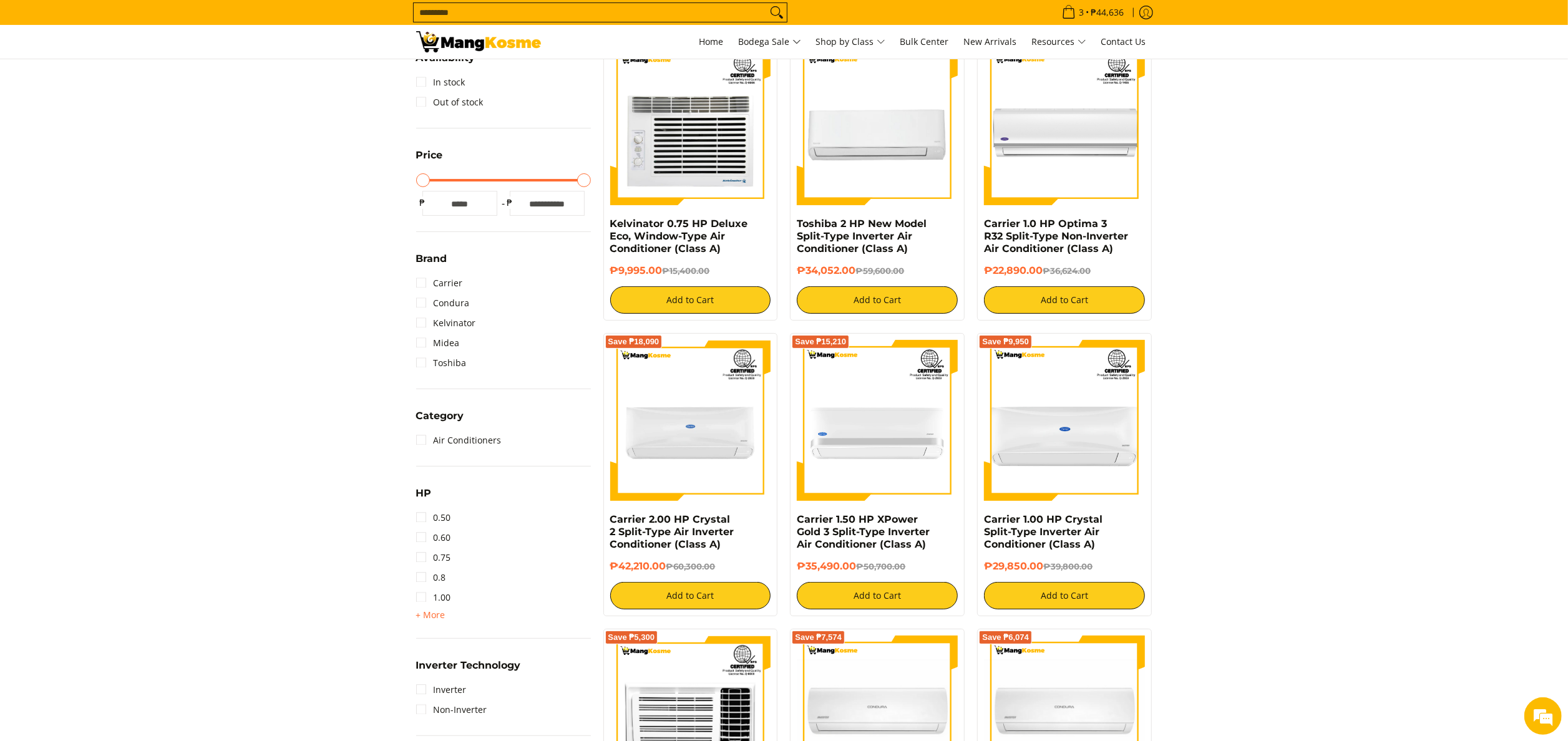
scroll to position [374, 0]
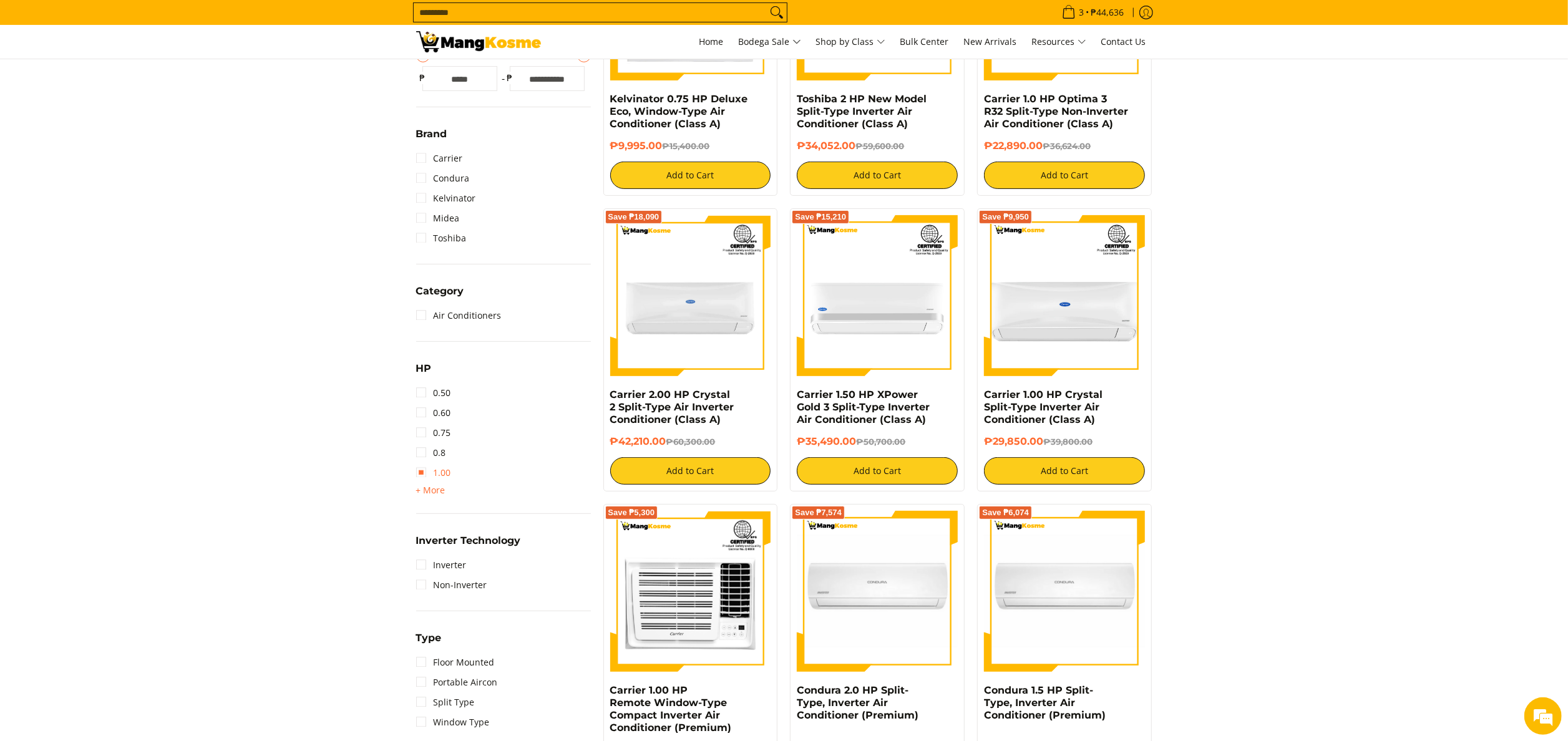
click at [447, 475] on link "1.00" at bounding box center [434, 473] width 35 height 20
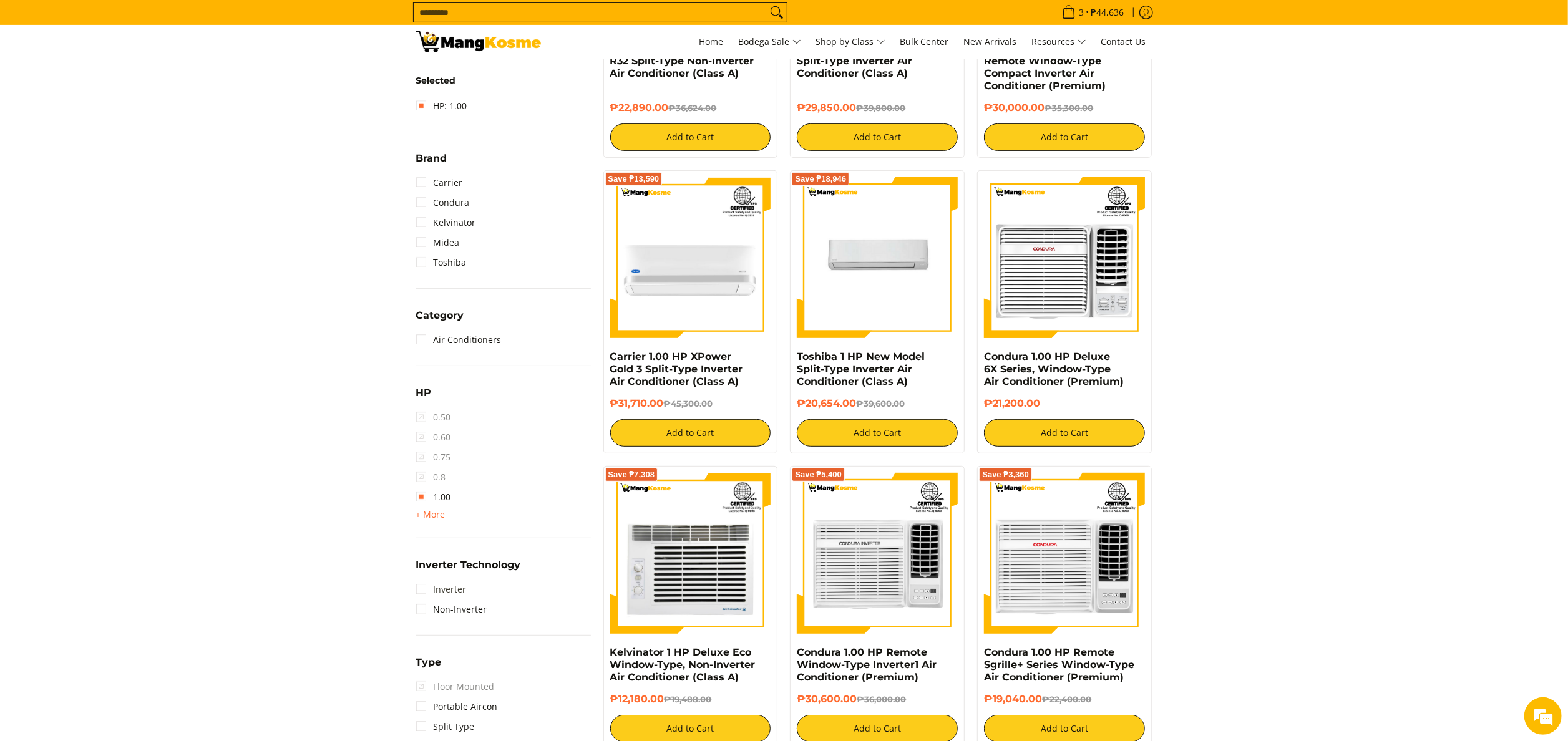
click at [463, 585] on link "Inverter" at bounding box center [442, 589] width 51 height 20
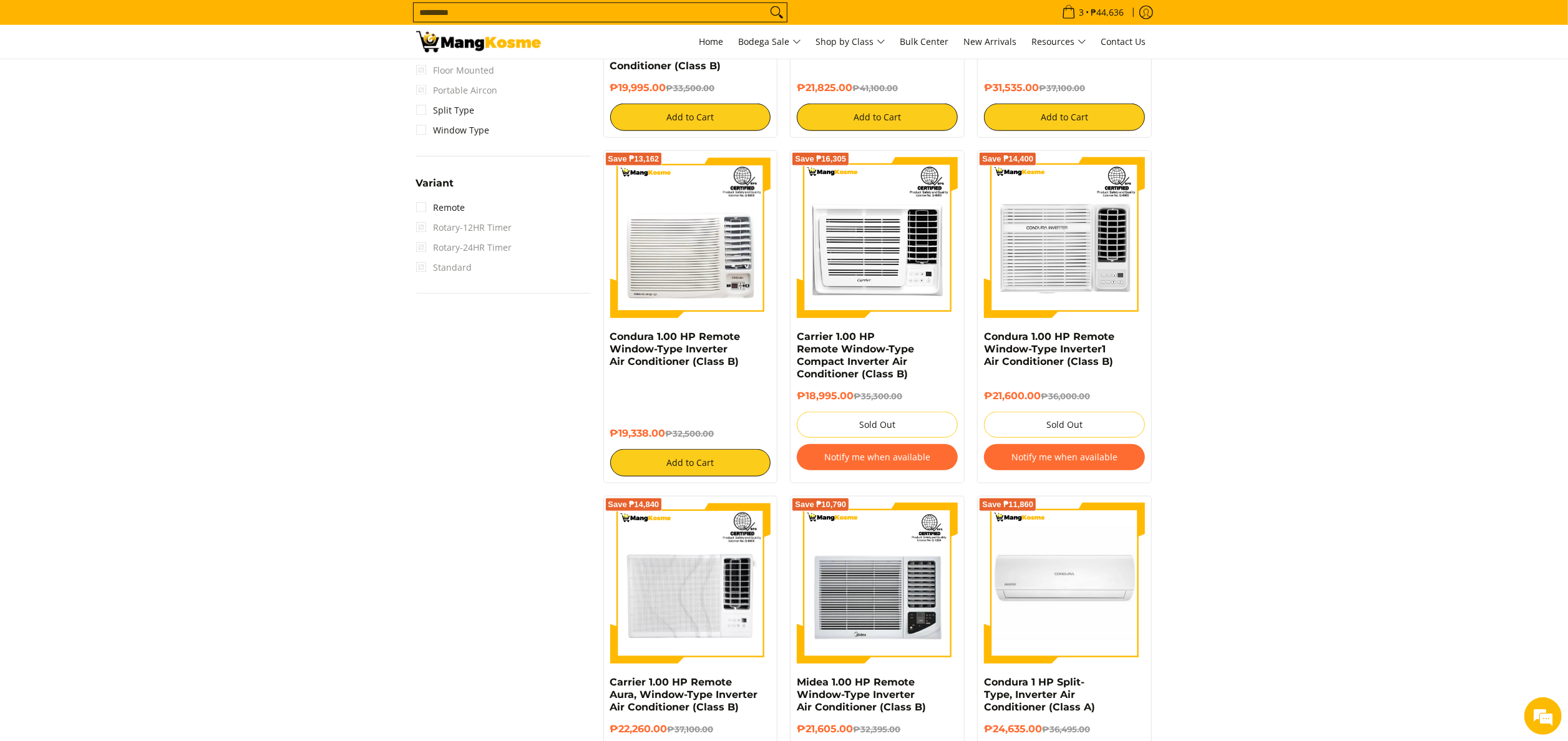
scroll to position [675, 0]
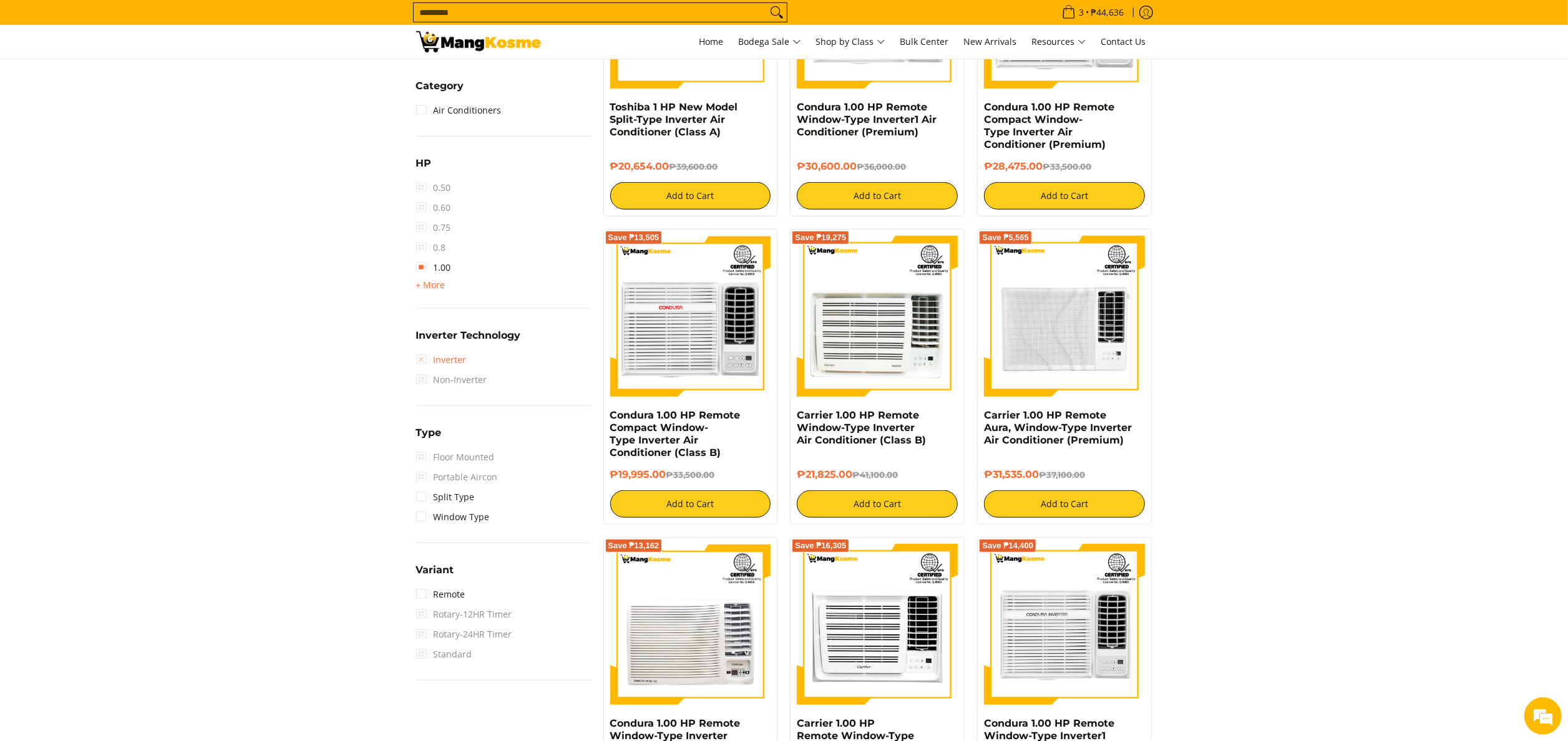
click at [442, 357] on link "Inverter" at bounding box center [442, 360] width 51 height 20
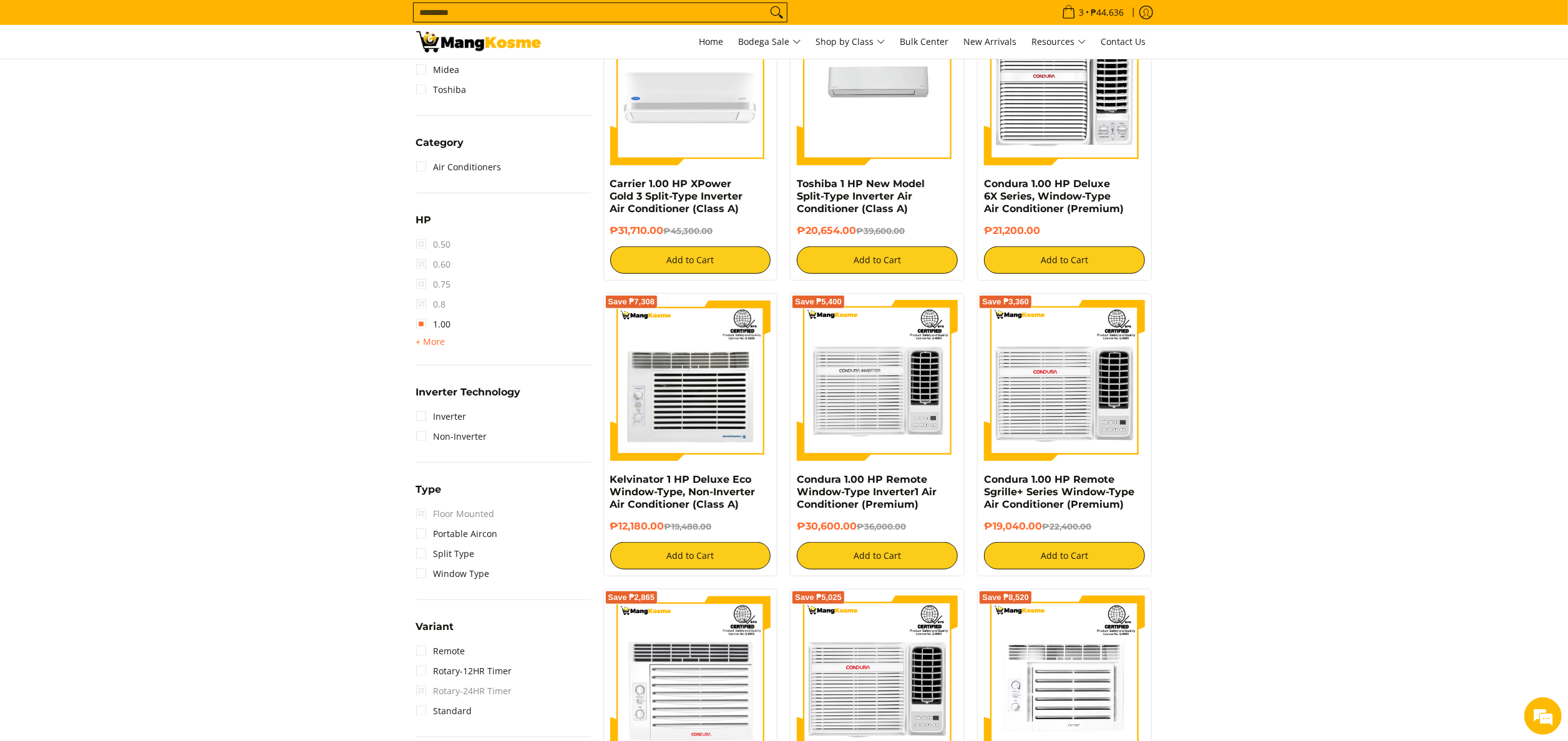
scroll to position [685, 0]
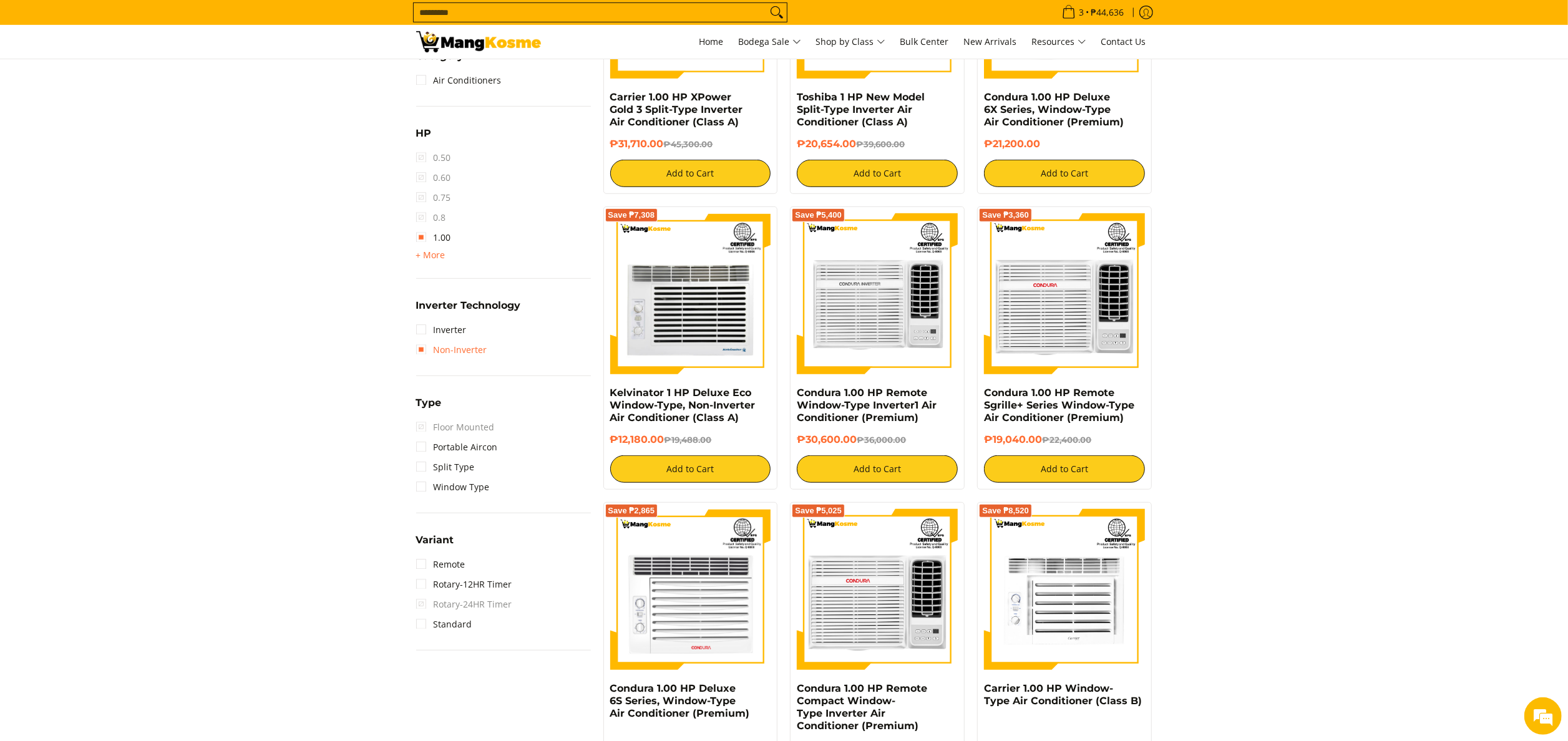
click at [450, 352] on link "Non-Inverter" at bounding box center [452, 350] width 71 height 20
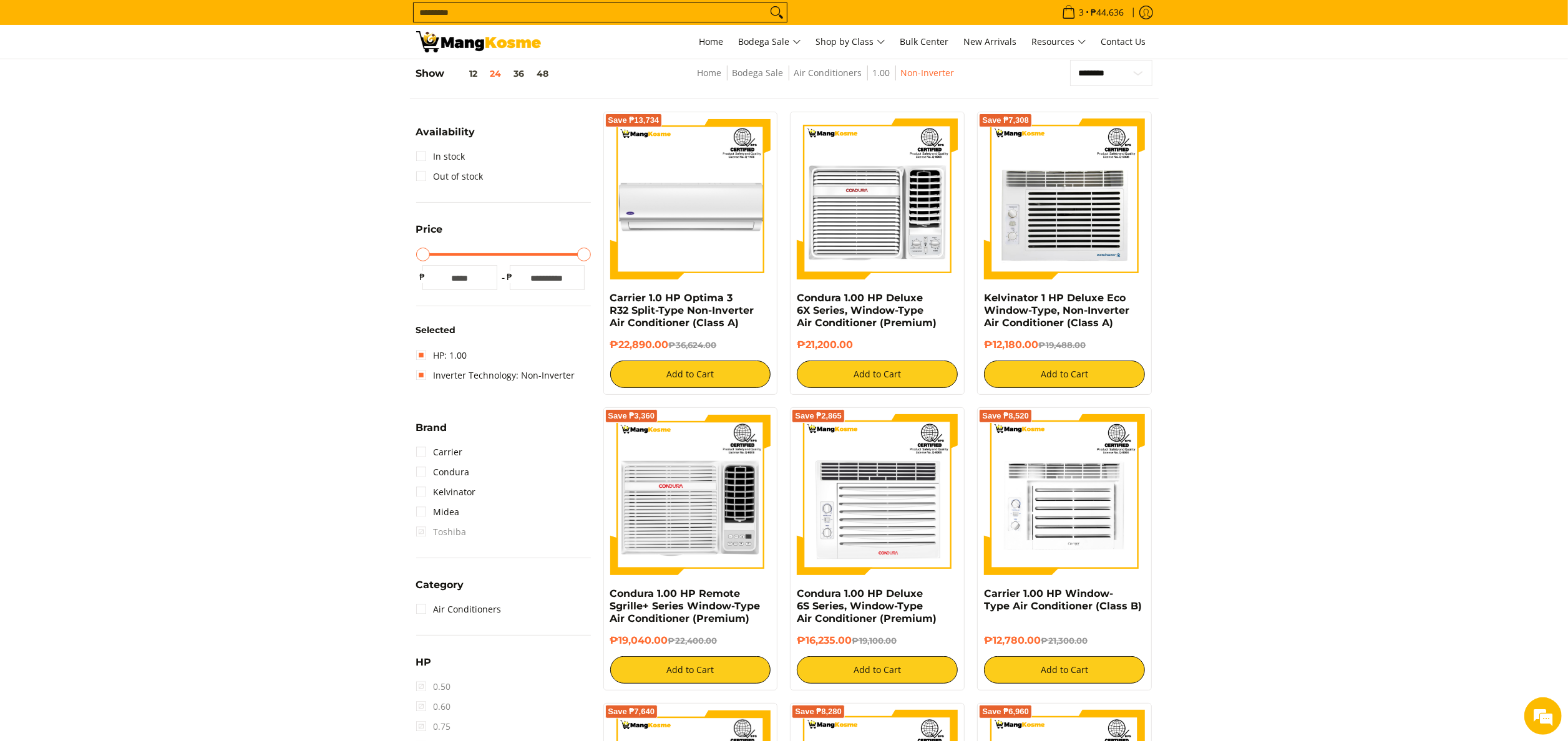
scroll to position [300, 0]
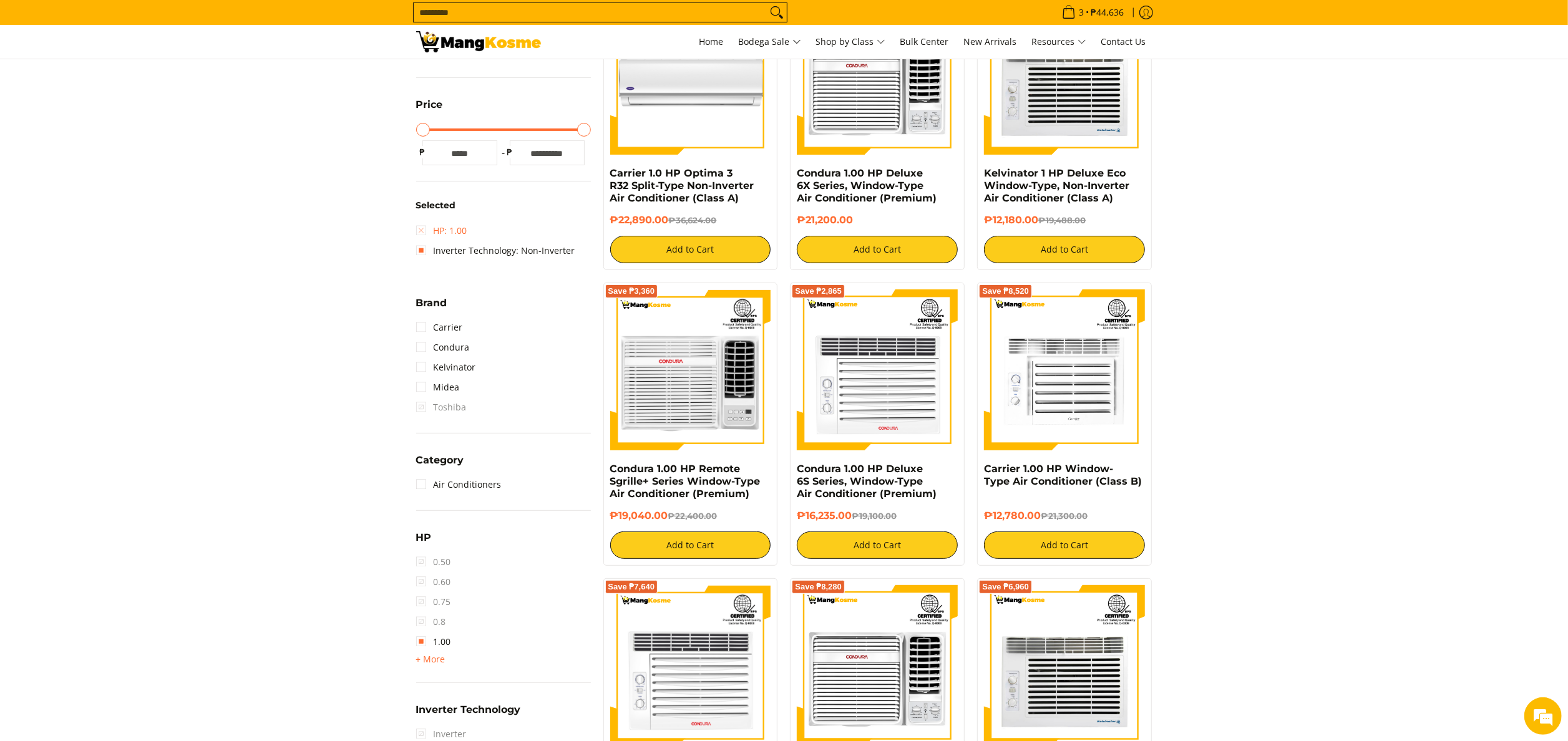
drag, startPoint x: 445, startPoint y: 230, endPoint x: 455, endPoint y: 236, distance: 11.7
click at [445, 230] on link "HP: 1.00" at bounding box center [442, 231] width 51 height 20
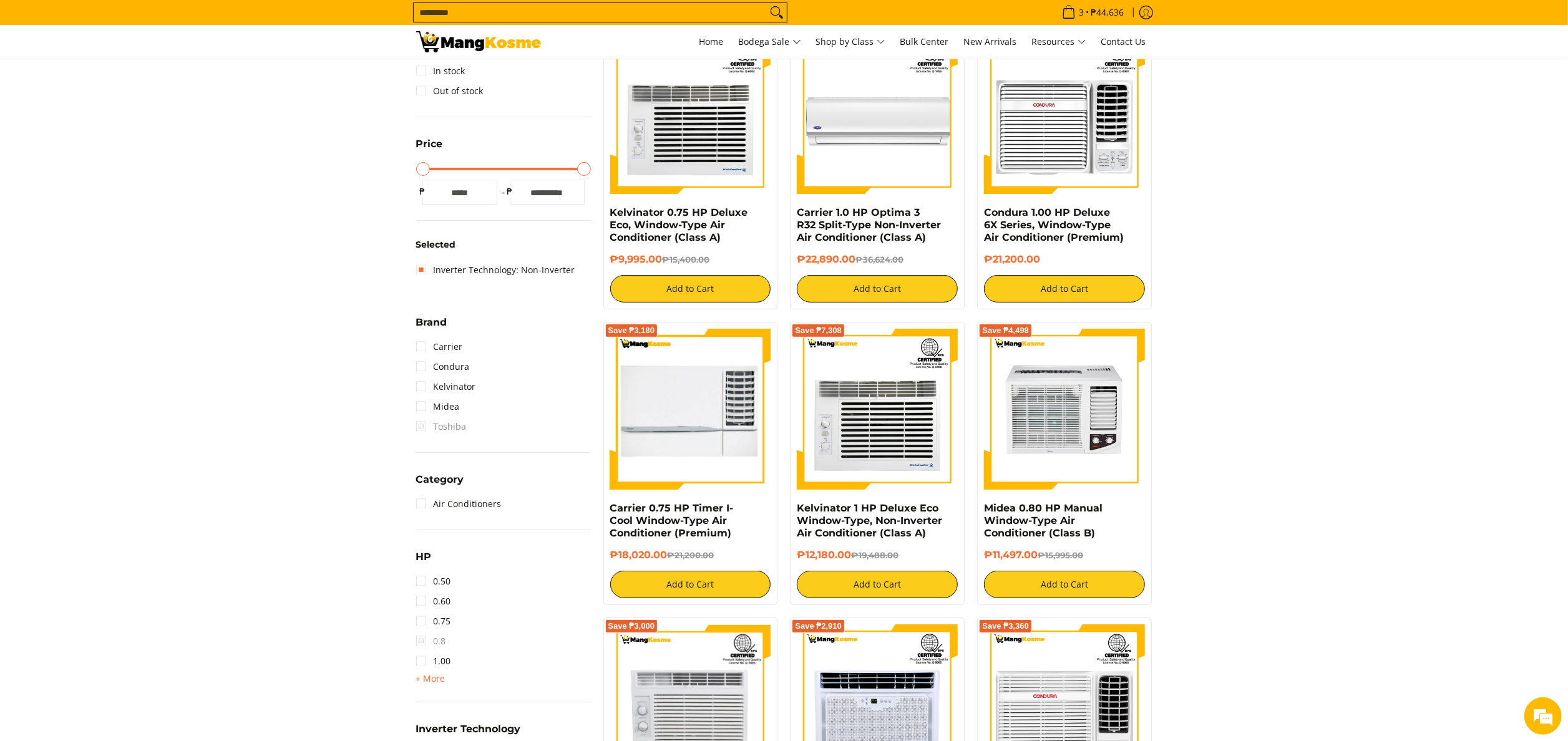
scroll to position [300, 0]
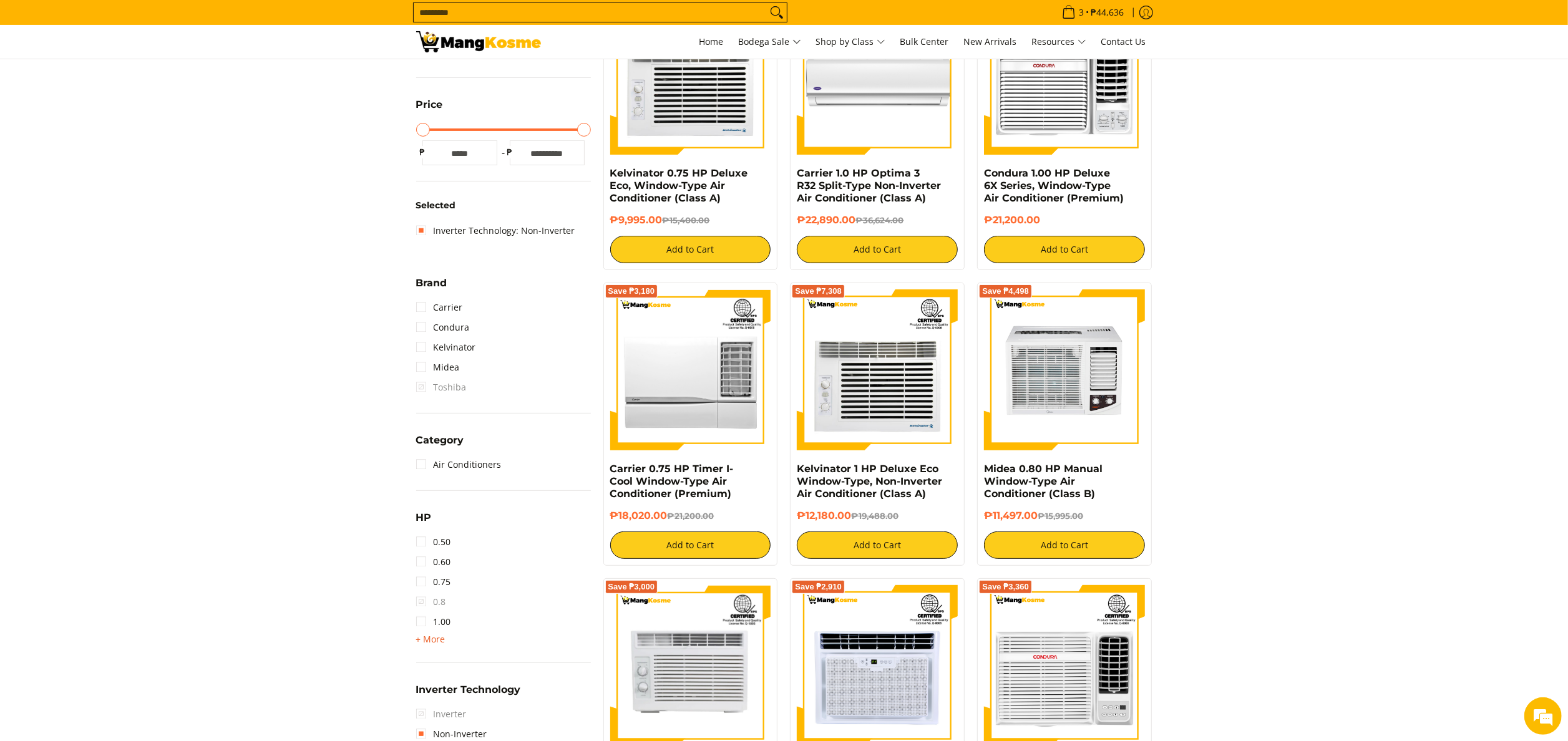
click at [431, 636] on span "+ More" at bounding box center [431, 639] width 30 height 10
click at [441, 642] on link "1.50" at bounding box center [434, 642] width 35 height 20
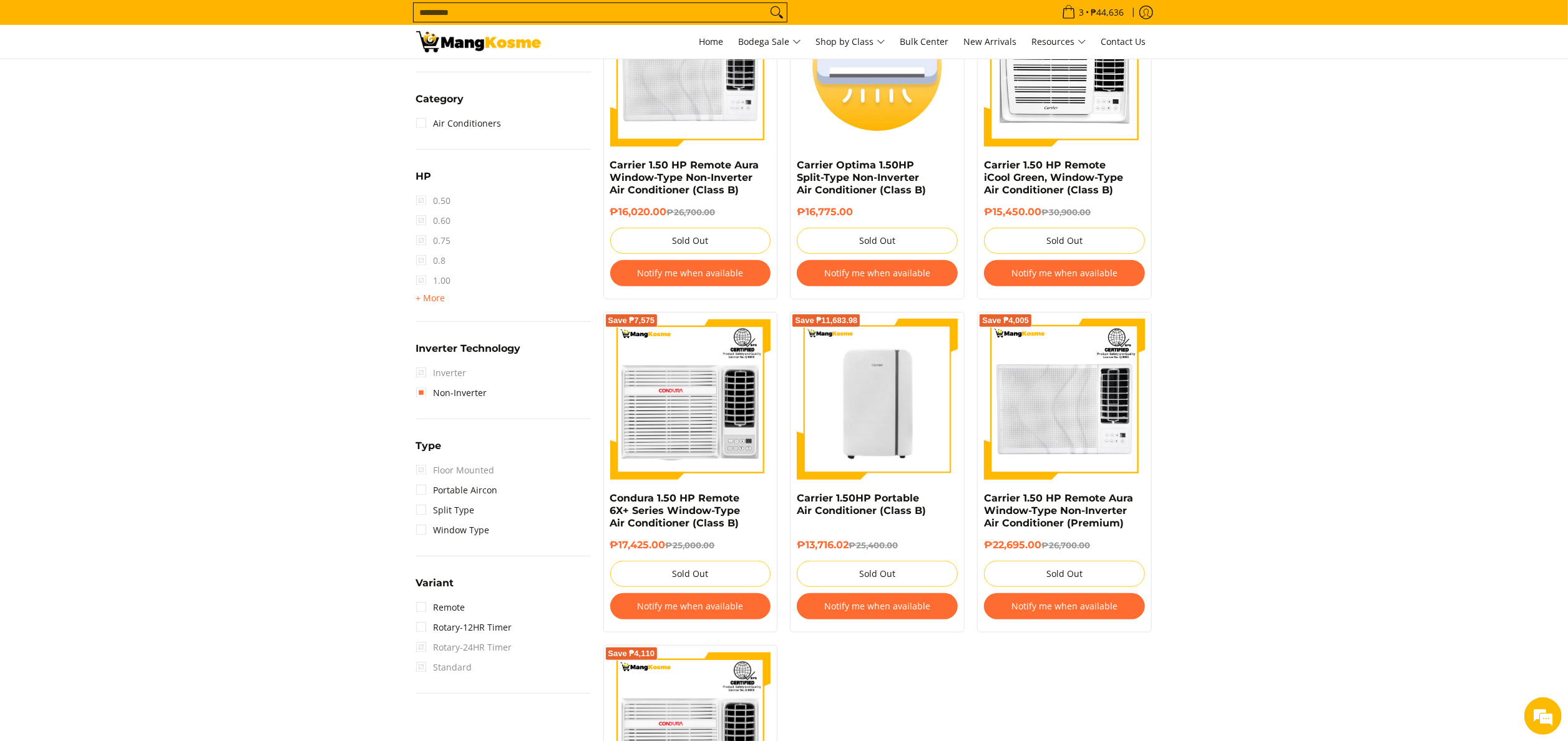
scroll to position [550, 0]
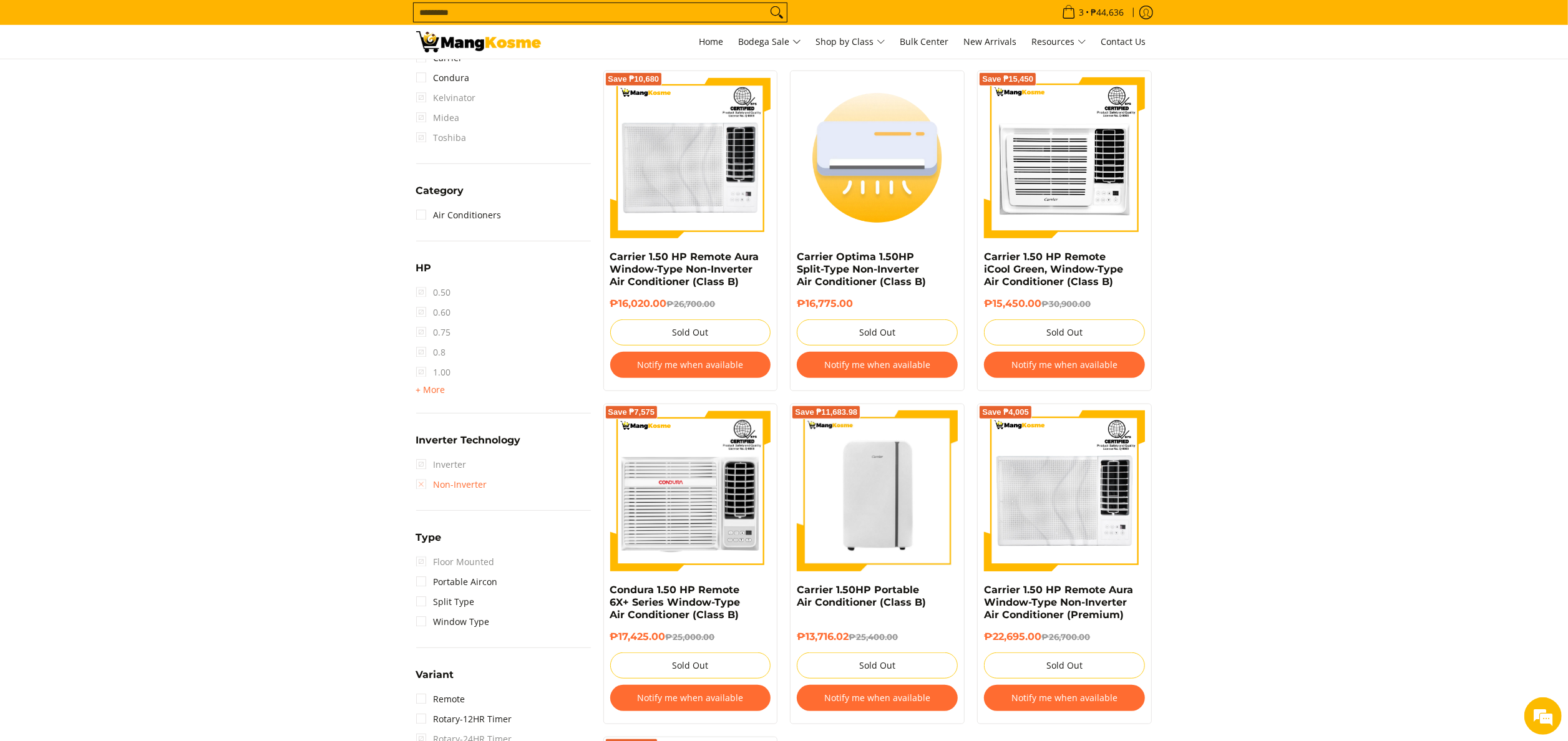
click at [462, 492] on link "Non-Inverter" at bounding box center [452, 485] width 71 height 20
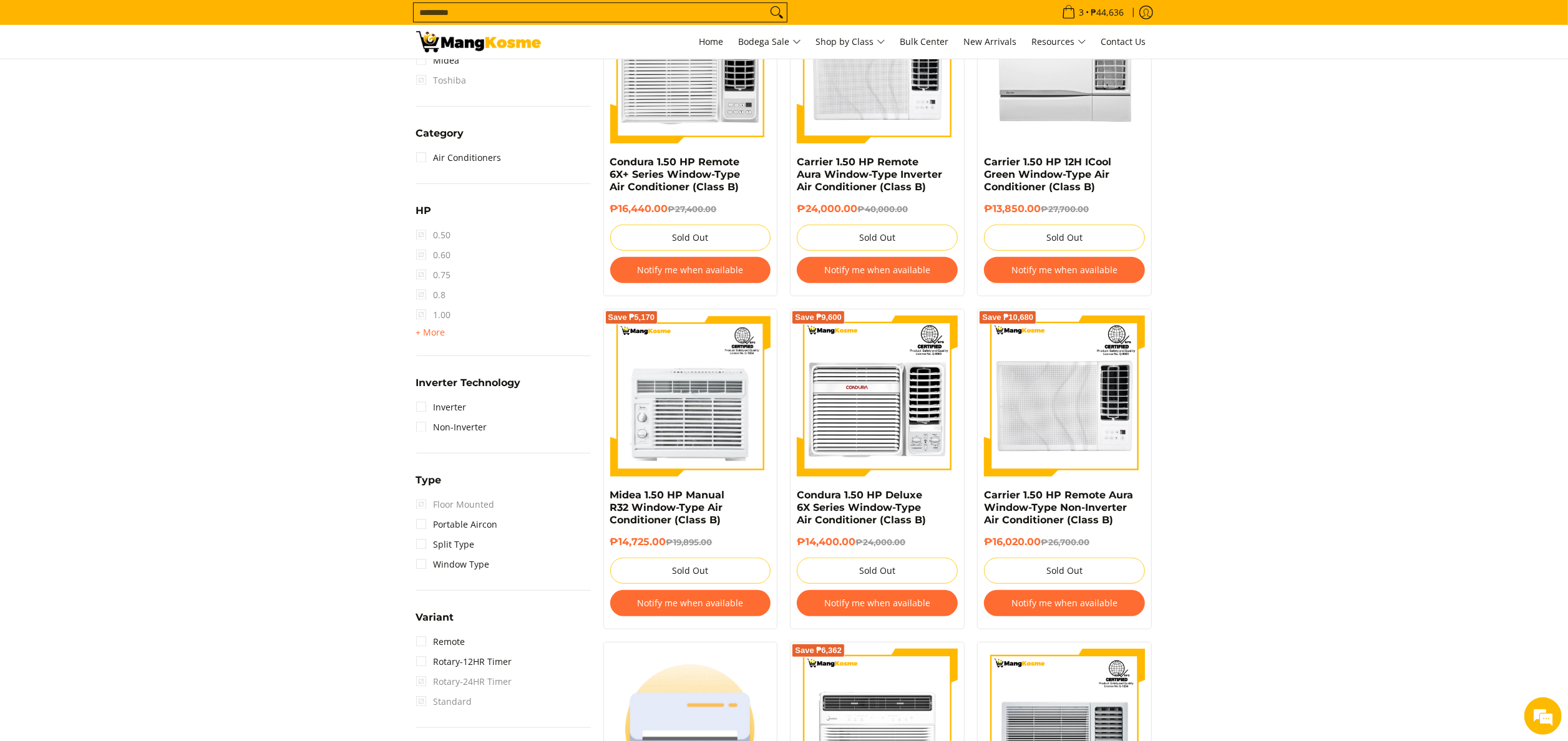
scroll to position [550, 0]
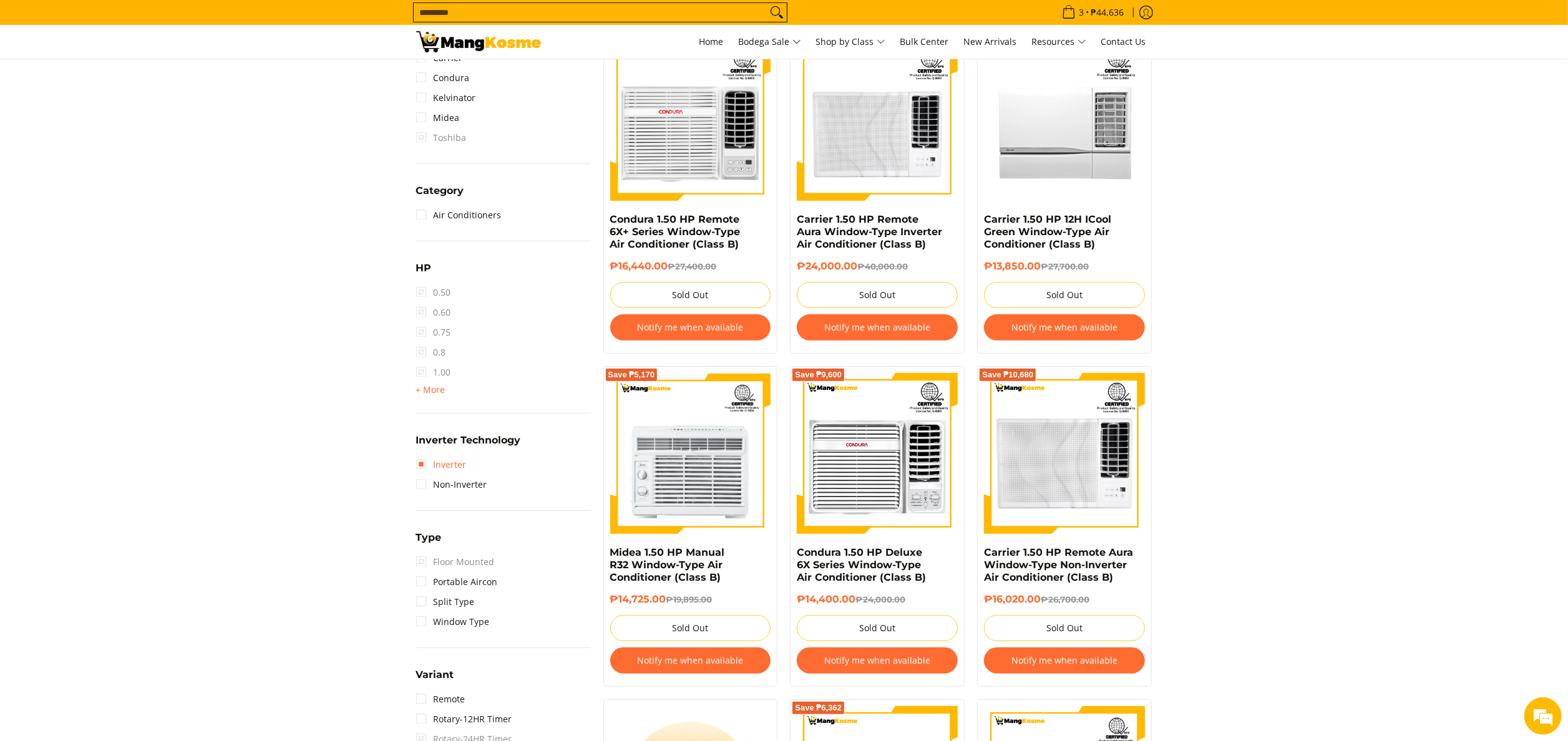
click at [450, 460] on link "Inverter" at bounding box center [442, 465] width 51 height 20
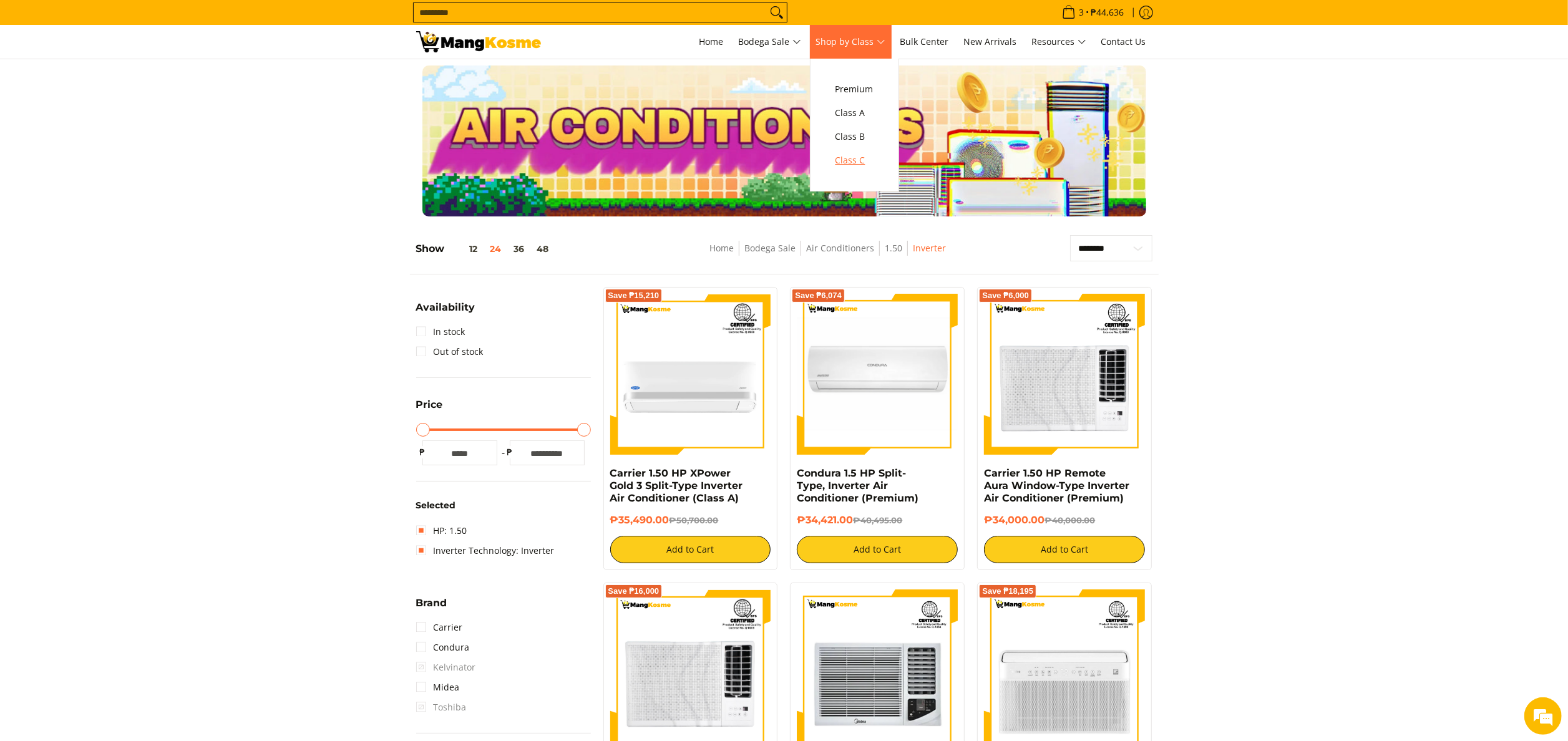
drag, startPoint x: 860, startPoint y: 162, endPoint x: 844, endPoint y: 159, distance: 16.3
click at [860, 162] on span "Class C" at bounding box center [854, 161] width 38 height 16
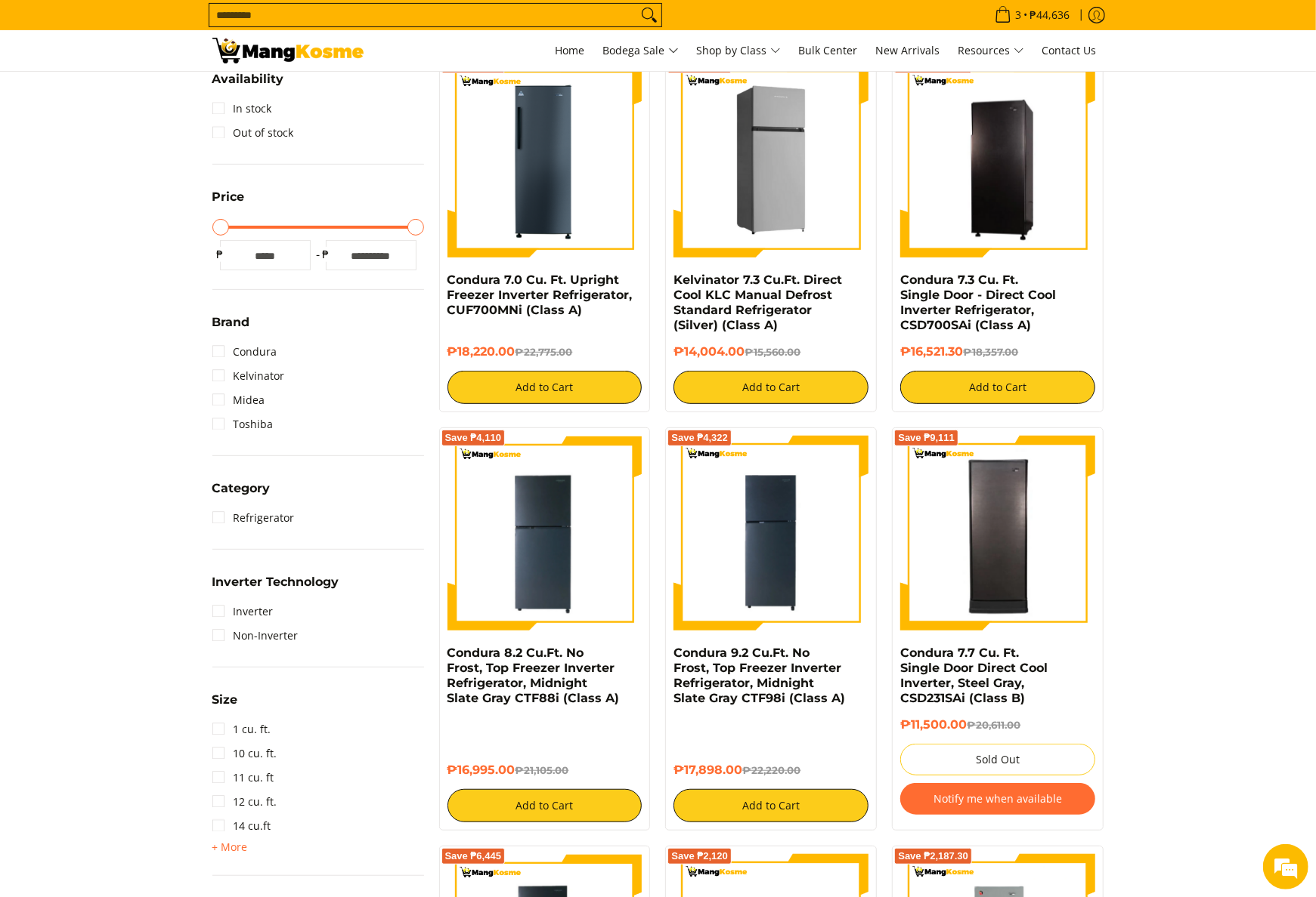
scroll to position [302, 0]
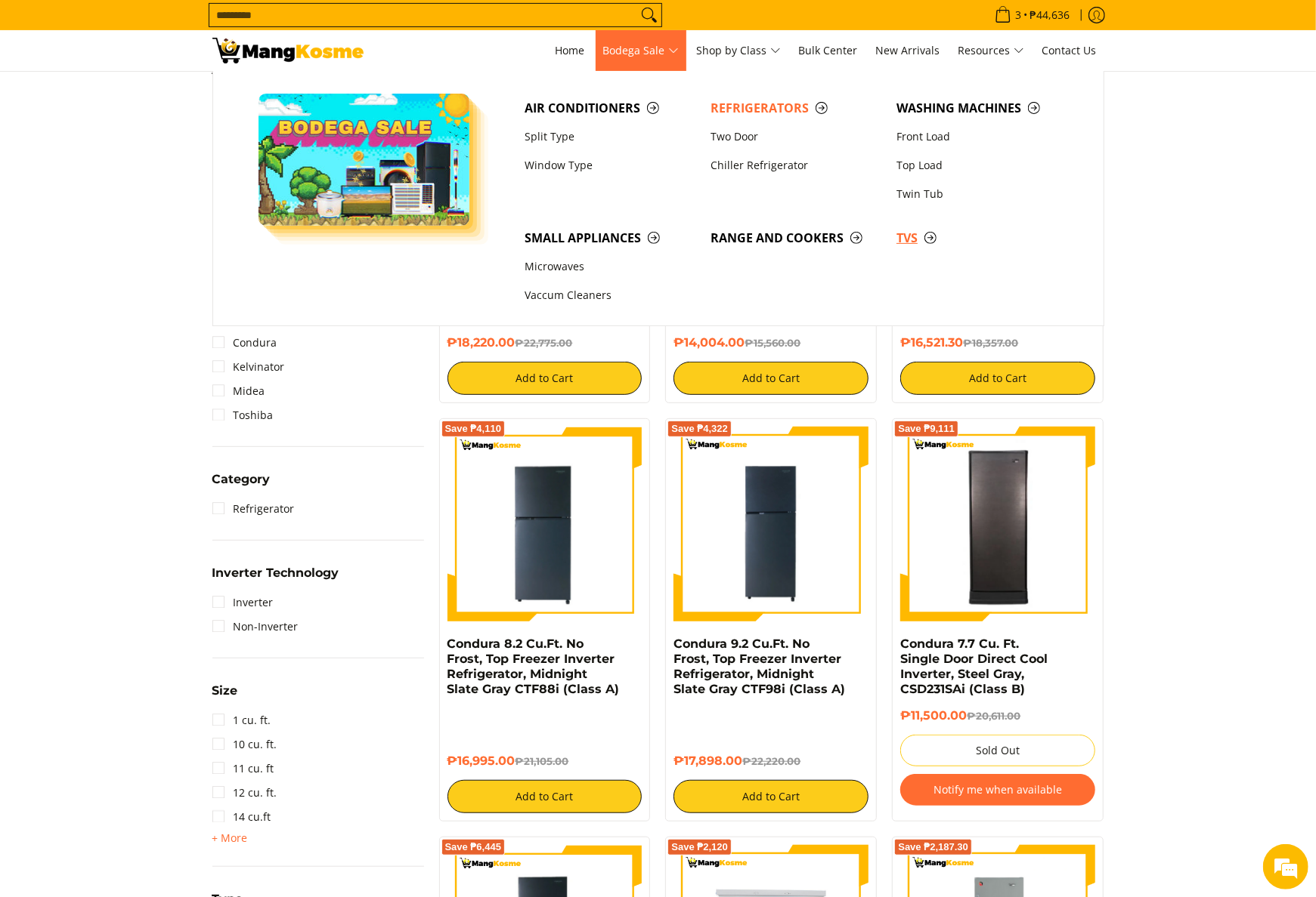
click at [897, 243] on span "TVs" at bounding box center [981, 238] width 170 height 19
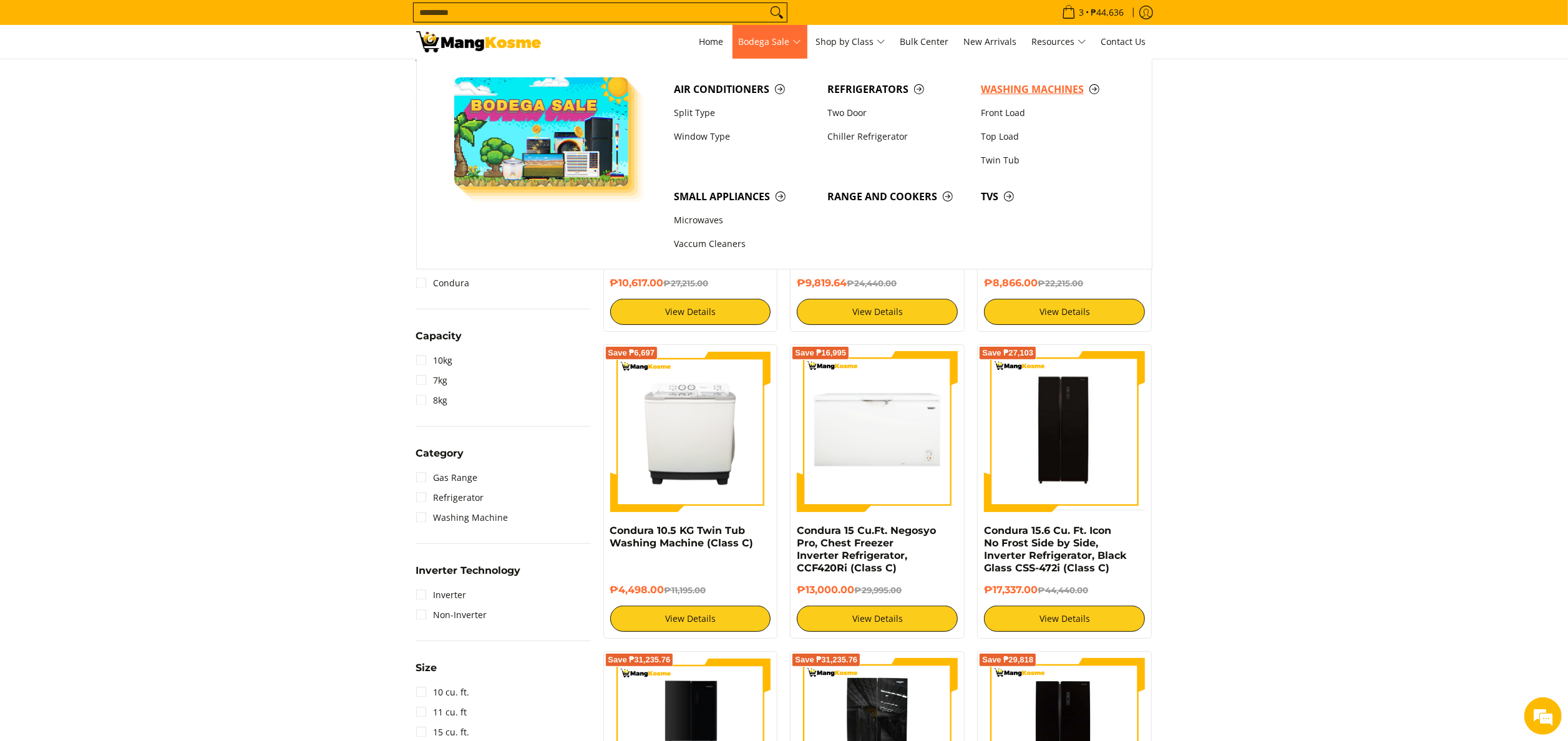
click at [991, 81] on link "Washing Machines" at bounding box center [1051, 89] width 154 height 24
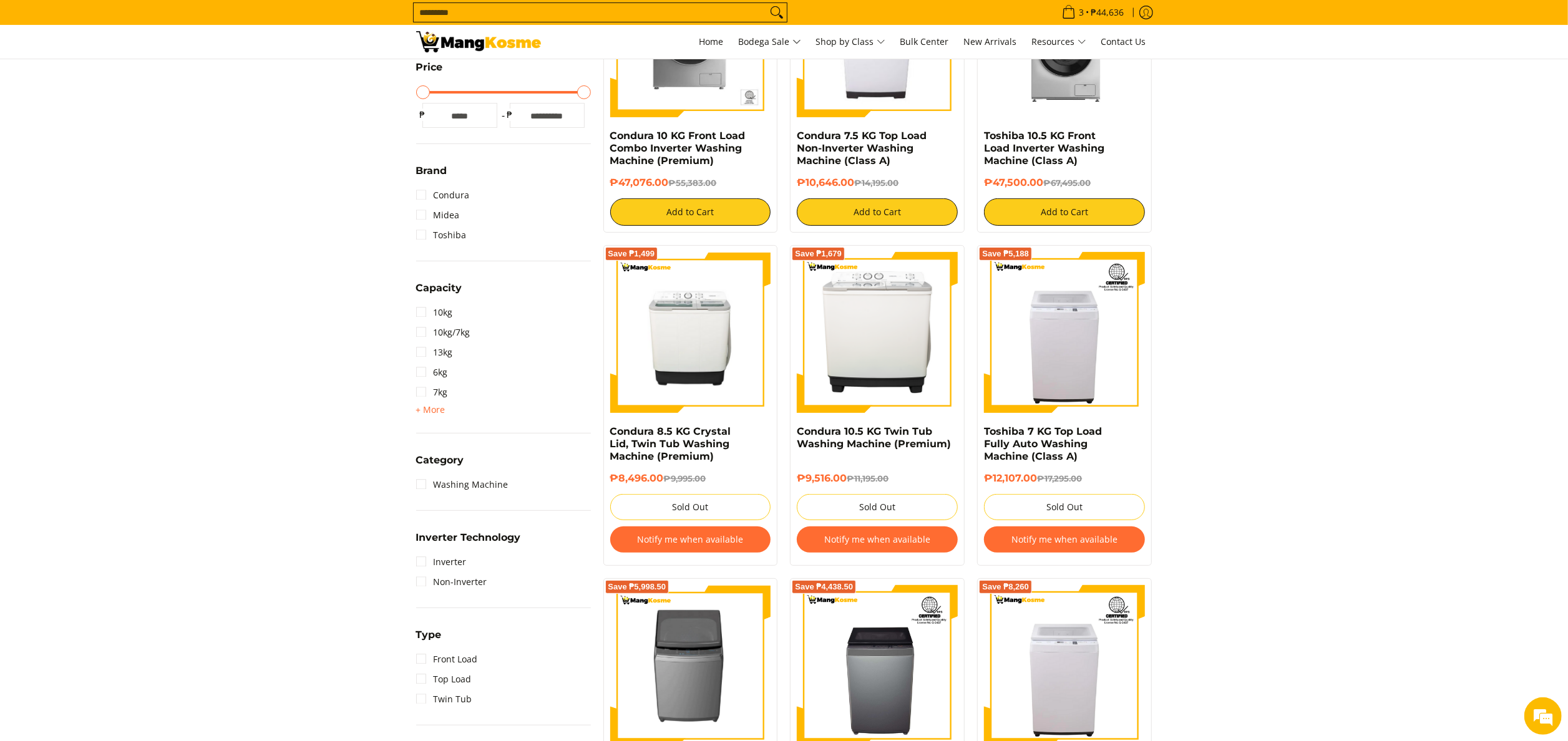
scroll to position [374, 0]
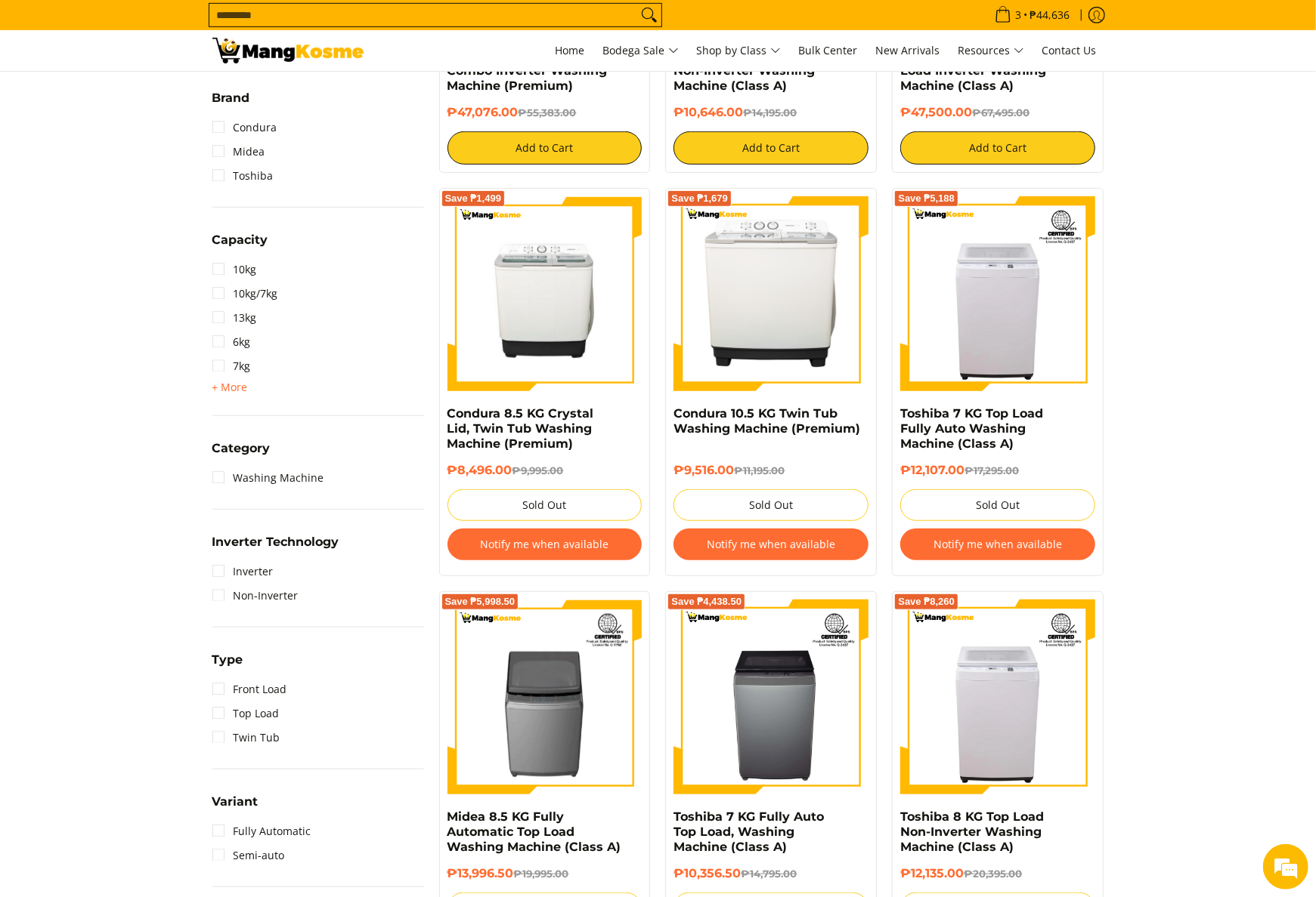
scroll to position [302, 0]
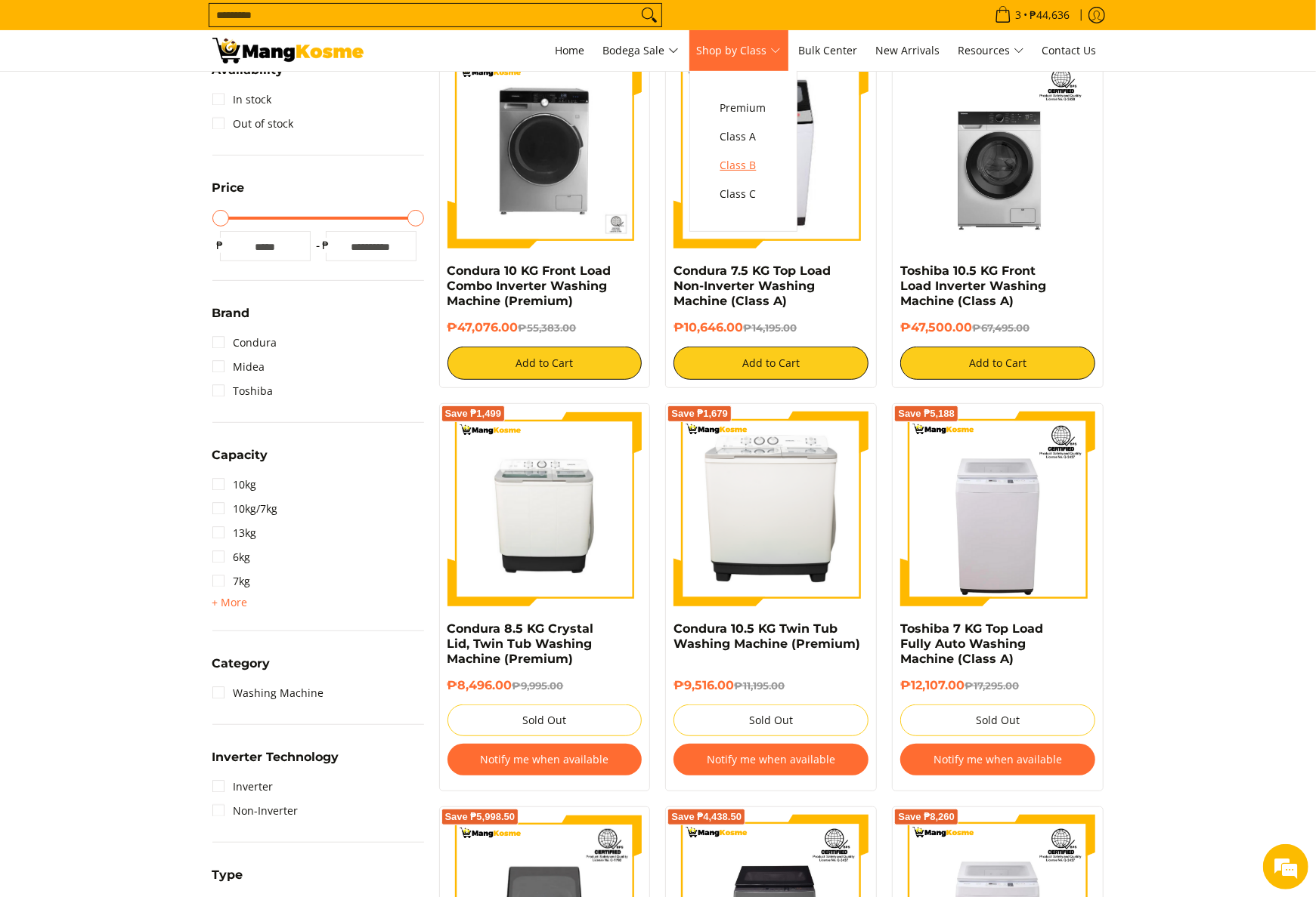
click at [739, 158] on span "Class B" at bounding box center [743, 166] width 46 height 19
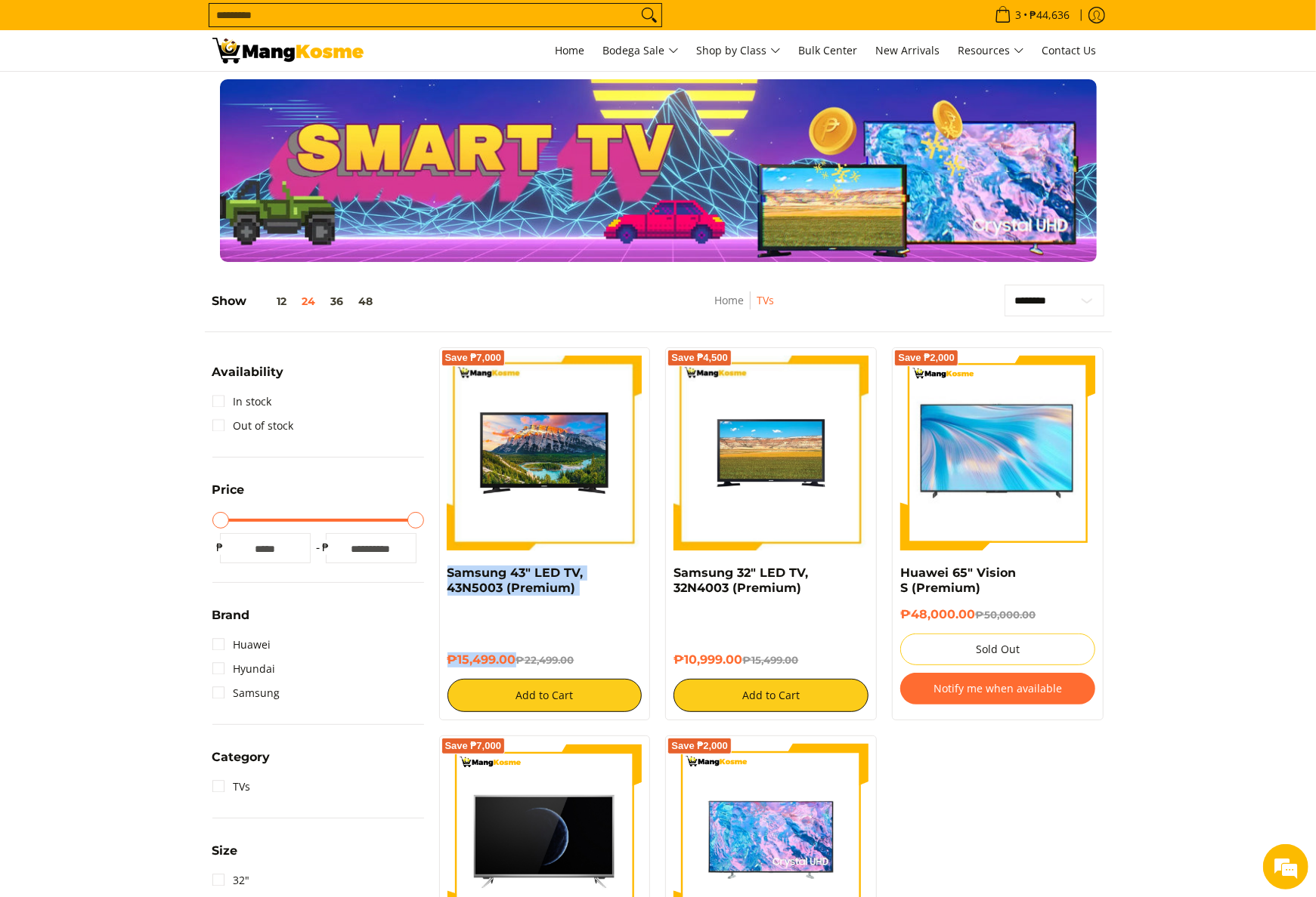
drag, startPoint x: 437, startPoint y: 575, endPoint x: 512, endPoint y: 656, distance: 110.4
click at [512, 656] on div "Save ₱7,000 Samsung 43" LED TV, 43N5003 (Premium) ₱15,499.00 ₱22,499.00 Add to …" at bounding box center [544, 534] width 226 height 373
copy div "Samsung 43" LED TV, 43N5003 (Premium) ₱15,499.00"
drag, startPoint x: 668, startPoint y: 581, endPoint x: 742, endPoint y: 668, distance: 114.2
click at [742, 668] on div "Save ₱4,500 Samsung 32" LED TV, 32N4003 (Premium) ₱10,999.00 ₱15,499.00 Add to …" at bounding box center [771, 534] width 211 height 373
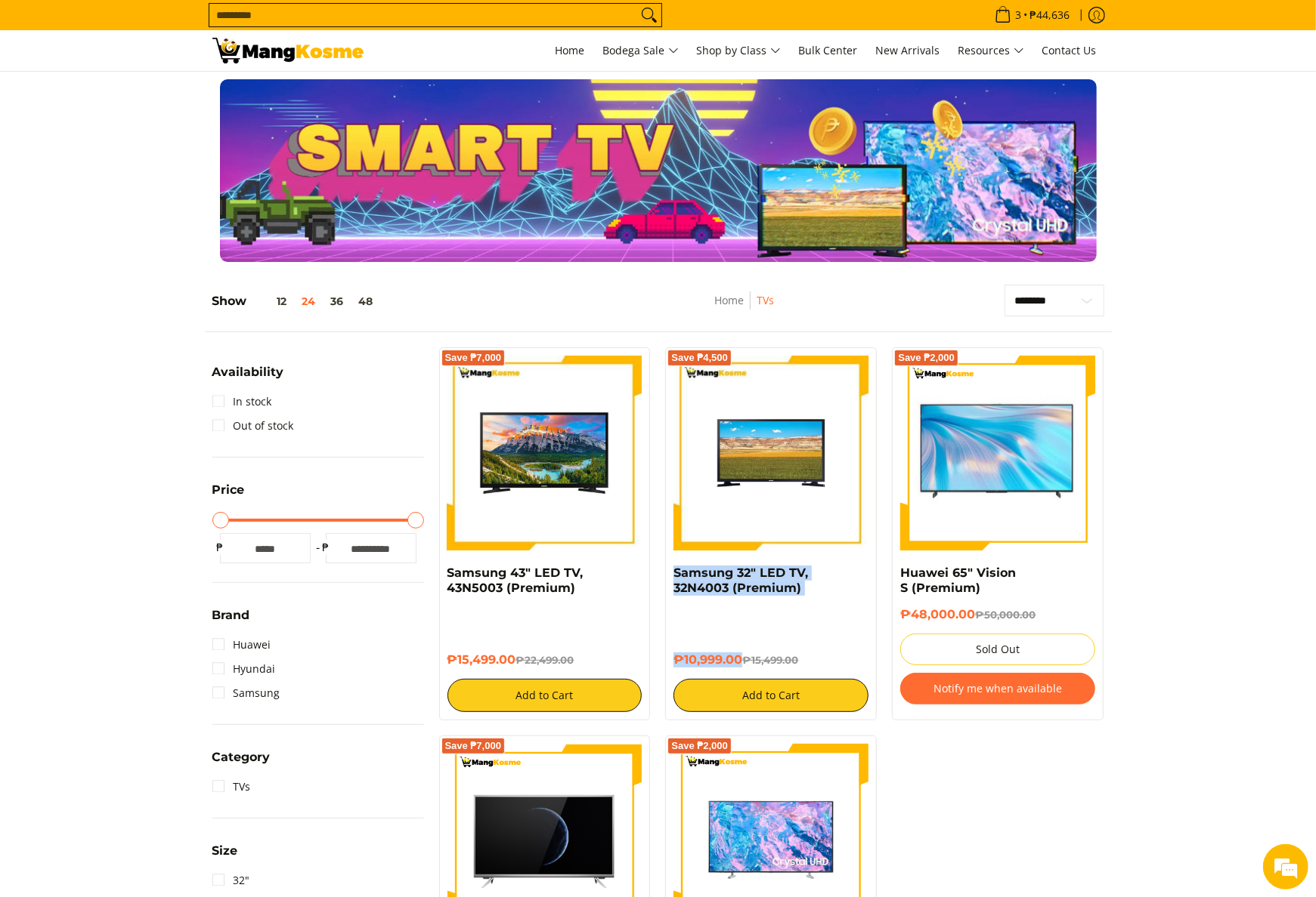
copy div "Samsung 32" LED TV, 32N4003 (Premium) ₱10,999.00"
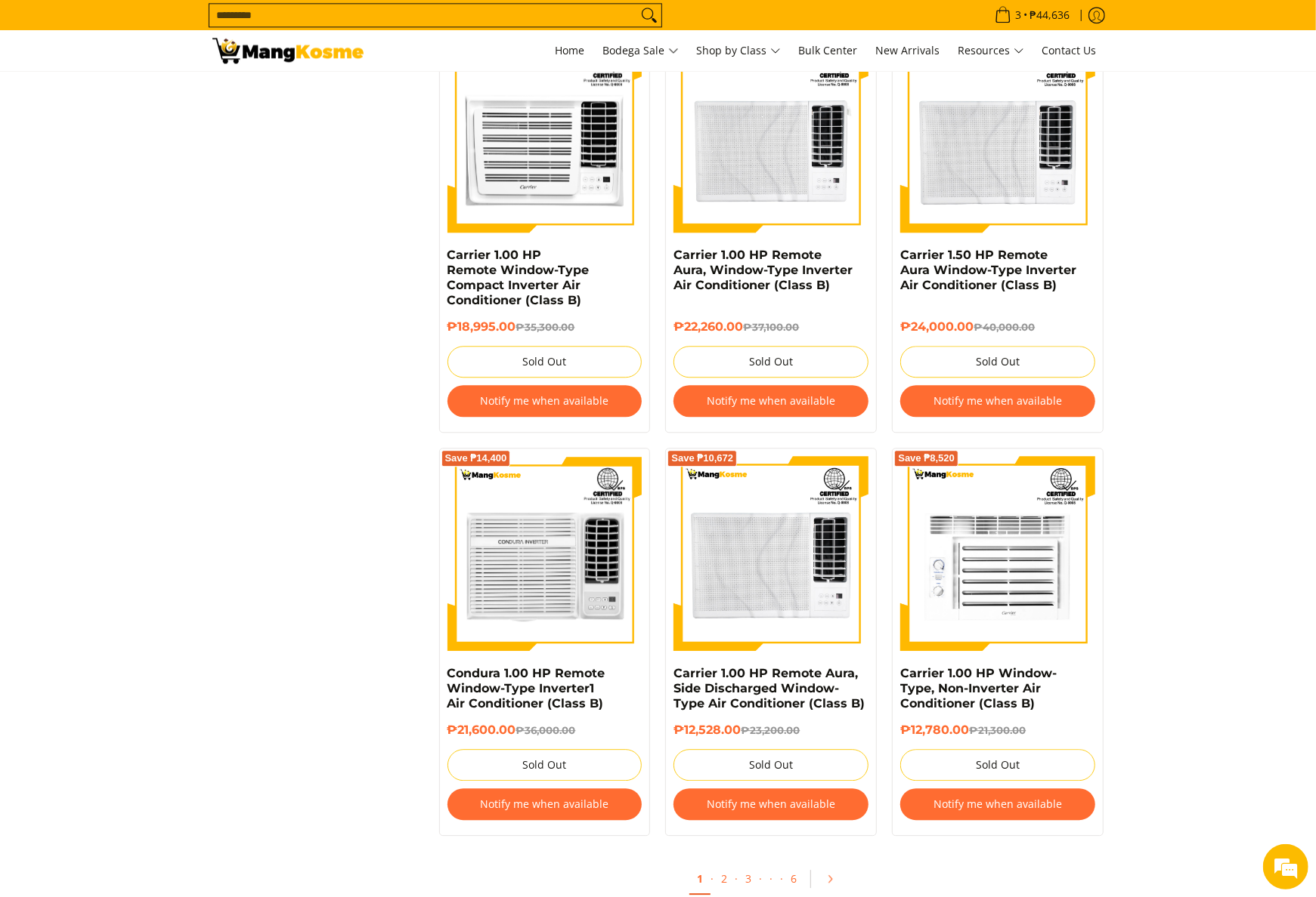
scroll to position [2719, 0]
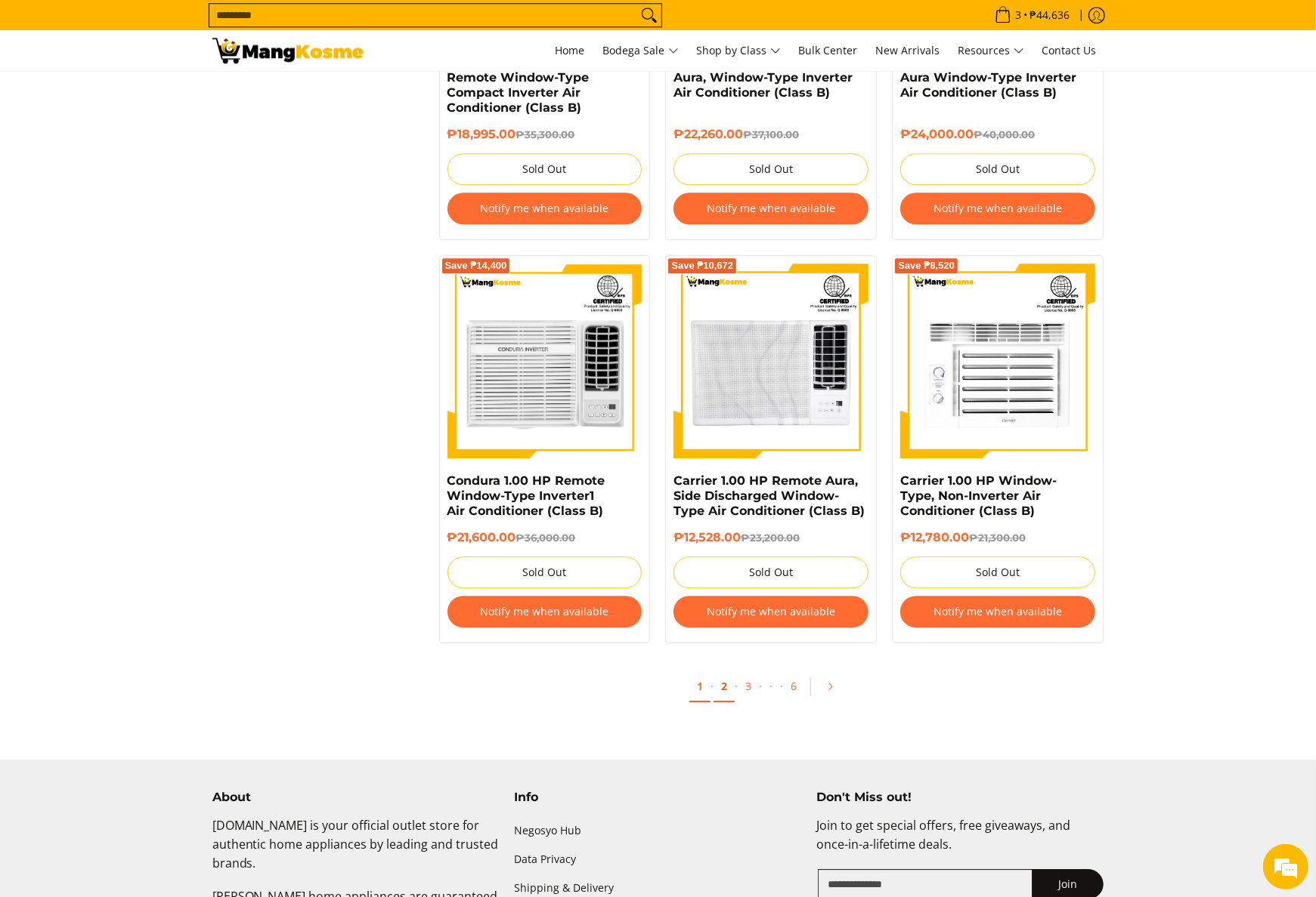
click at [719, 693] on link "2" at bounding box center [724, 687] width 21 height 31
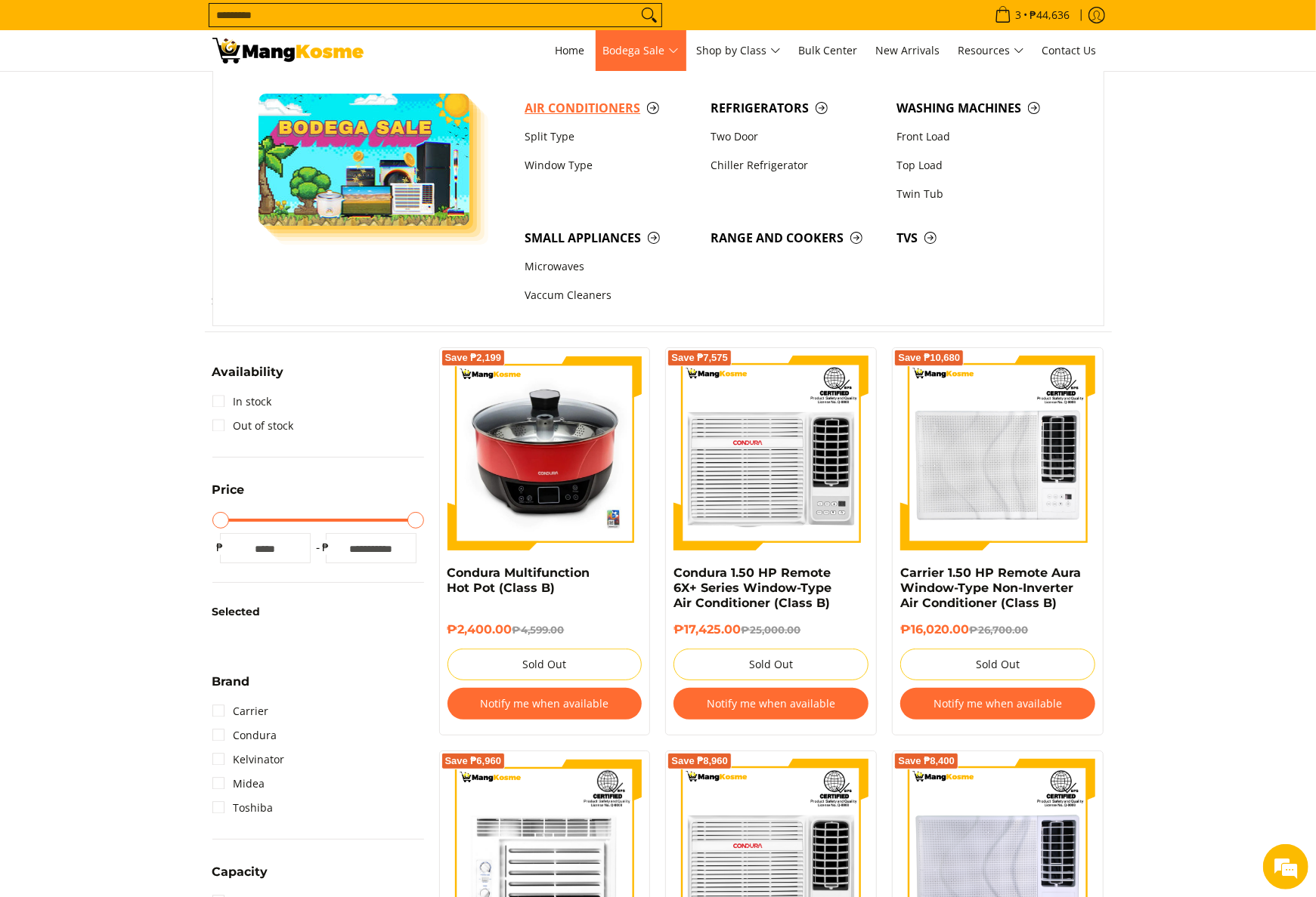
click at [595, 113] on span "Air Conditioners" at bounding box center [609, 108] width 170 height 19
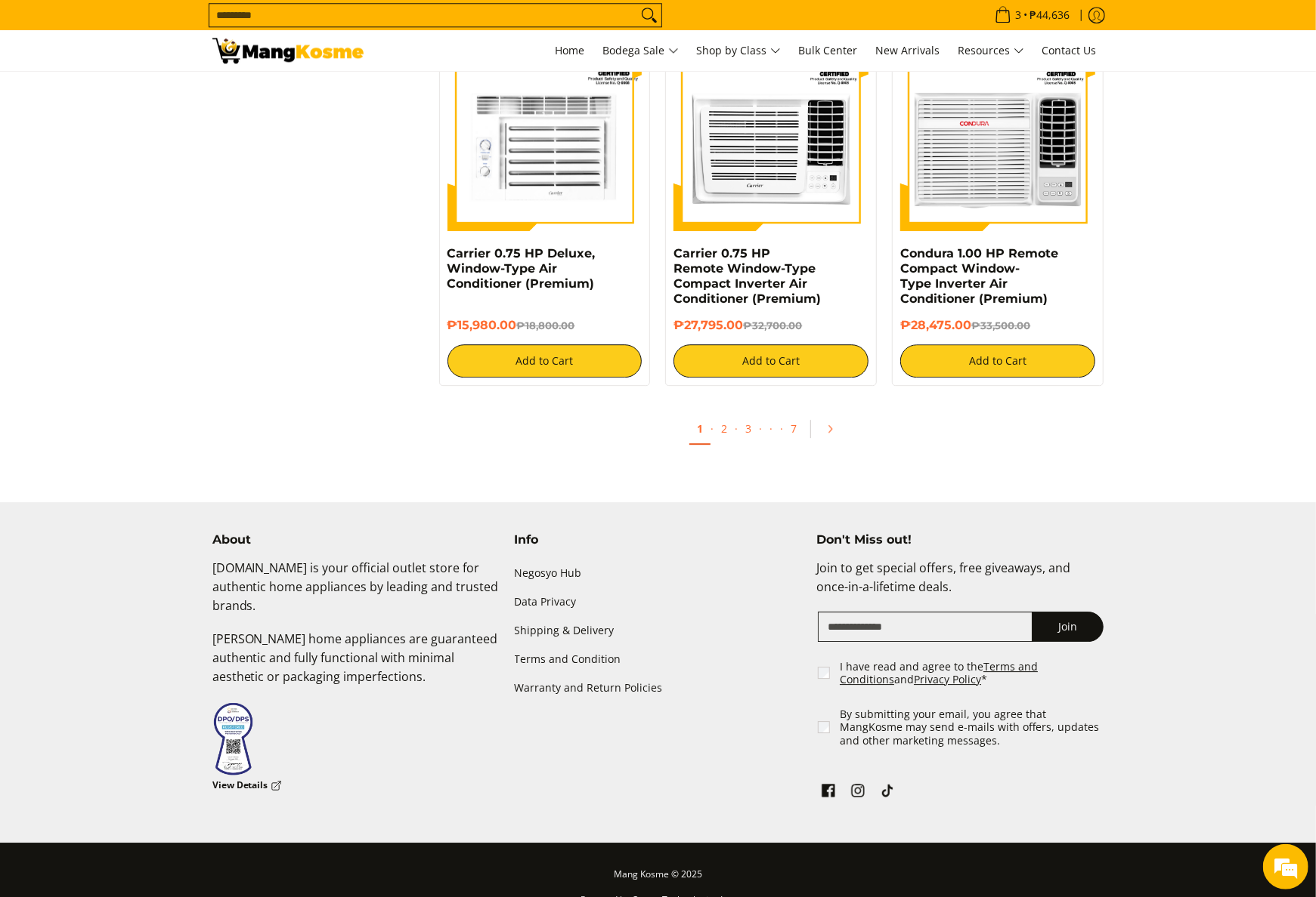
scroll to position [2870, 0]
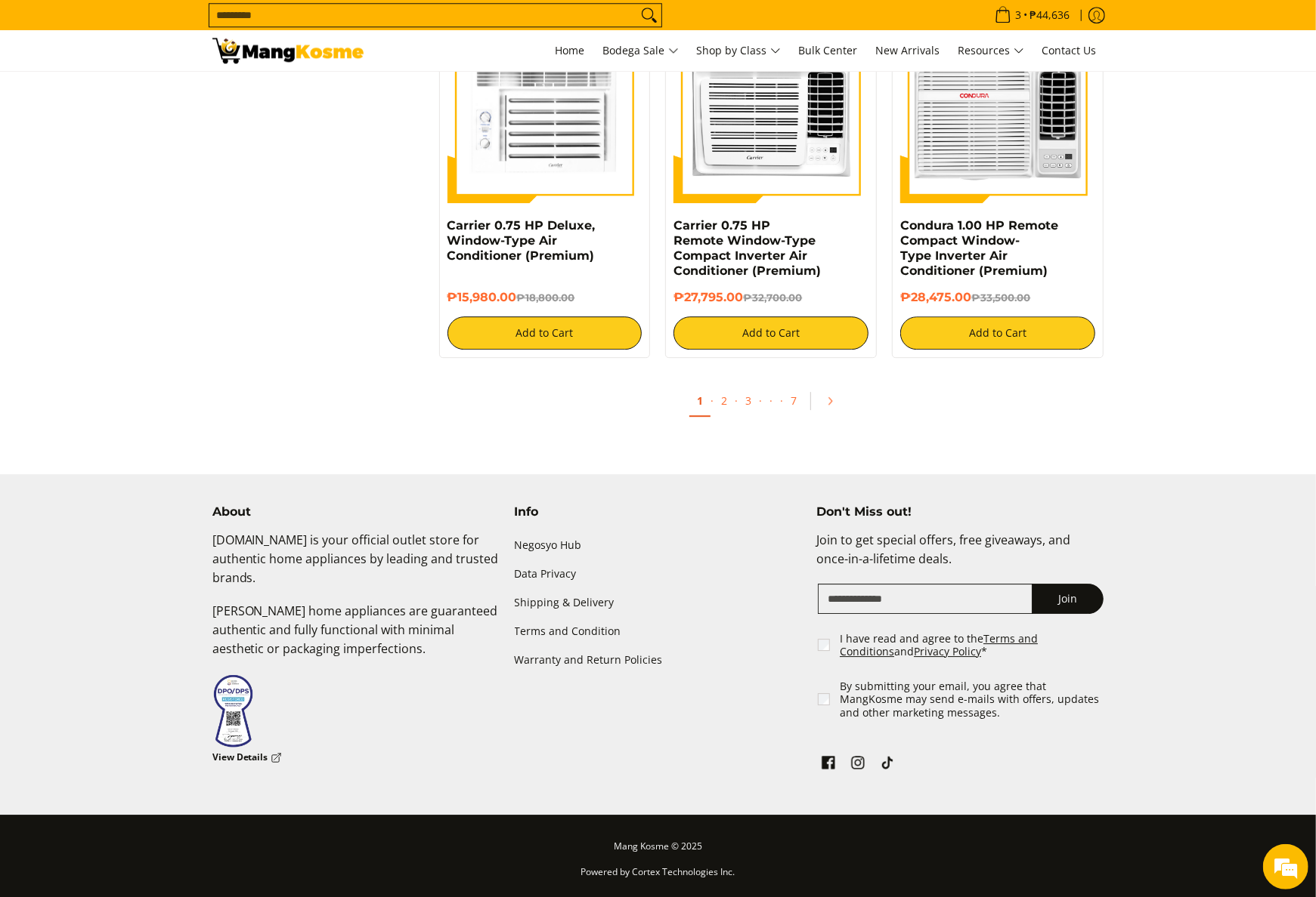
click at [708, 406] on link "1" at bounding box center [700, 401] width 21 height 31
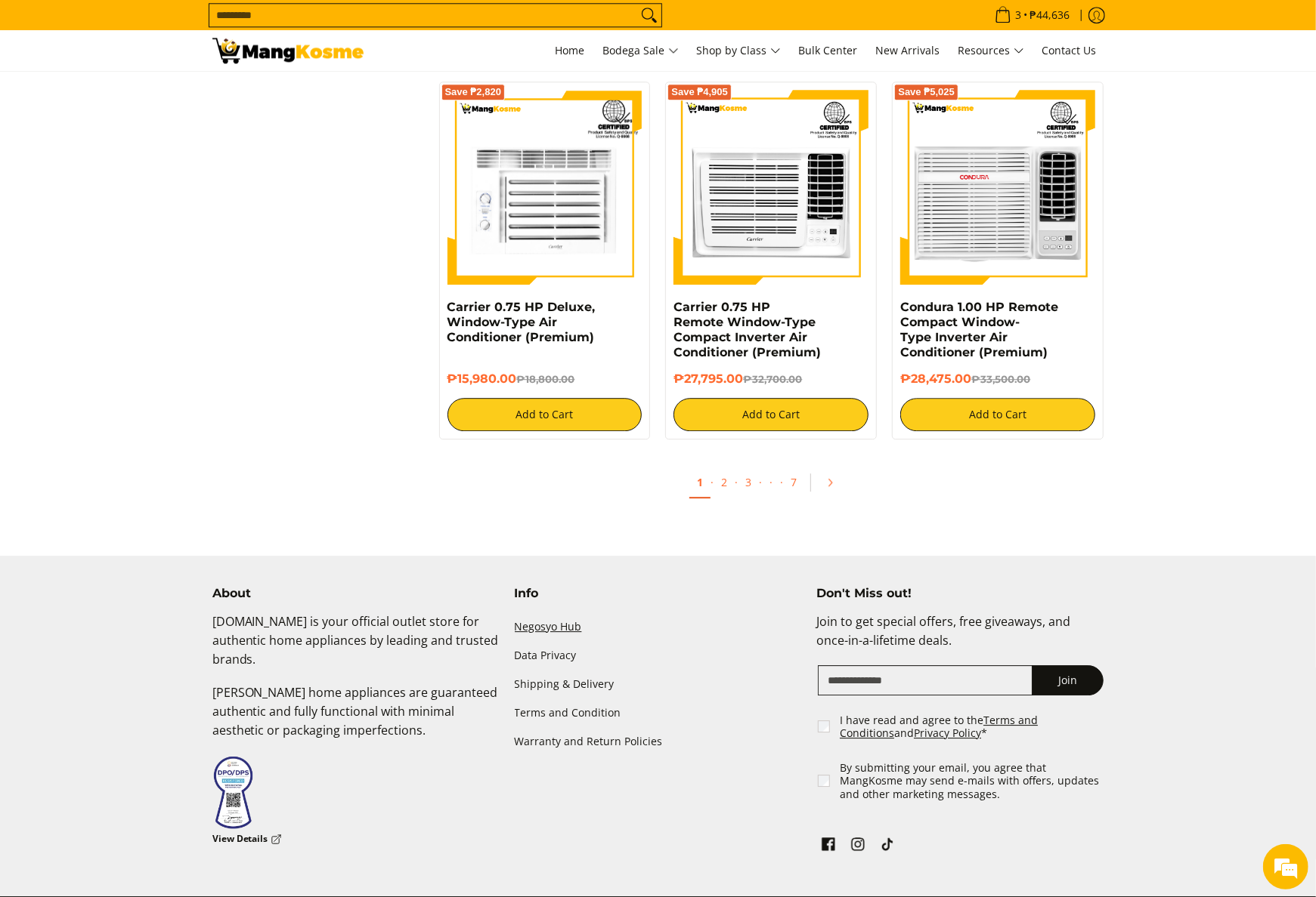
scroll to position [2878, 0]
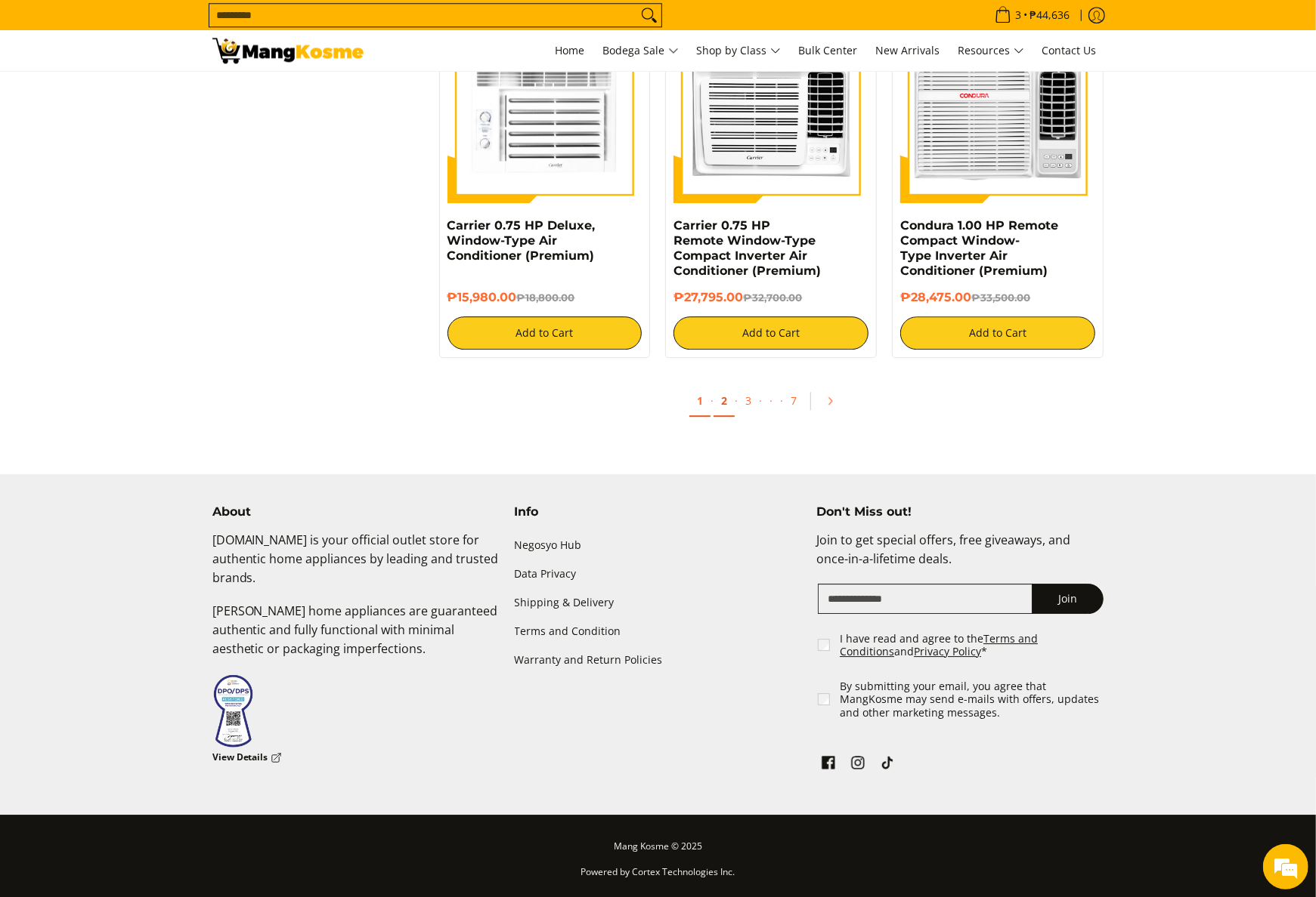
click at [717, 402] on link "2" at bounding box center [724, 401] width 21 height 31
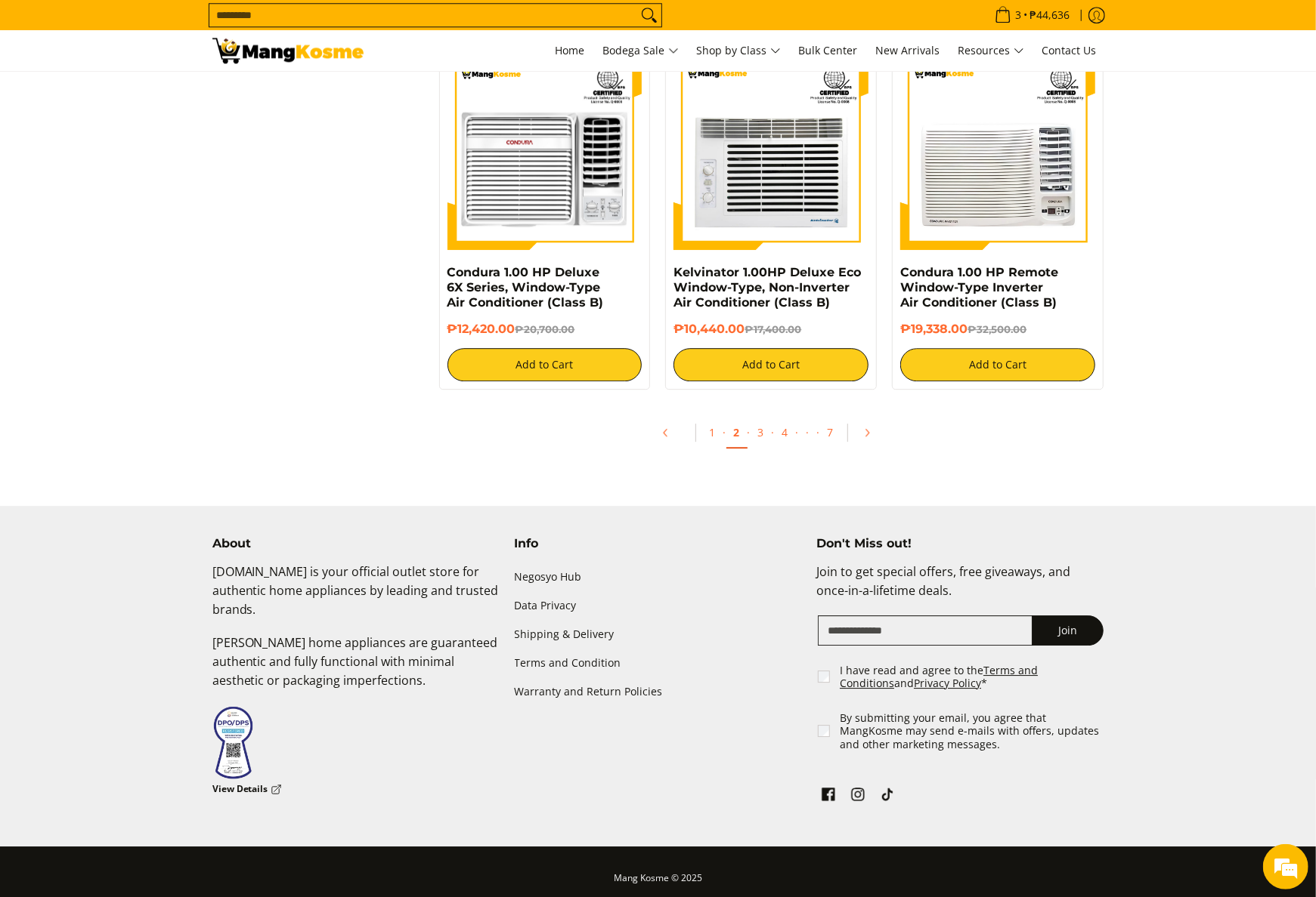
scroll to position [2870, 0]
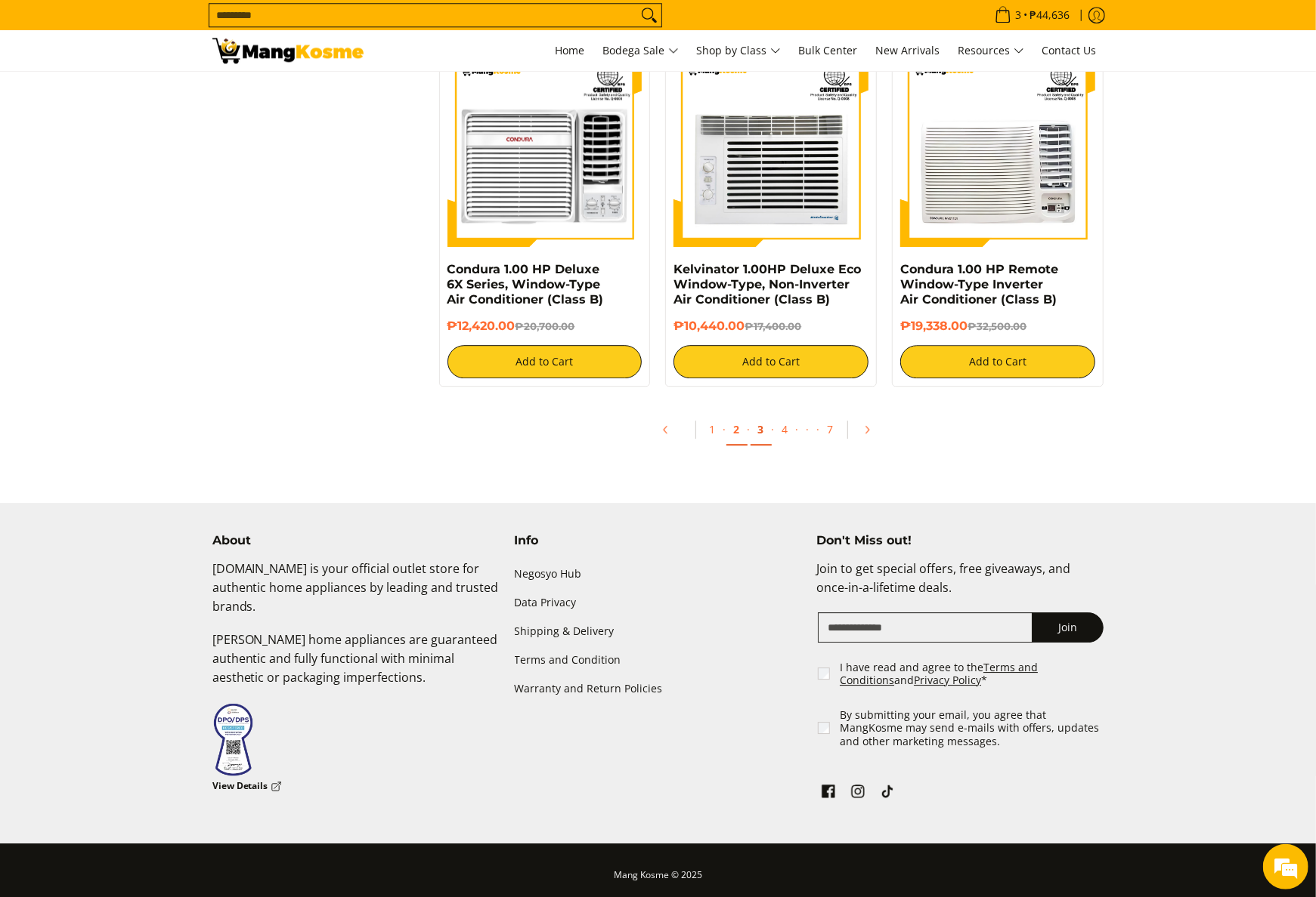
click at [759, 445] on link "3" at bounding box center [761, 430] width 21 height 31
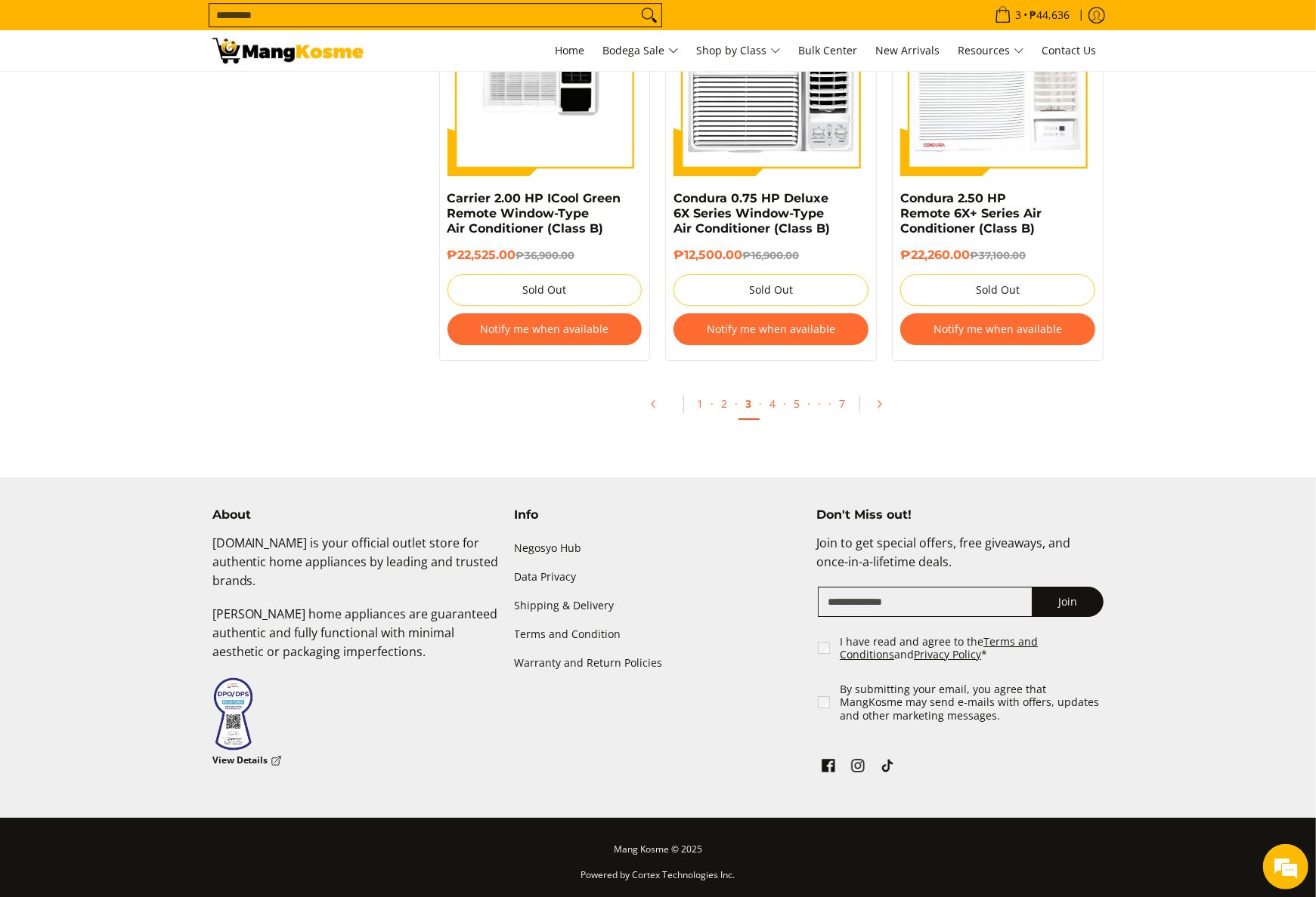
scroll to position [3230, 0]
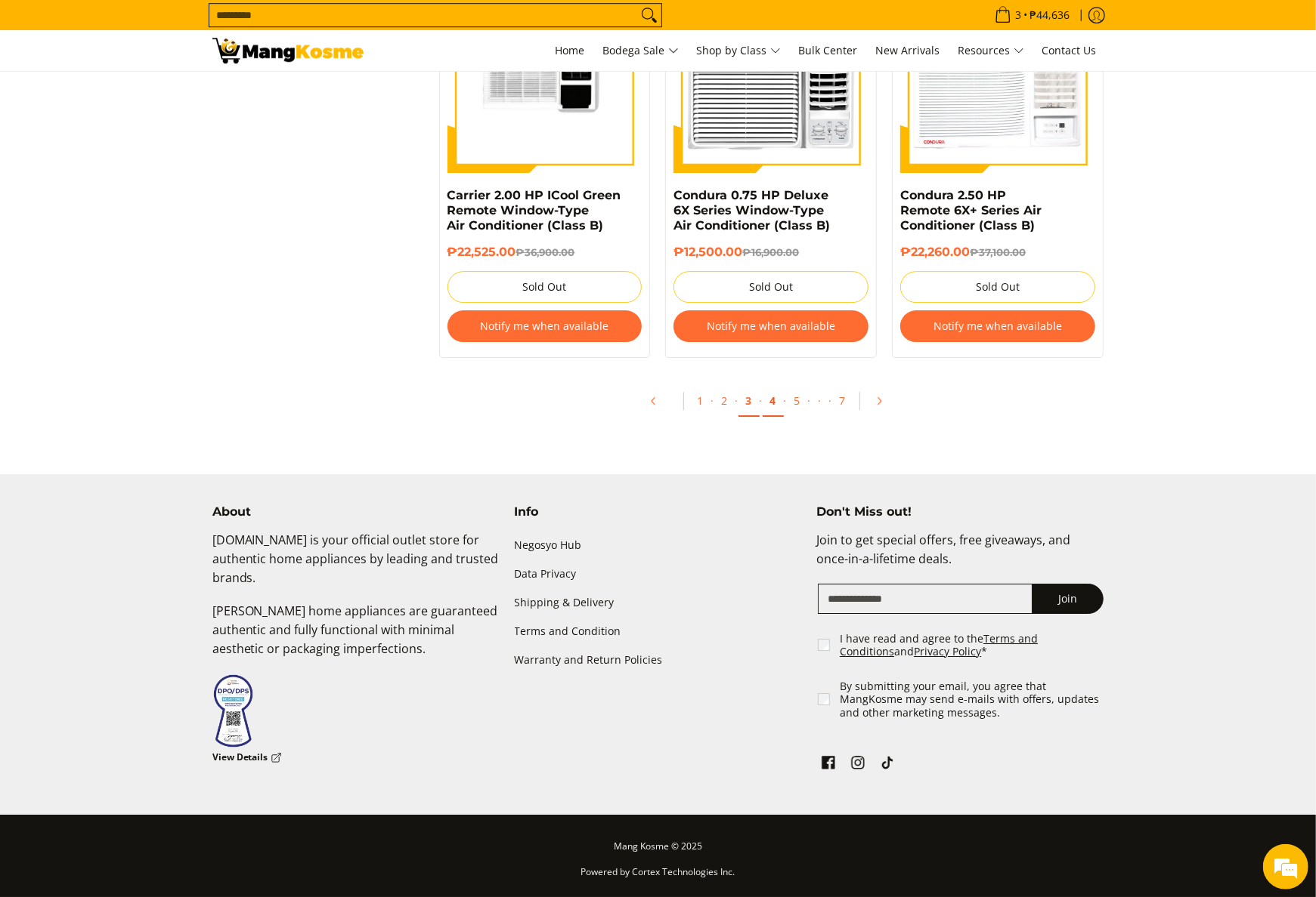
click at [772, 404] on link "4" at bounding box center [773, 401] width 21 height 31
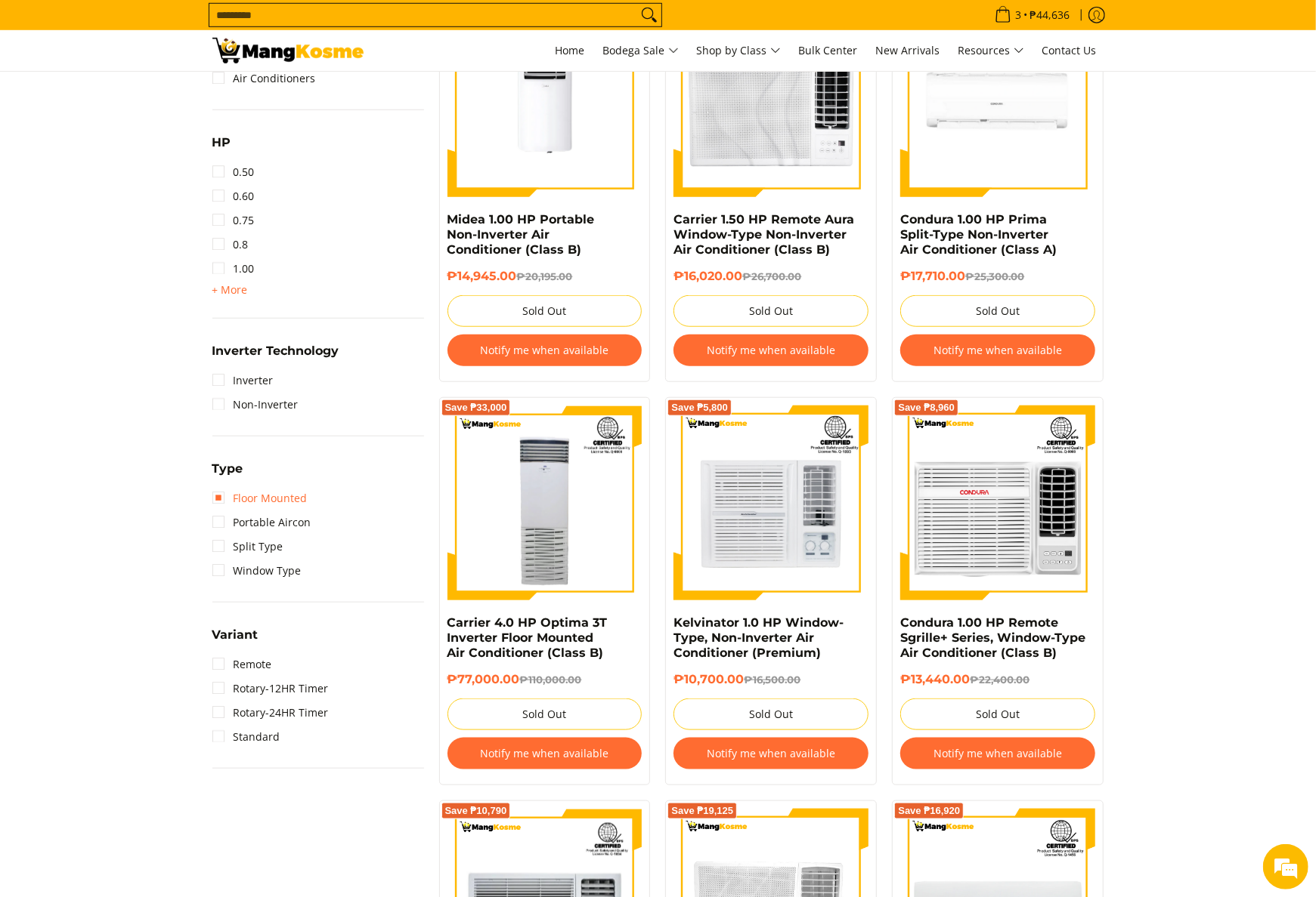
scroll to position [756, 0]
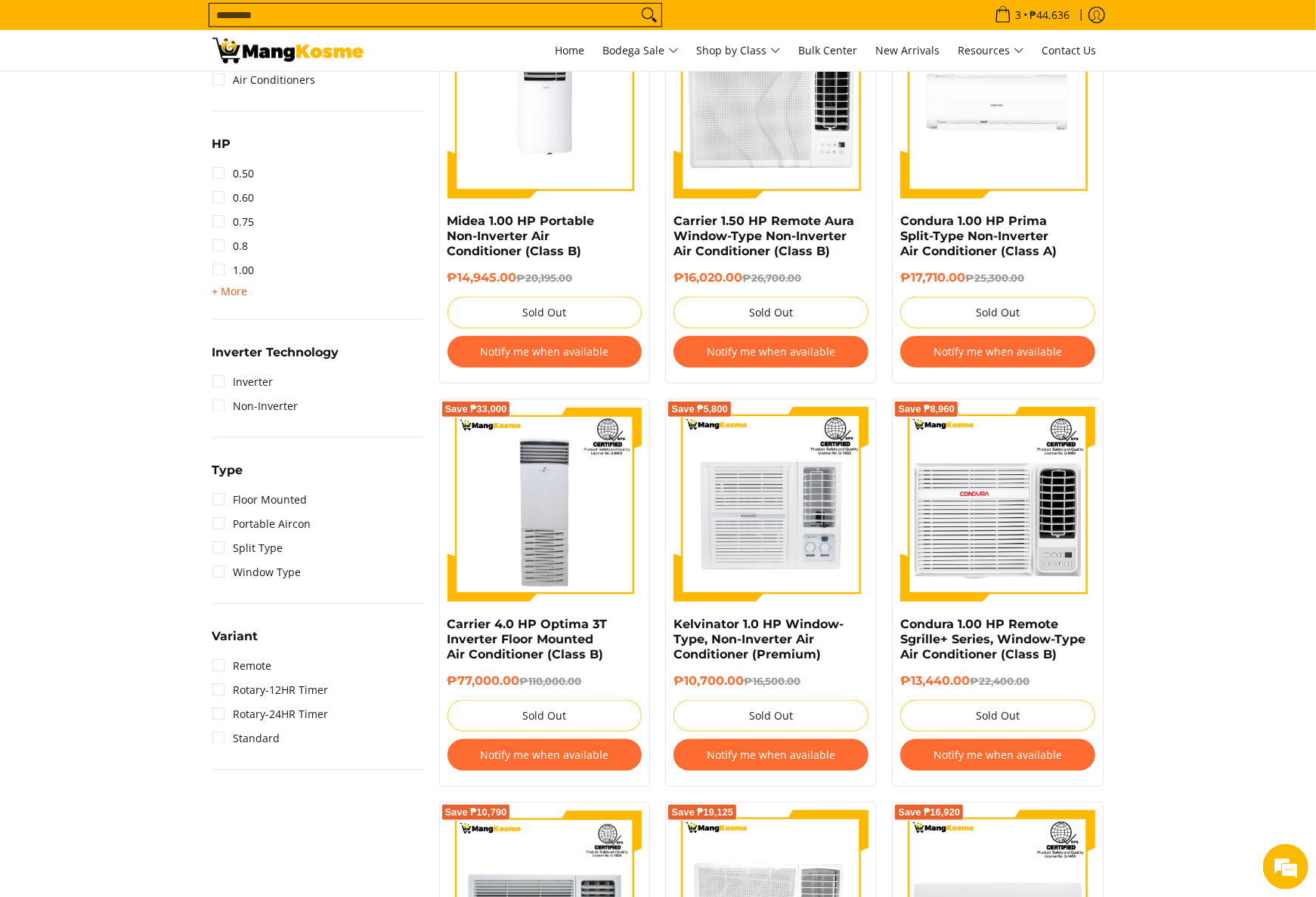
click at [239, 293] on span "+ More" at bounding box center [230, 292] width 36 height 12
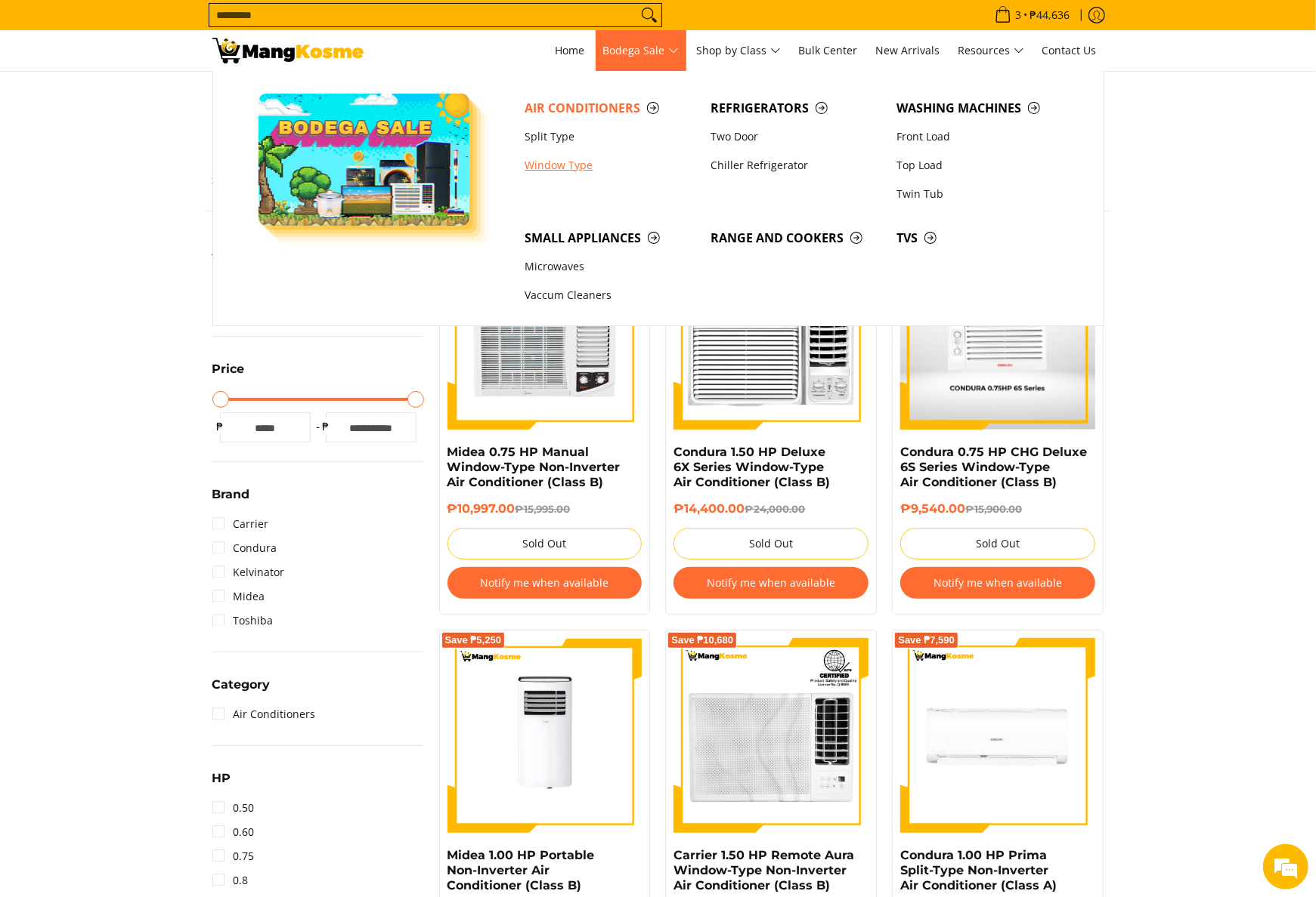
scroll to position [0, 0]
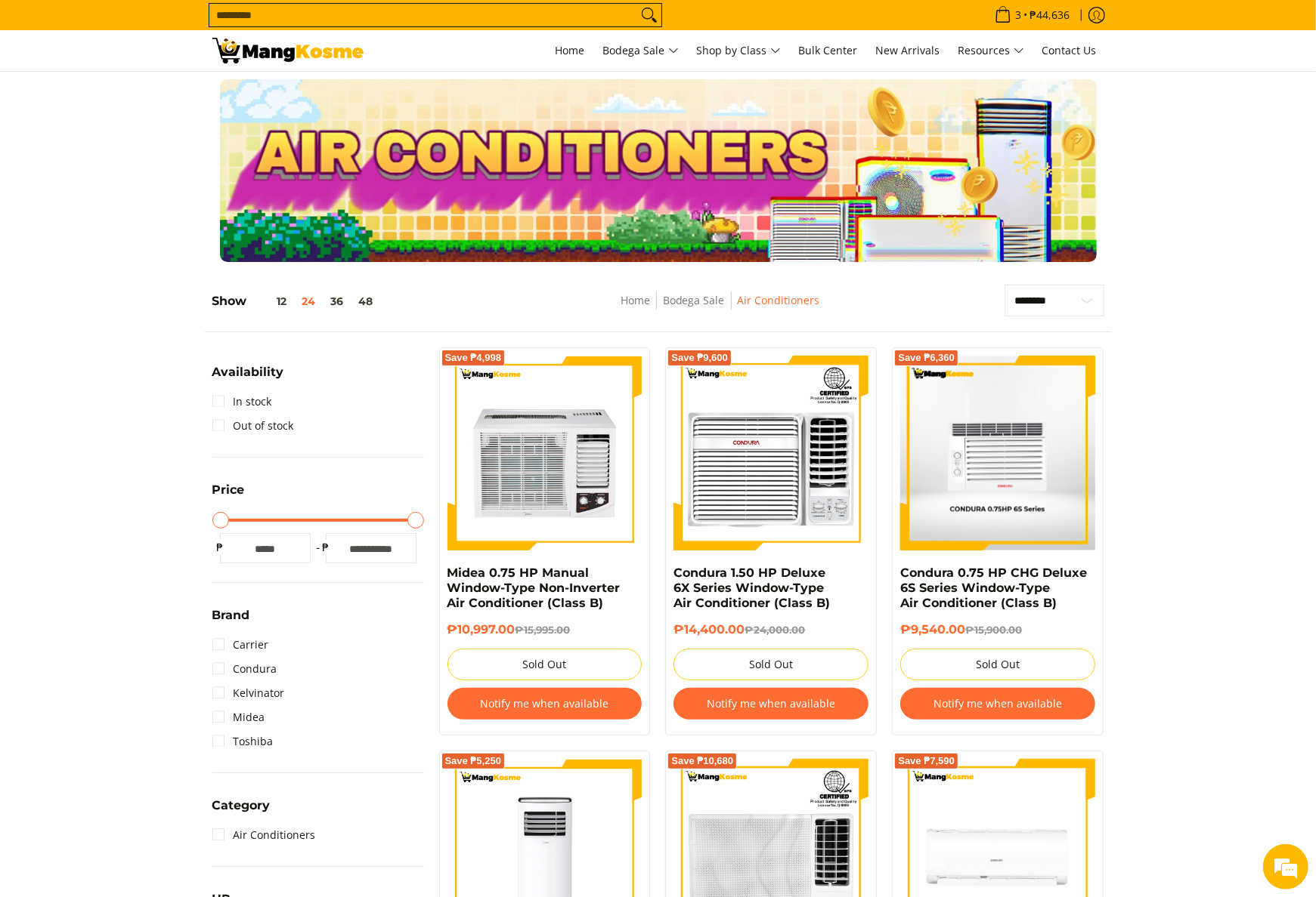
click at [535, 15] on input "Search..." at bounding box center [423, 15] width 427 height 23
paste input "**********"
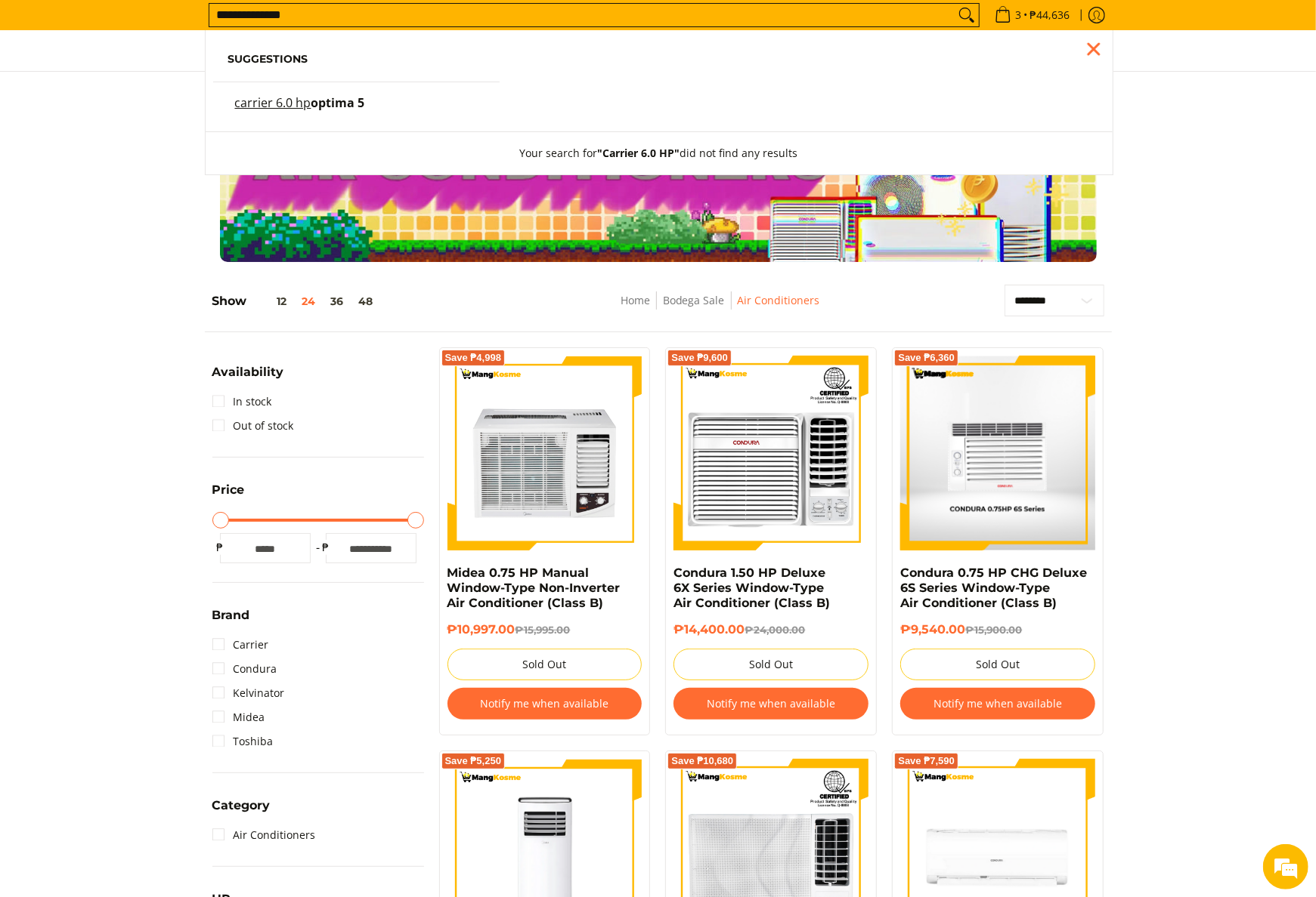
type input "**********"
click at [308, 109] on mark "carrier 6.0 hp" at bounding box center [273, 102] width 76 height 17
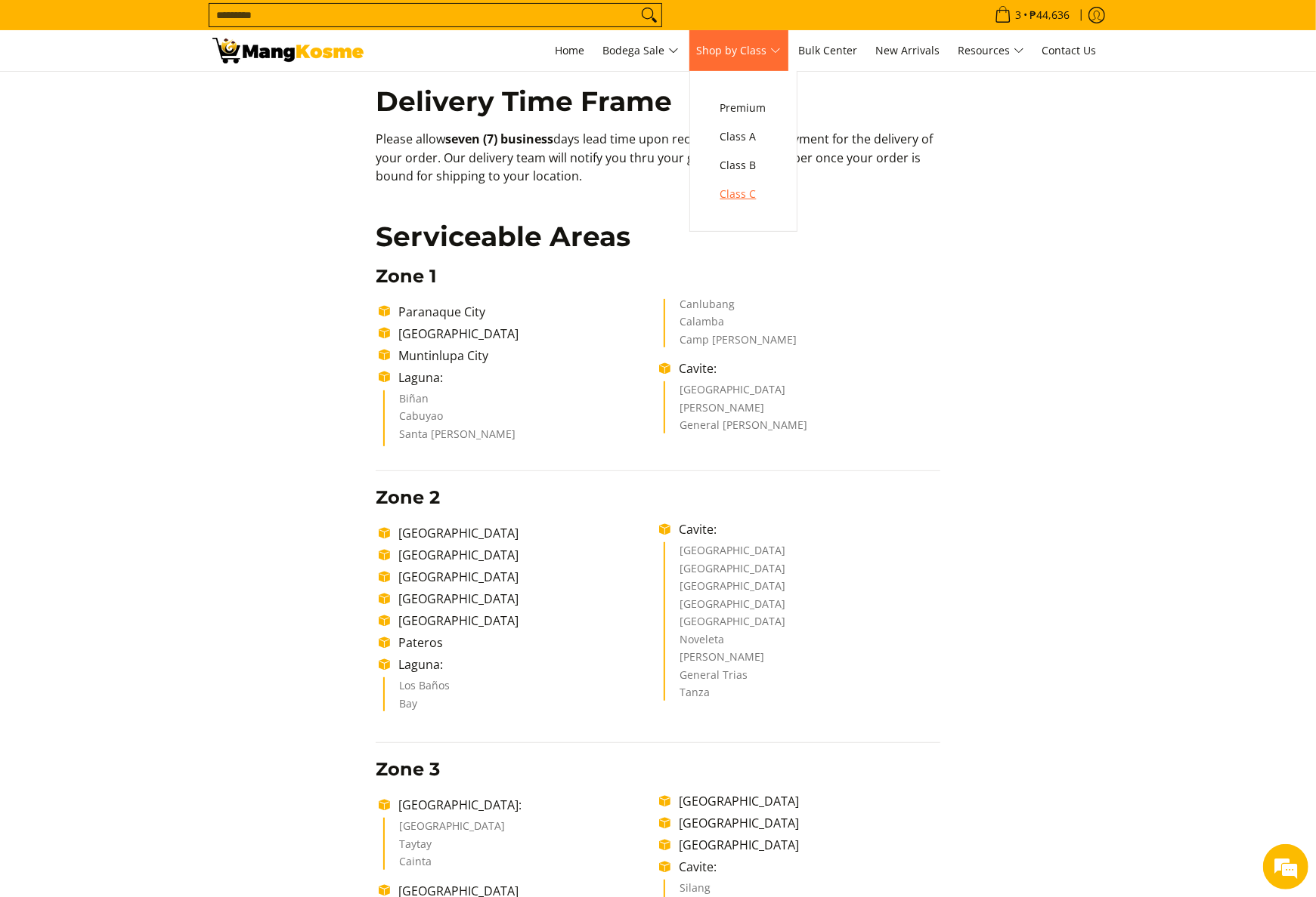
click at [752, 193] on span "Class C" at bounding box center [743, 195] width 46 height 19
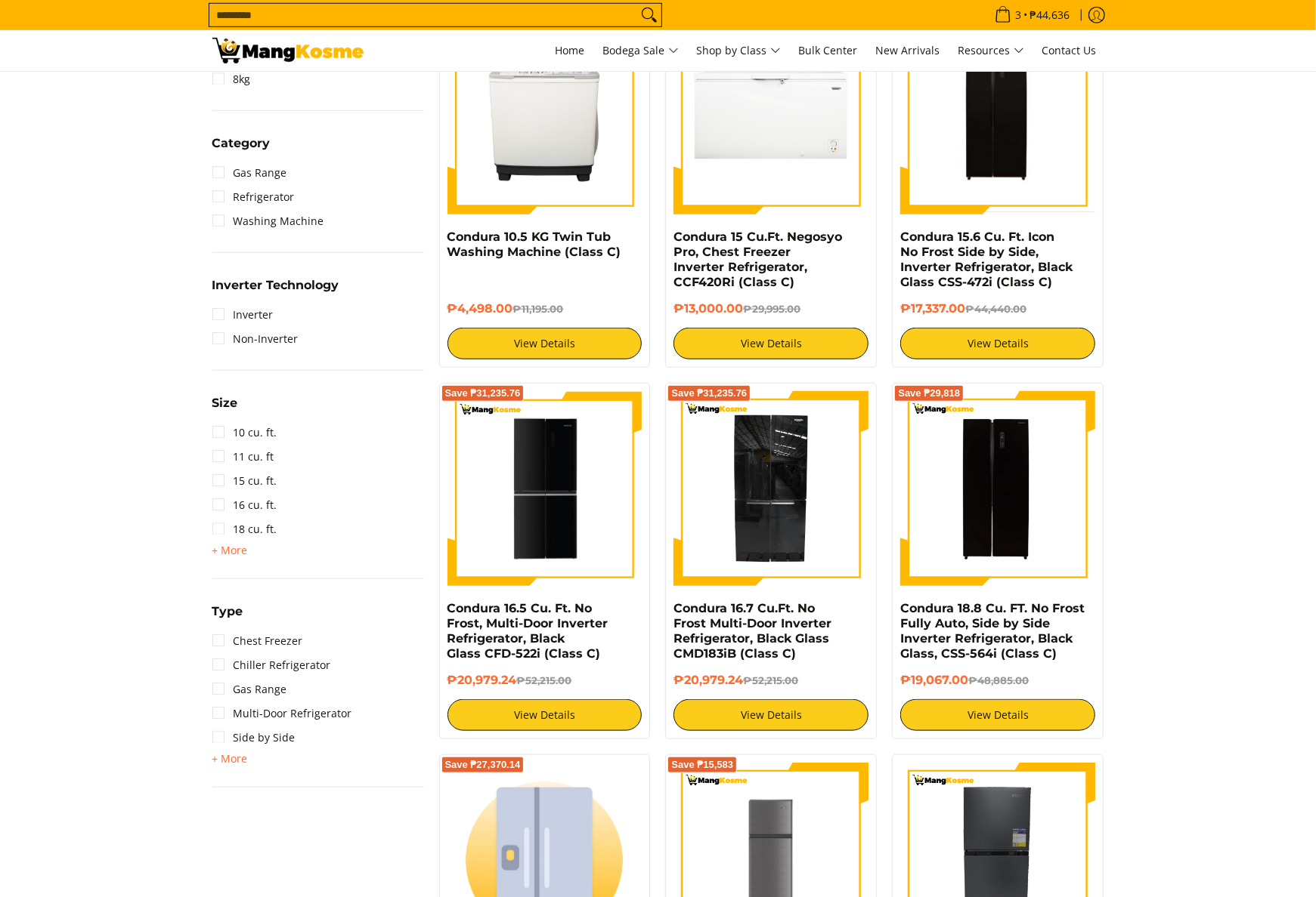
scroll to position [756, 0]
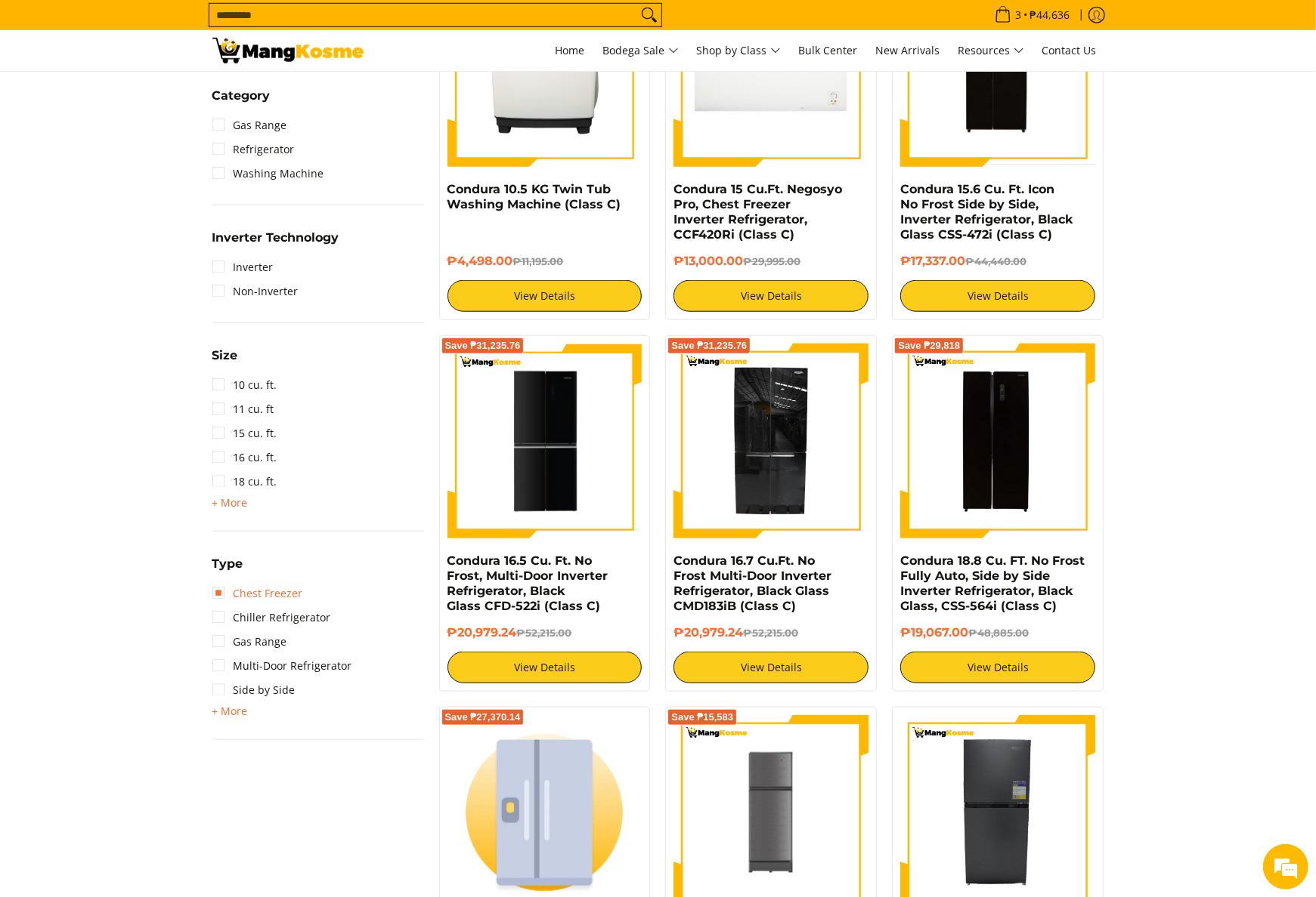
click at [287, 592] on link "Chest Freezer" at bounding box center [258, 594] width 91 height 24
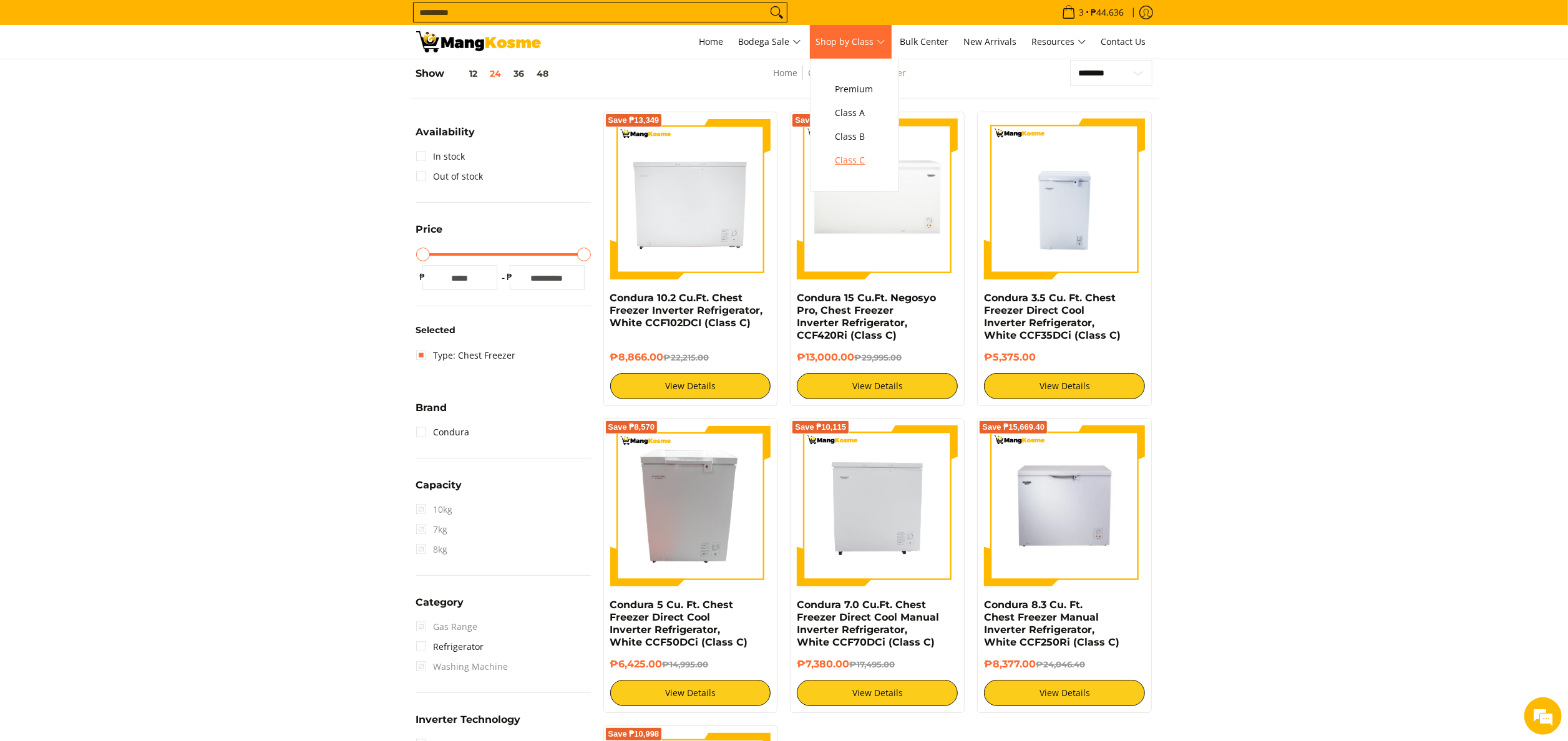
drag, startPoint x: 870, startPoint y: 162, endPoint x: 833, endPoint y: 150, distance: 38.9
click at [870, 162] on span "Class C" at bounding box center [854, 161] width 38 height 16
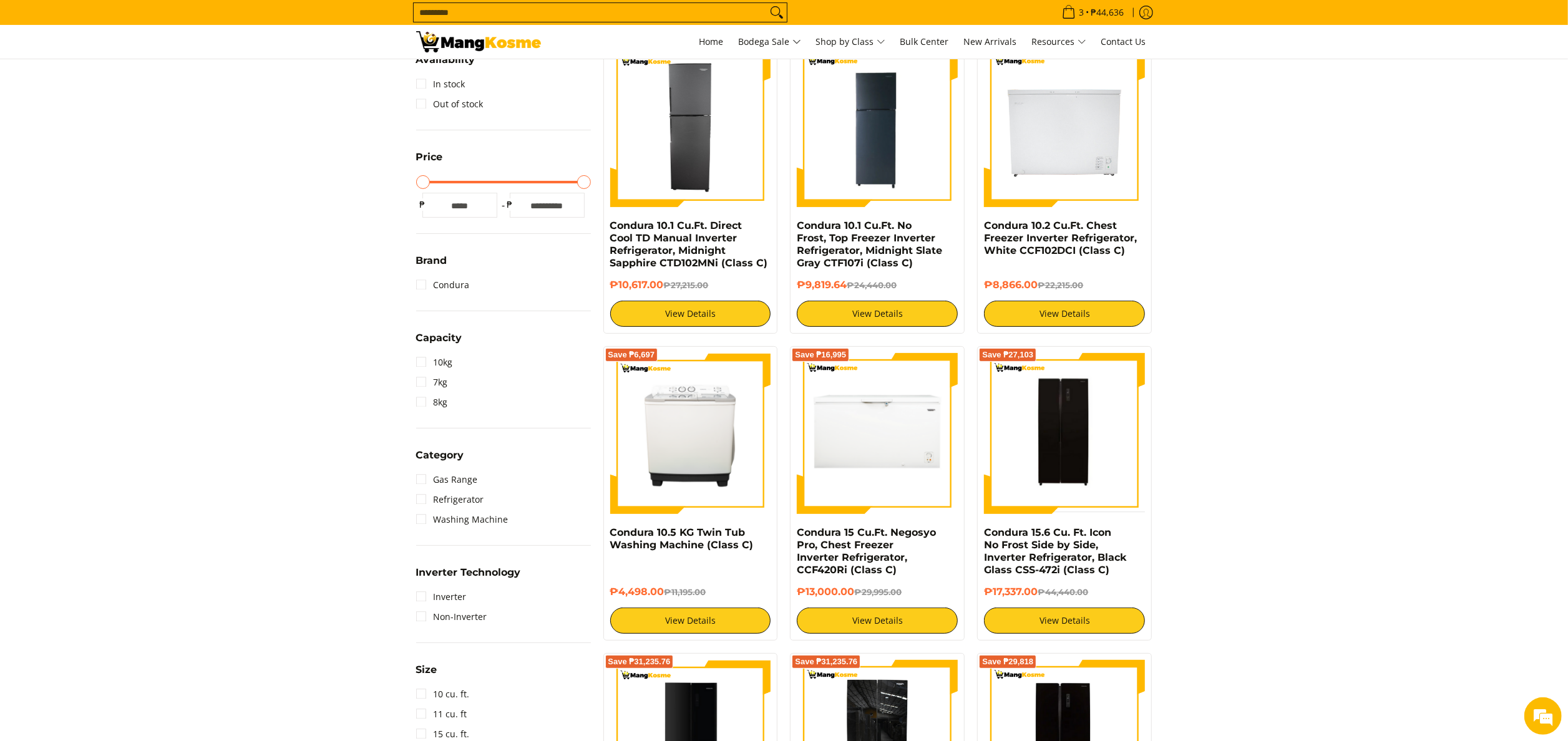
scroll to position [125, 0]
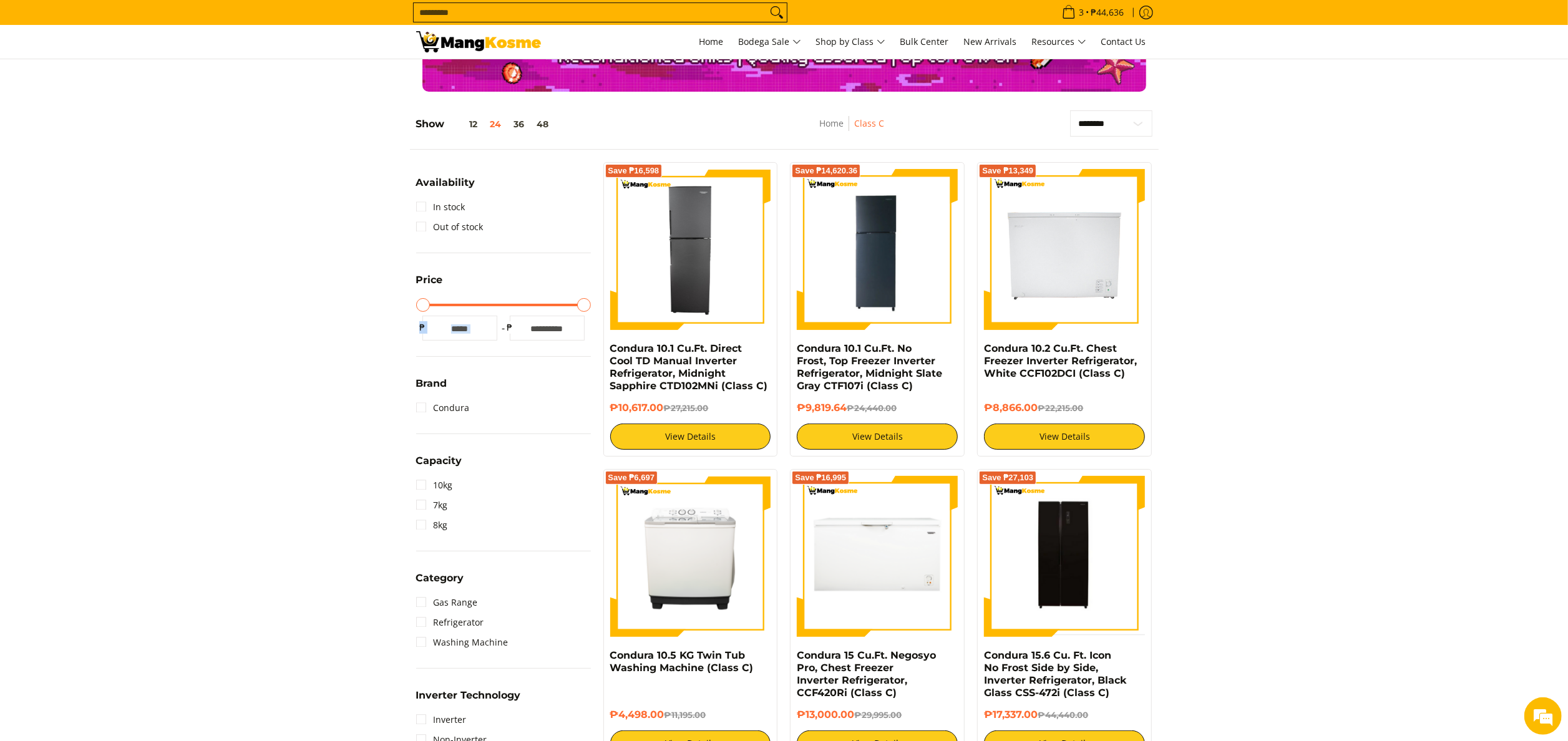
drag, startPoint x: 571, startPoint y: 306, endPoint x: 520, endPoint y: 316, distance: 52.0
click at [520, 316] on div "Minimum Price Maximum Price Minimum Price * ₱ Maximum Price ***** ₱" at bounding box center [504, 317] width 175 height 46
drag, startPoint x: 520, startPoint y: 316, endPoint x: 538, endPoint y: 310, distance: 19.0
click at [525, 315] on div "Minimum Price Maximum Price Minimum Price * ₱ Maximum Price ***** ₱" at bounding box center [504, 317] width 175 height 46
click at [538, 310] on div "Minimum Price Maximum Price Minimum Price * ₱ Maximum Price ***** ₱" at bounding box center [504, 317] width 175 height 46
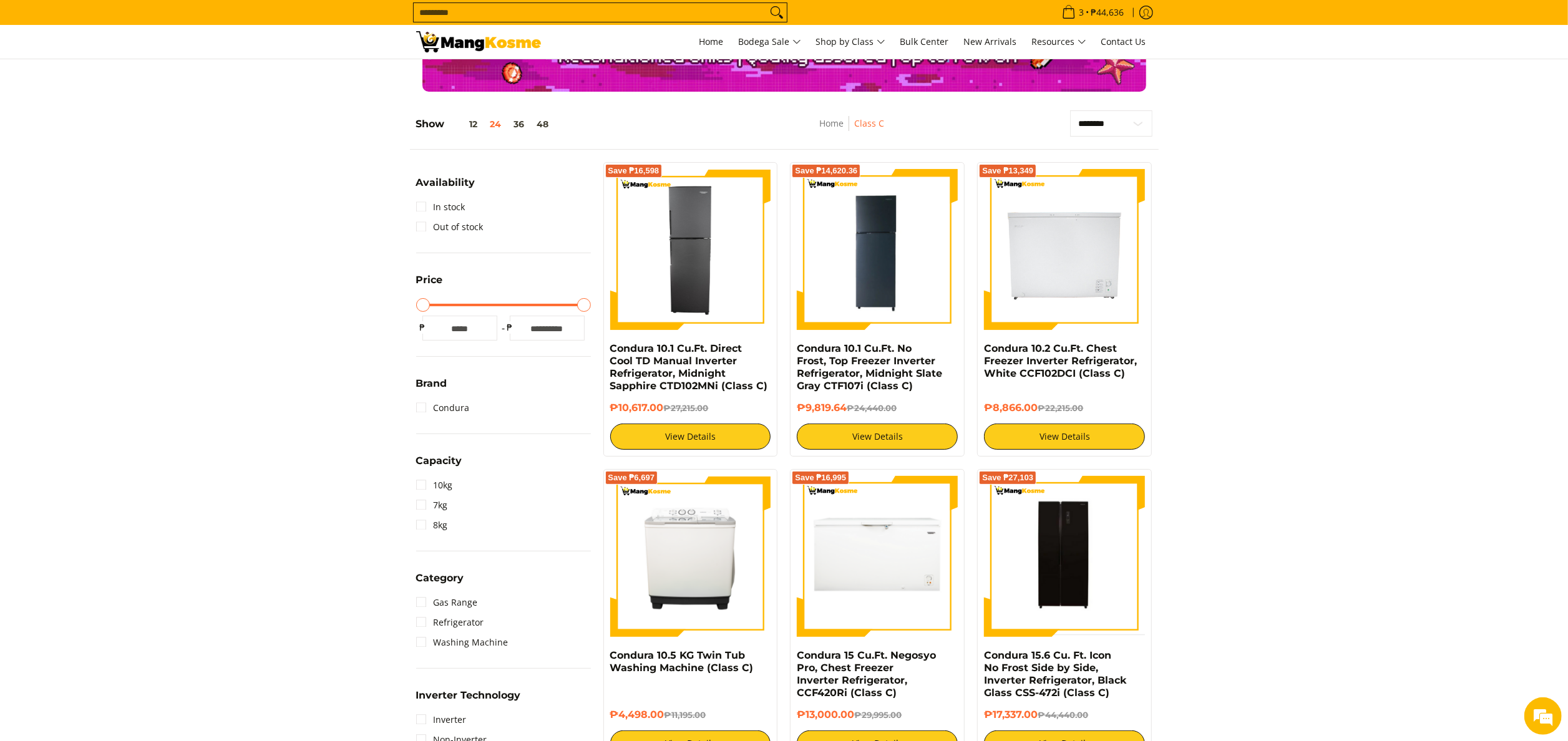
click at [538, 304] on div at bounding box center [503, 304] width 162 height 2
click at [560, 328] on input "*****" at bounding box center [547, 328] width 75 height 25
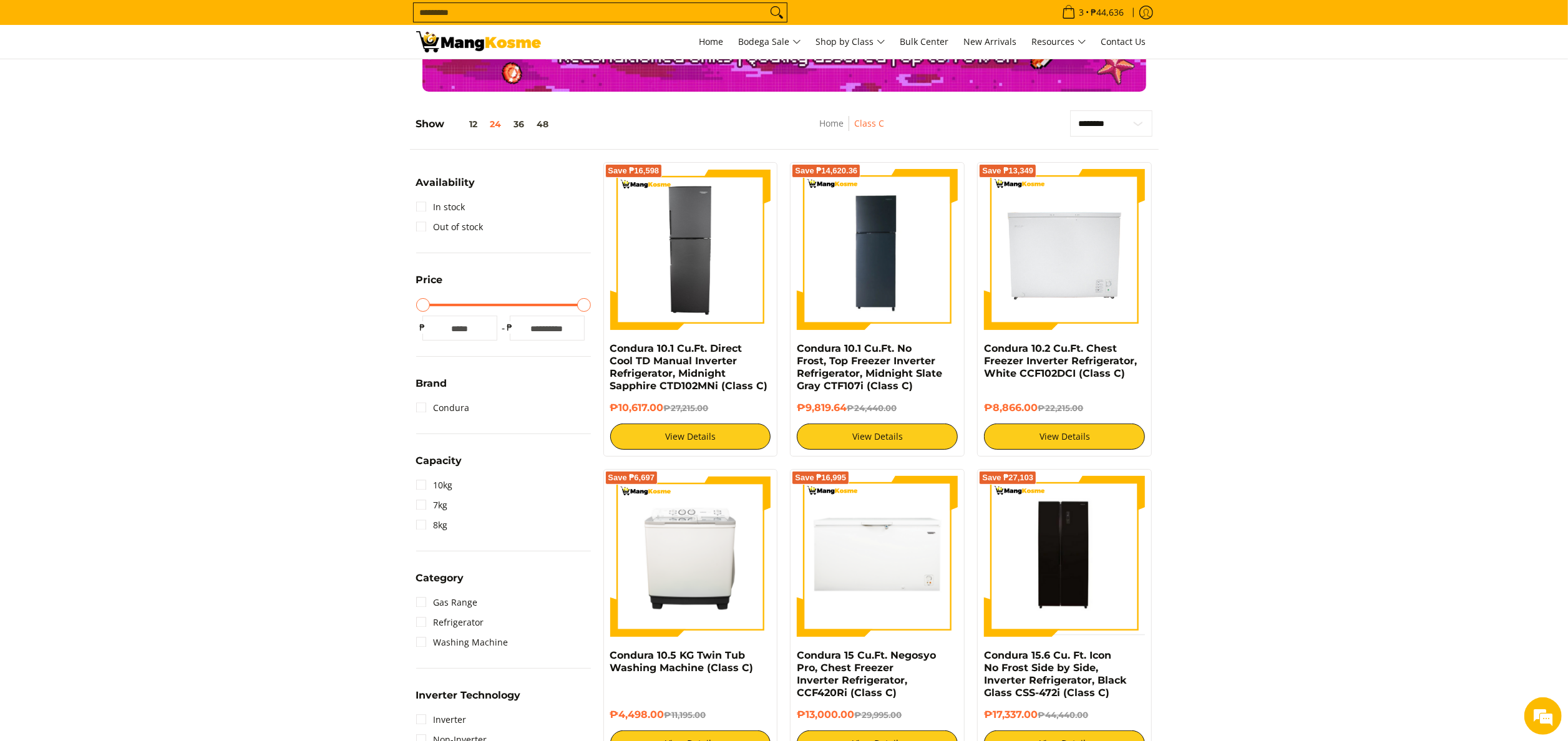
type input "**"
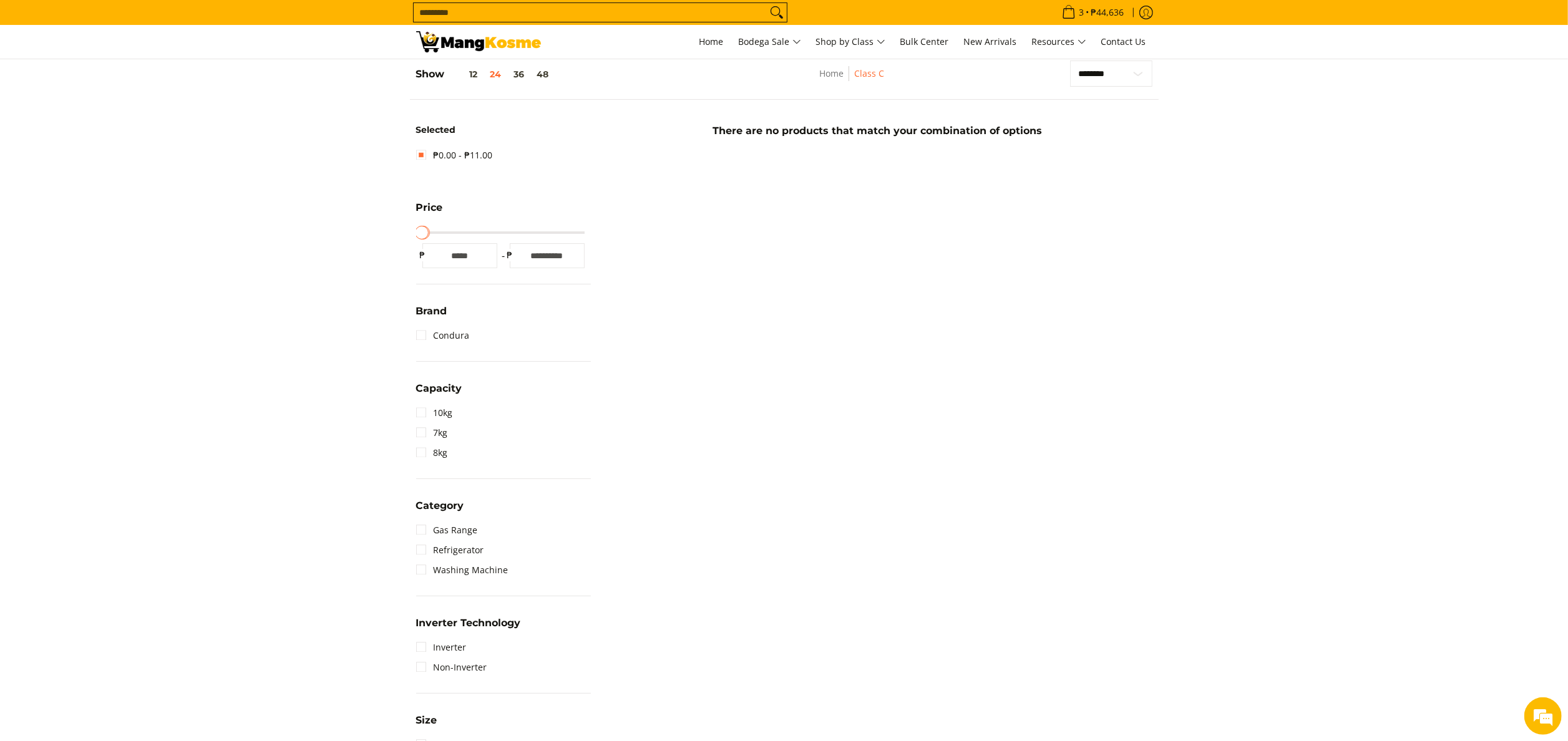
scroll to position [175, 0]
click at [556, 258] on input "**" at bounding box center [547, 255] width 75 height 25
type input "*****"
click at [741, 323] on div "**********" at bounding box center [784, 558] width 749 height 996
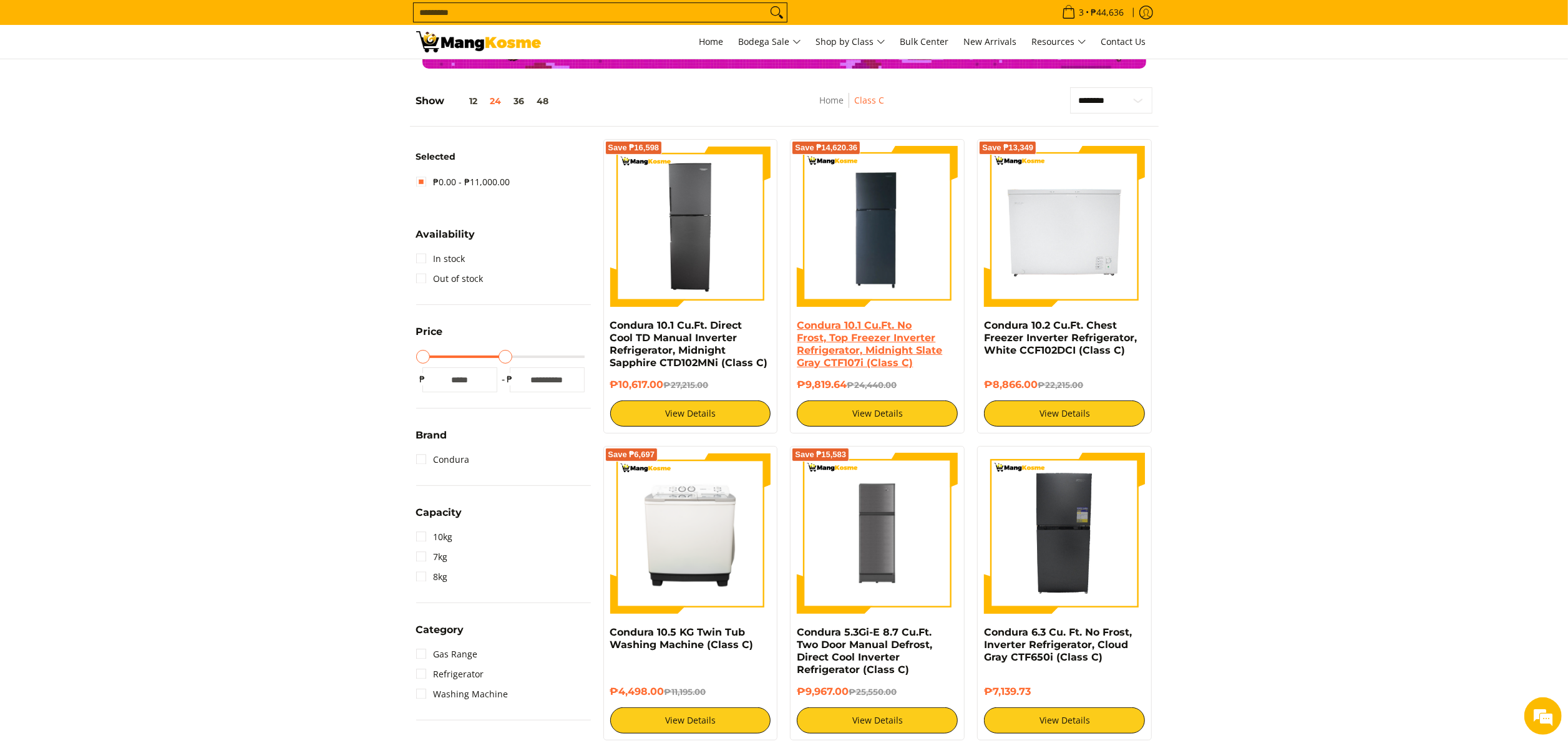
scroll to position [175, 0]
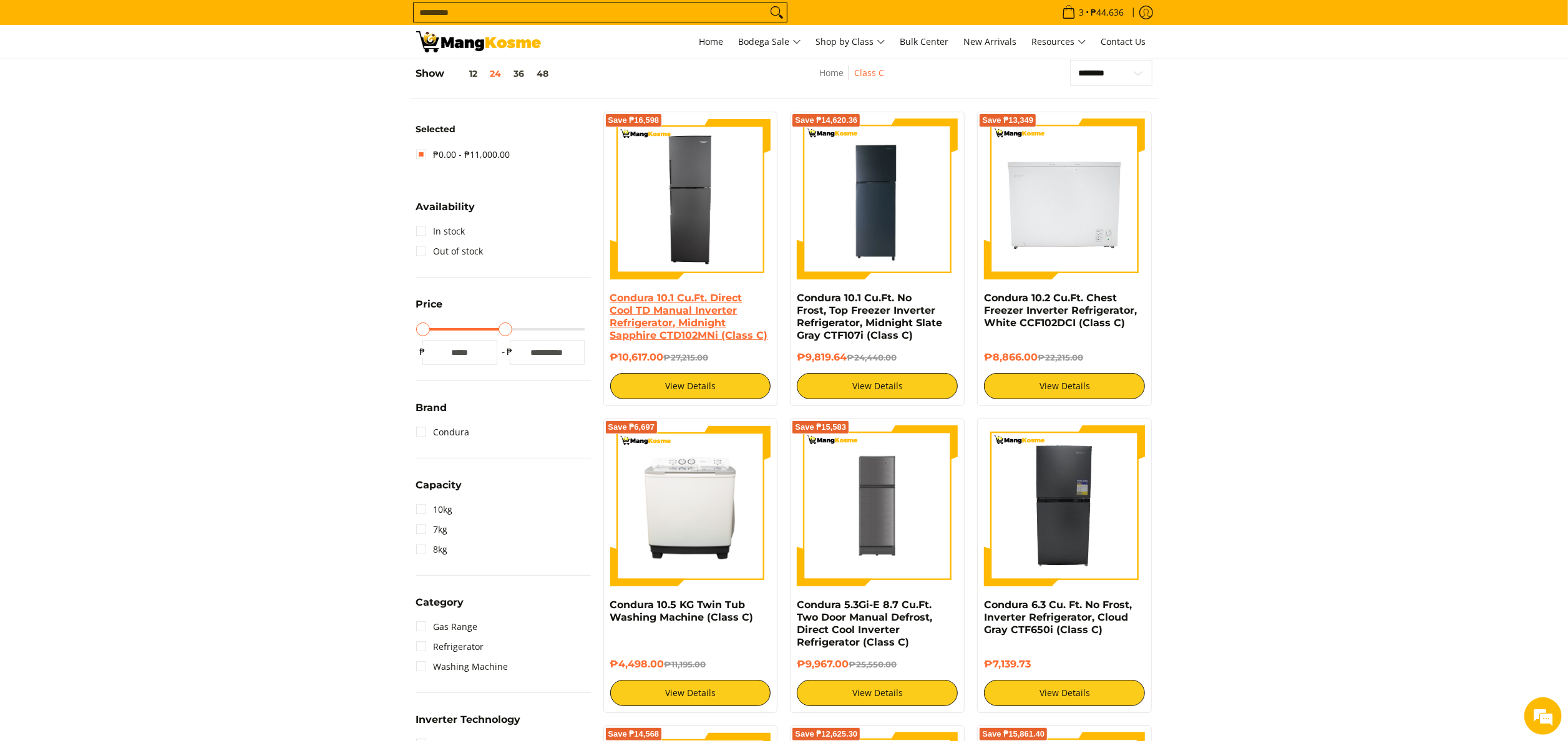
click at [690, 312] on link "Condura 10.1 Cu.Ft. Direct Cool TD Manual Inverter Refrigerator, Midnight Sapph…" at bounding box center [689, 317] width 158 height 49
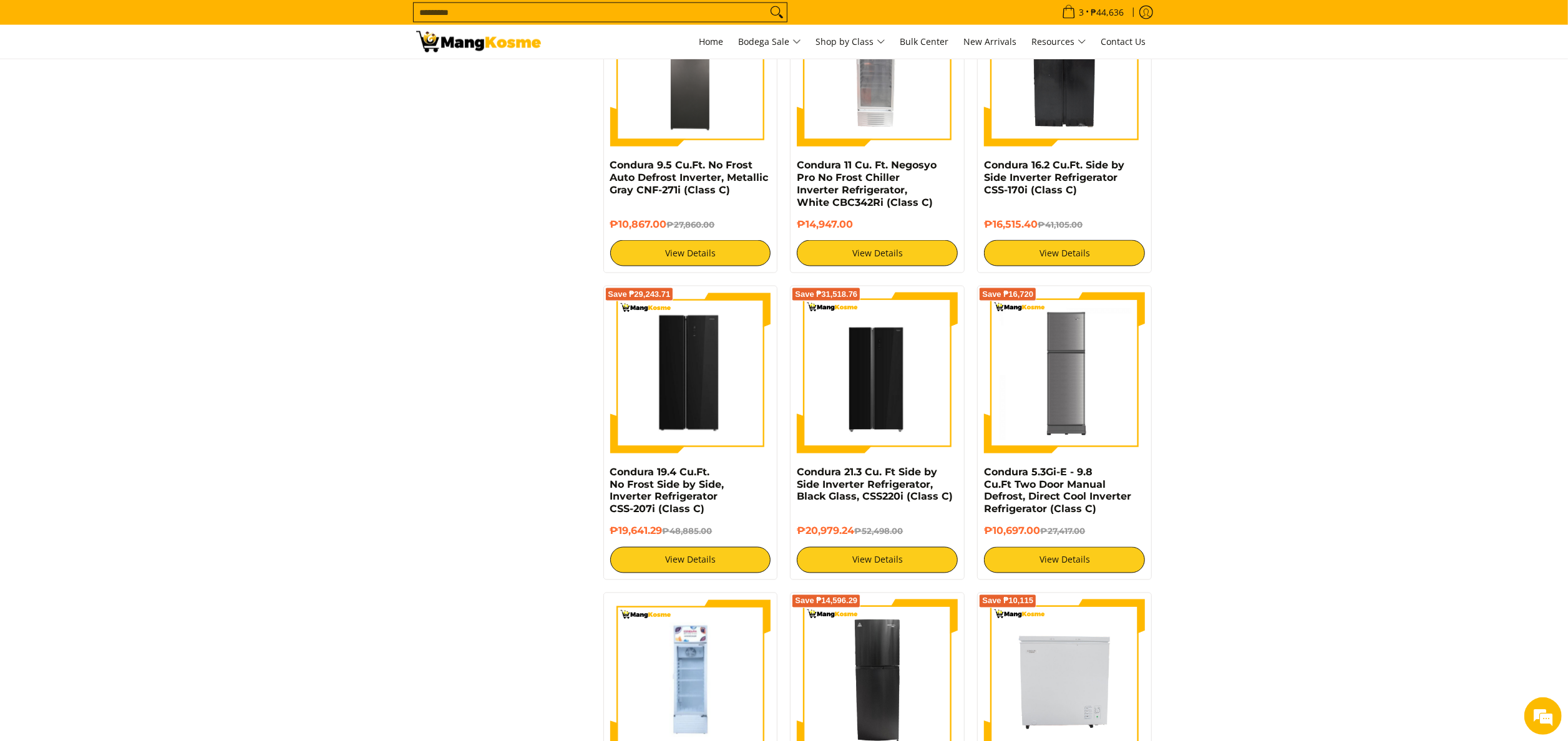
scroll to position [1747, 0]
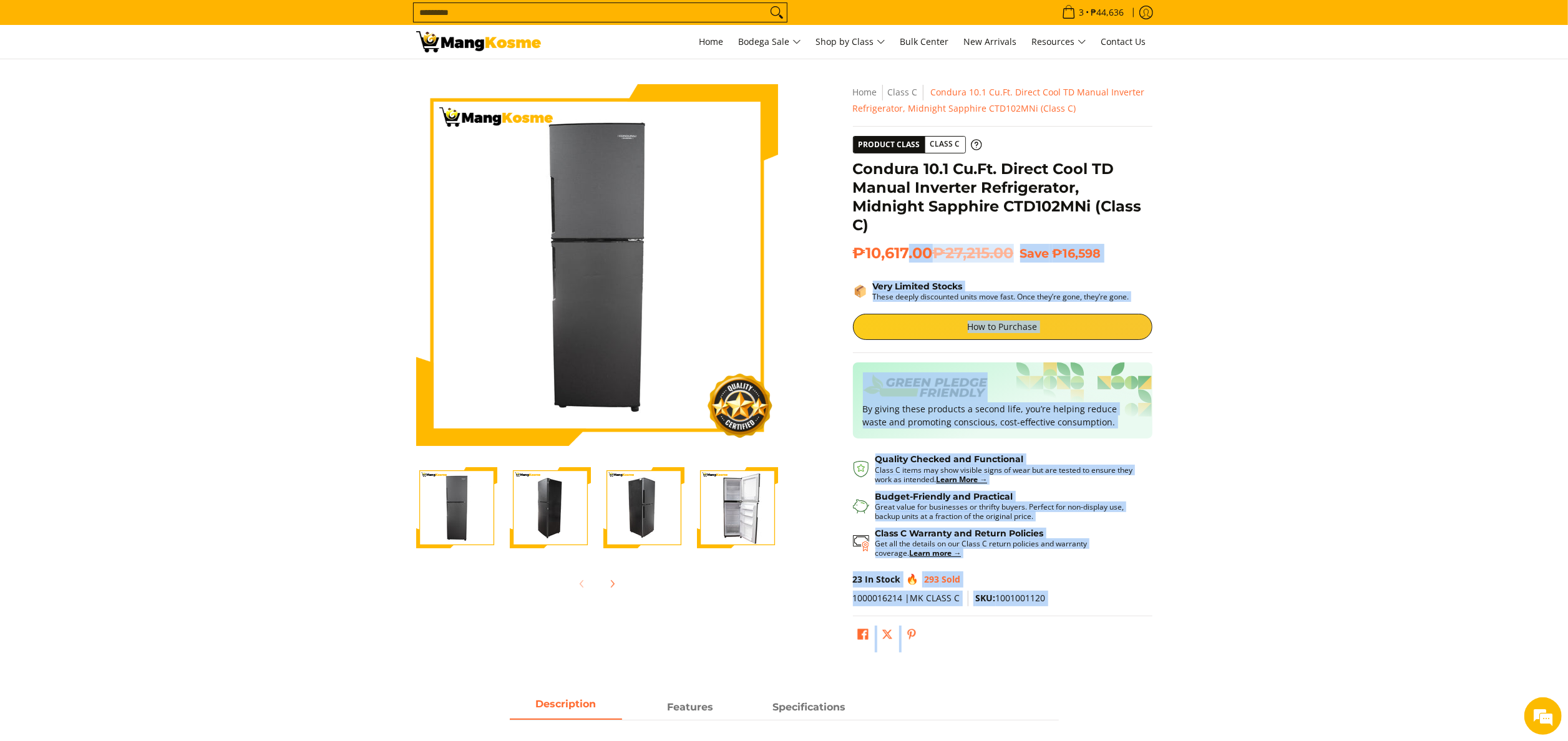
drag, startPoint x: 846, startPoint y: 163, endPoint x: 906, endPoint y: 247, distance: 103.2
click at [906, 247] on div "**********" at bounding box center [1002, 372] width 312 height 574
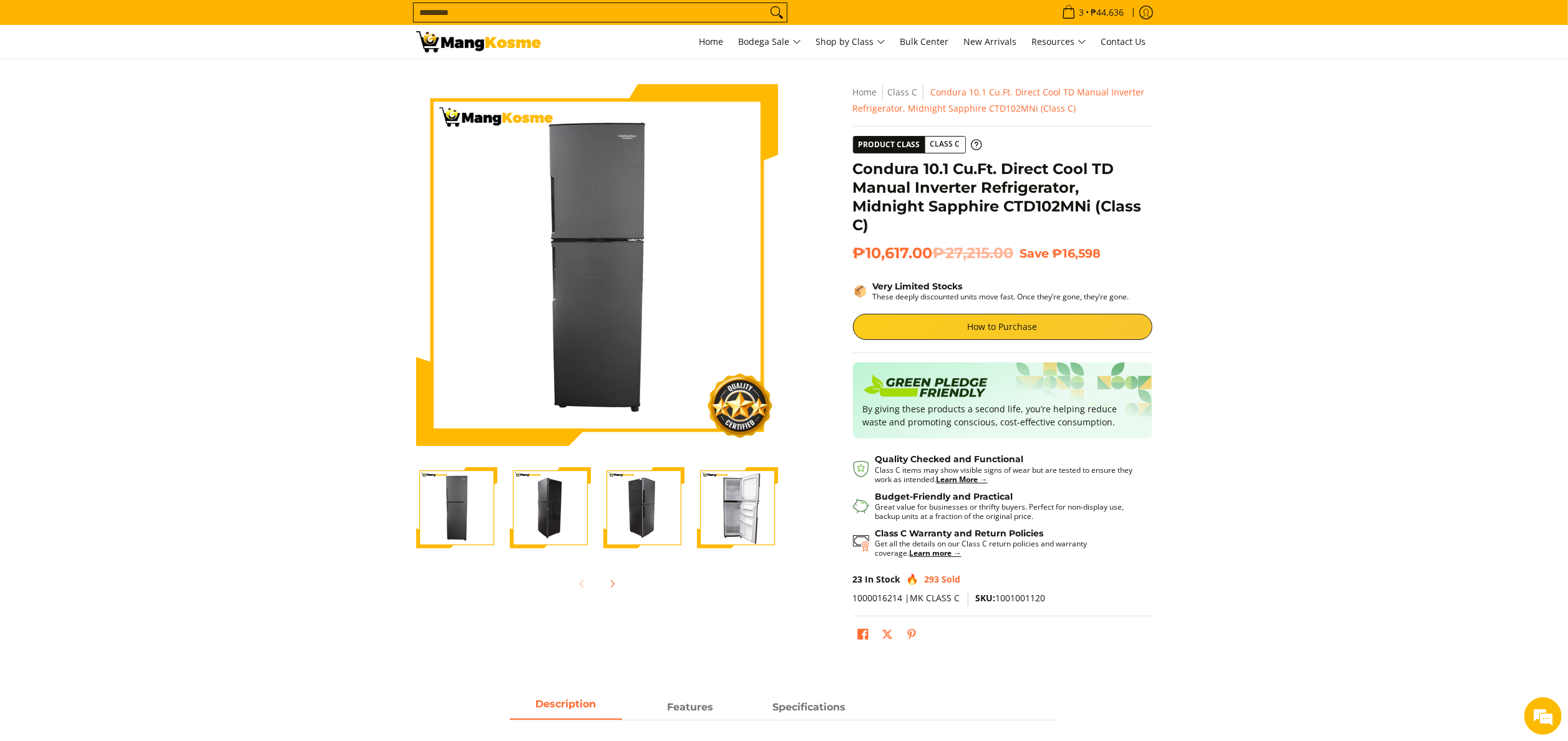
drag, startPoint x: 906, startPoint y: 247, endPoint x: 888, endPoint y: 221, distance: 31.6
click at [891, 224] on h1 "Condura 10.1 Cu.Ft. Direct Cool TD Manual Inverter Refrigerator, Midnight Sapph…" at bounding box center [1002, 197] width 299 height 75
drag, startPoint x: 856, startPoint y: 165, endPoint x: 936, endPoint y: 250, distance: 116.7
click at [936, 250] on div "**********" at bounding box center [1002, 372] width 299 height 574
copy div "Condura 10.1 Cu.Ft. Direct Cool TD Manual Inverter Refrigerator, Midnight Sapph…"
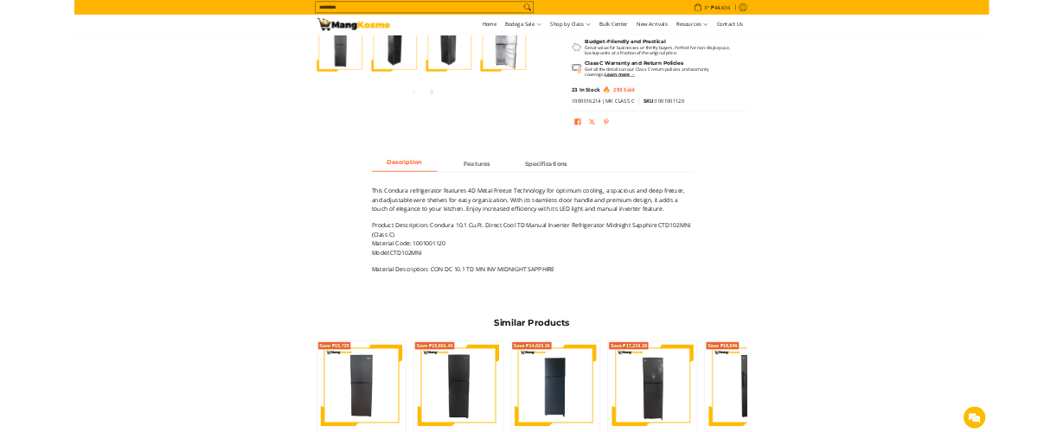
scroll to position [692, 0]
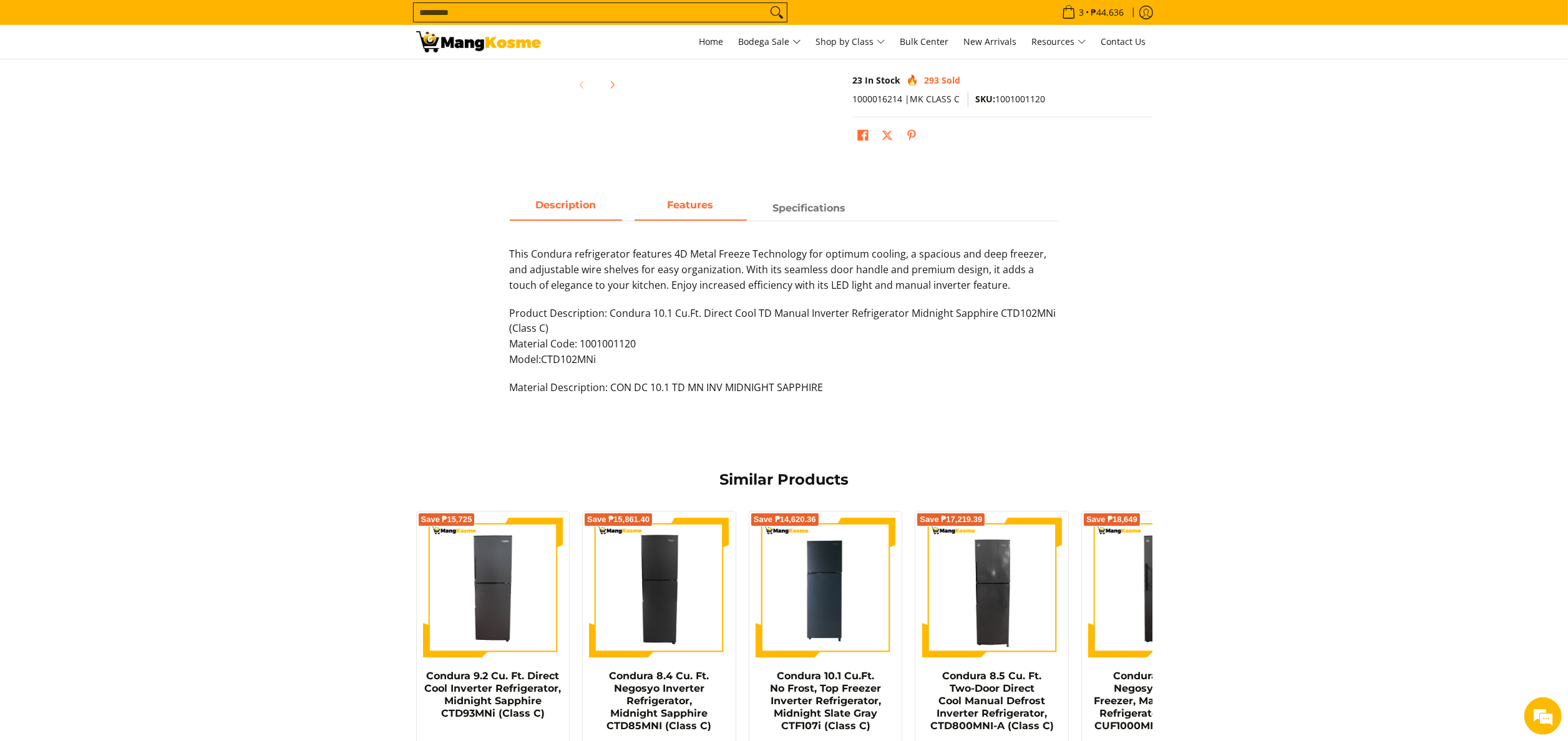
click at [688, 201] on strong "Features" at bounding box center [691, 205] width 46 height 12
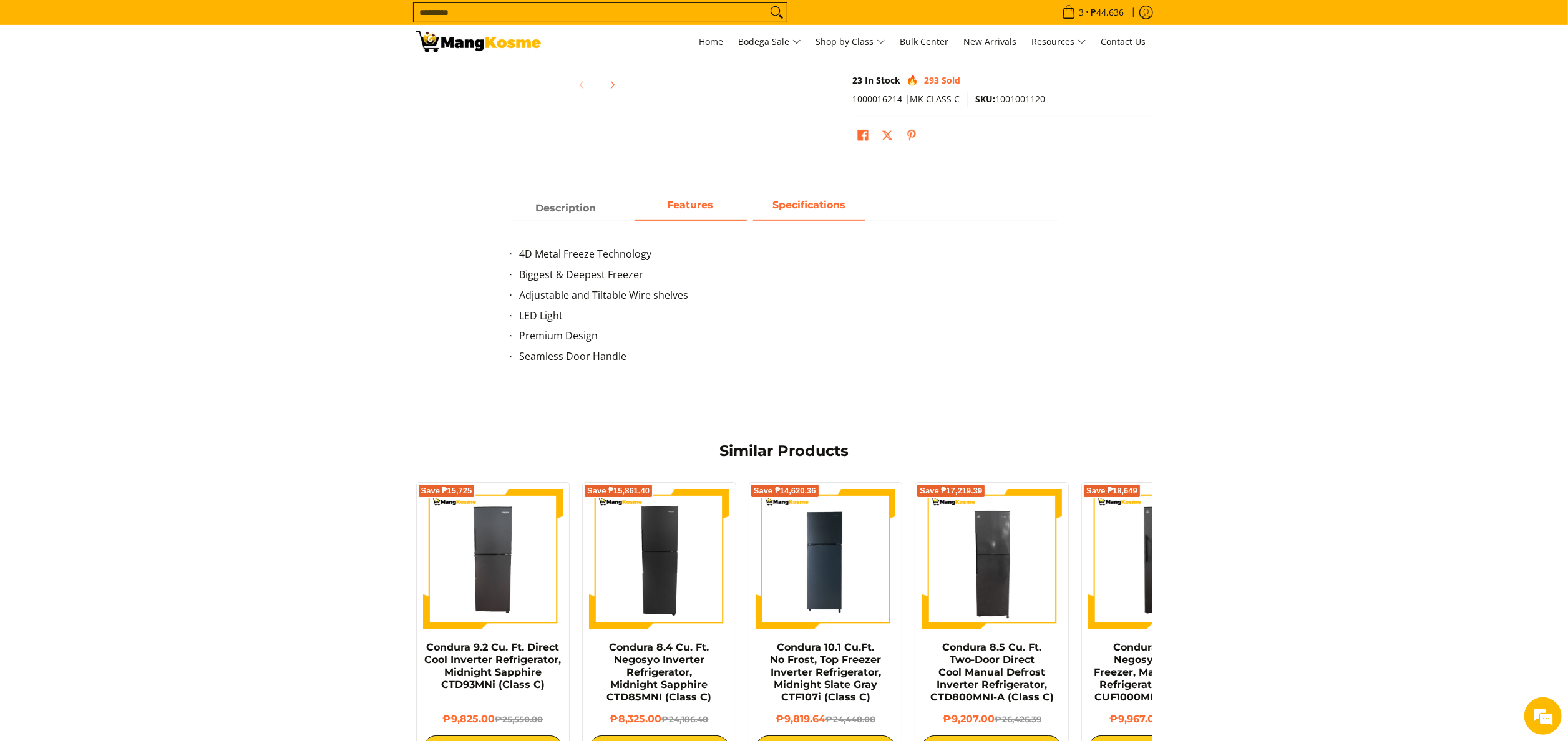
click at [820, 217] on span "Specifications" at bounding box center [810, 208] width 113 height 22
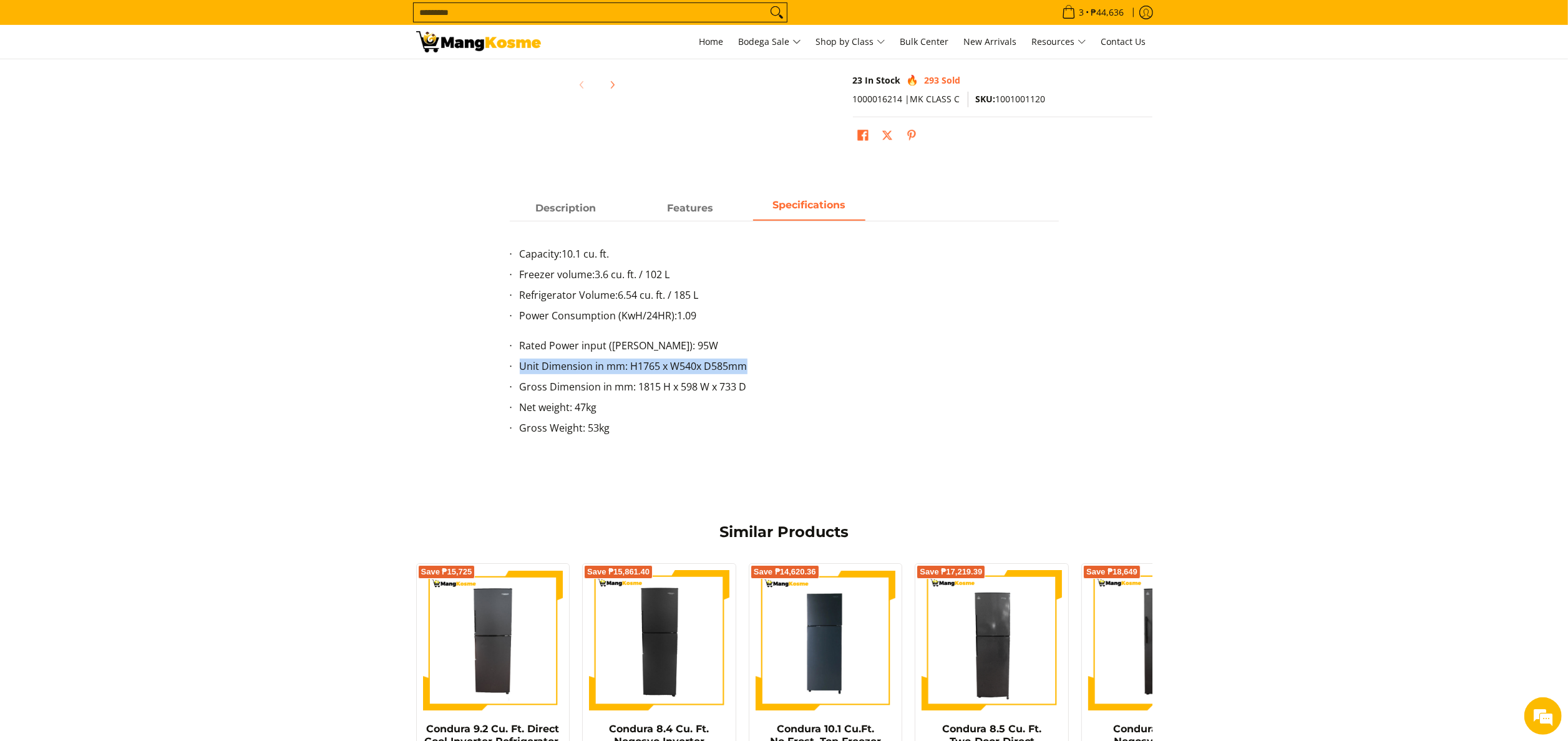
drag, startPoint x: 779, startPoint y: 370, endPoint x: 513, endPoint y: 376, distance: 266.1
click at [513, 376] on ul "Rated Power input (Watts): 95W Unit Dimension in mm: H1765 x W540x D585mm Gross…" at bounding box center [784, 395] width 549 height 113
copy li "Unit Dimension in mm: H1765 x W540x D585mm"
